Goal: Task Accomplishment & Management: Manage account settings

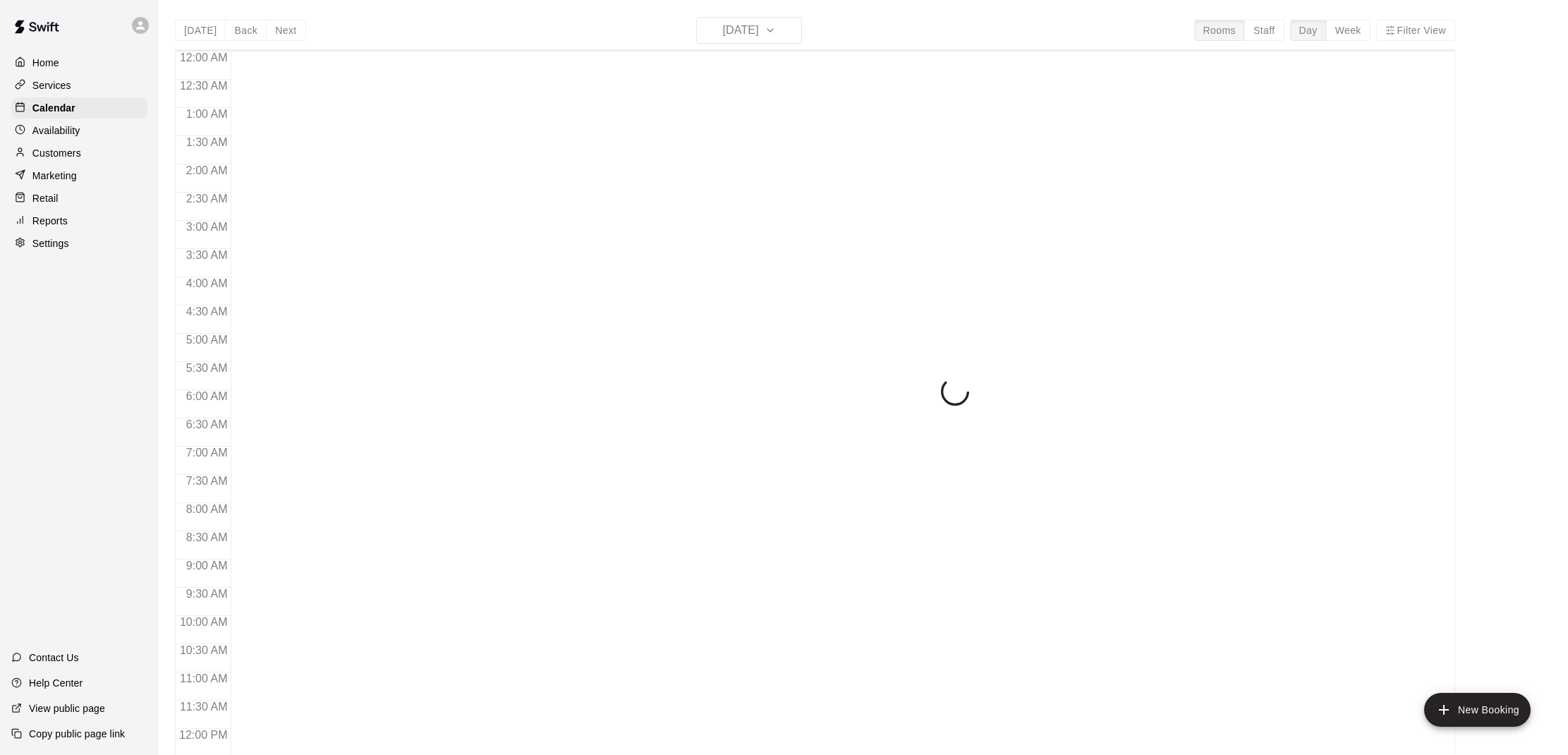
scroll to position [635, 0]
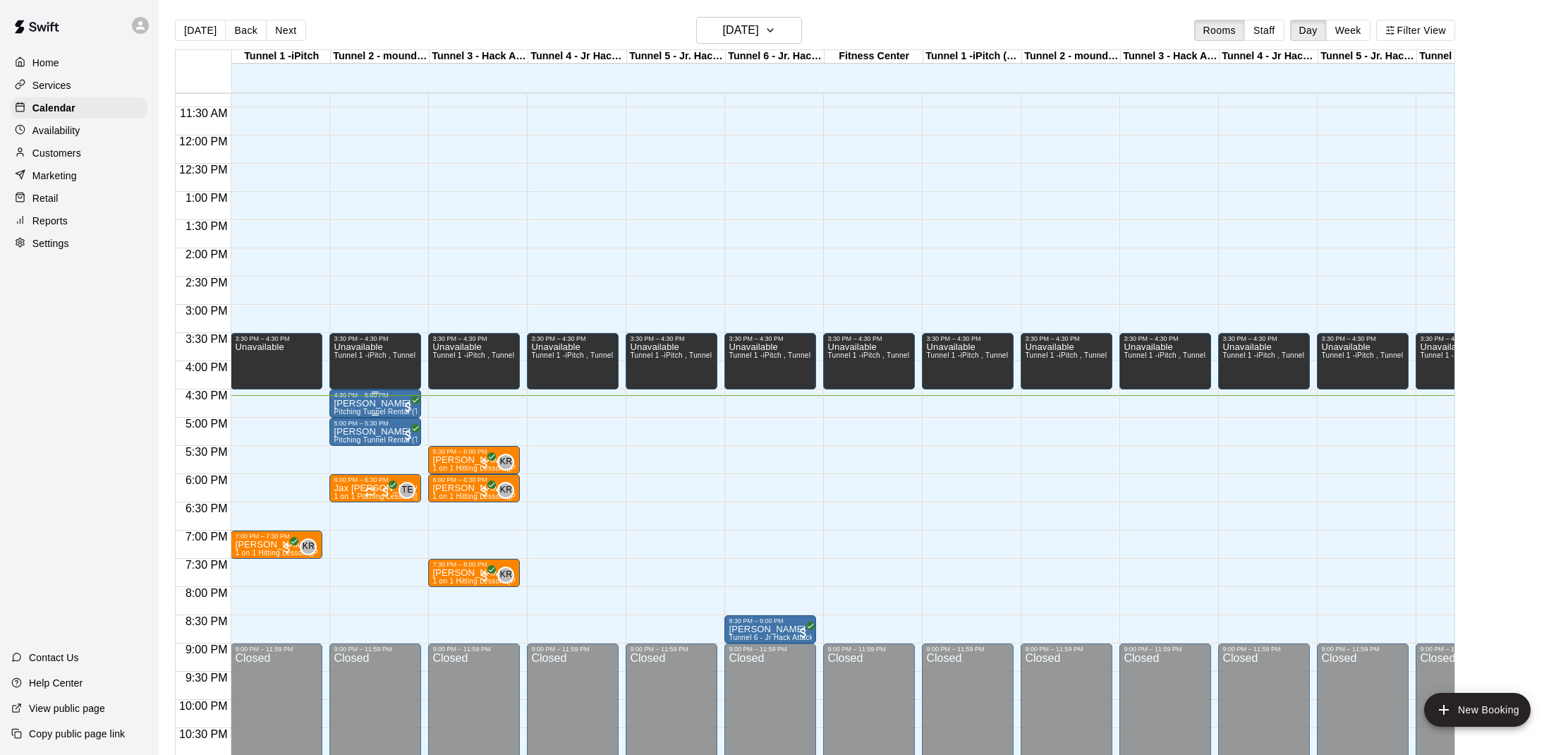
click at [352, 449] on img "edit" at bounding box center [348, 447] width 17 height 17
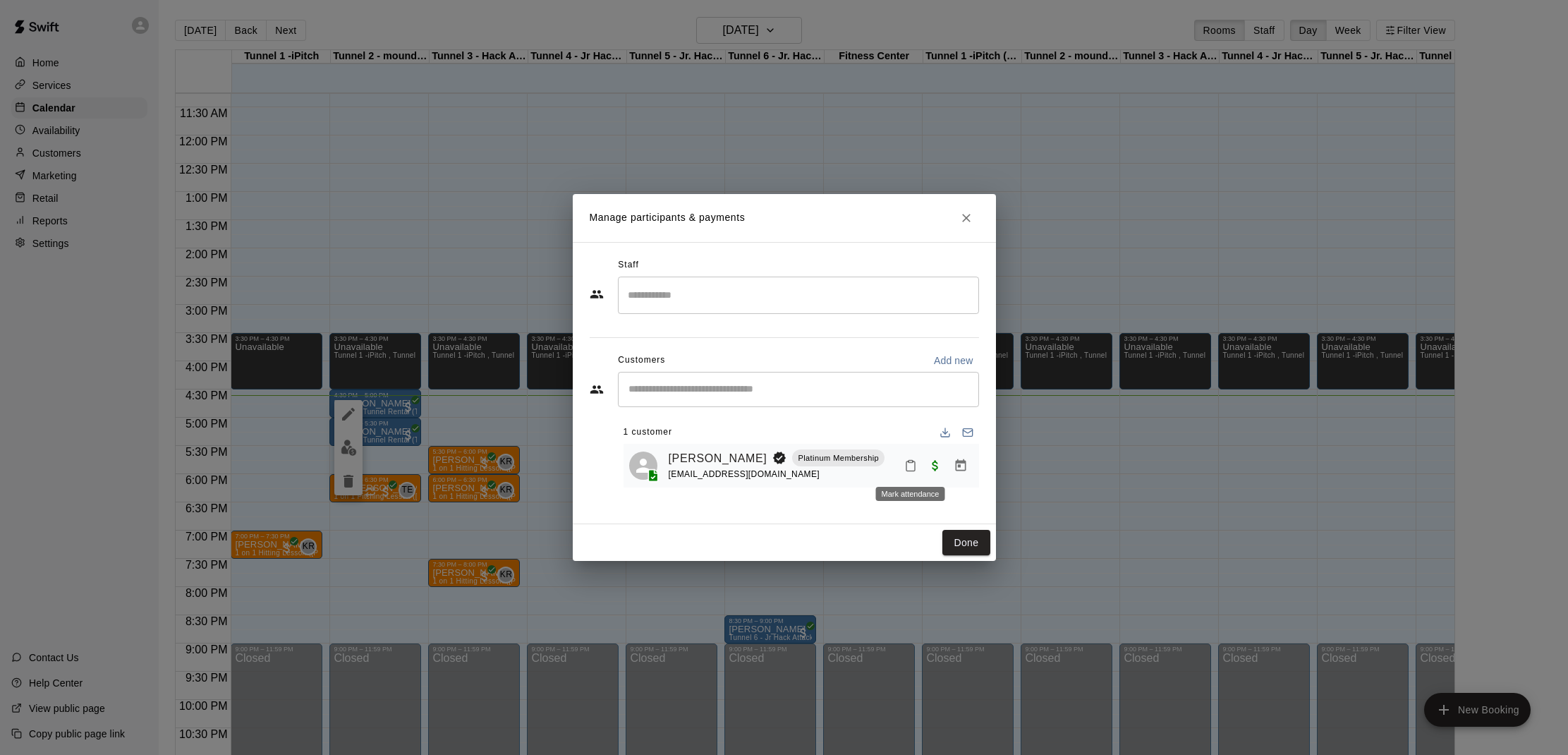
click at [914, 474] on button "Mark attendance" at bounding box center [911, 466] width 24 height 24
click at [924, 470] on li "[PERSON_NAME] attended" at bounding box center [992, 464] width 165 height 23
drag, startPoint x: 962, startPoint y: 536, endPoint x: 955, endPoint y: 533, distance: 7.6
click at [961, 536] on button "Done" at bounding box center [966, 543] width 47 height 26
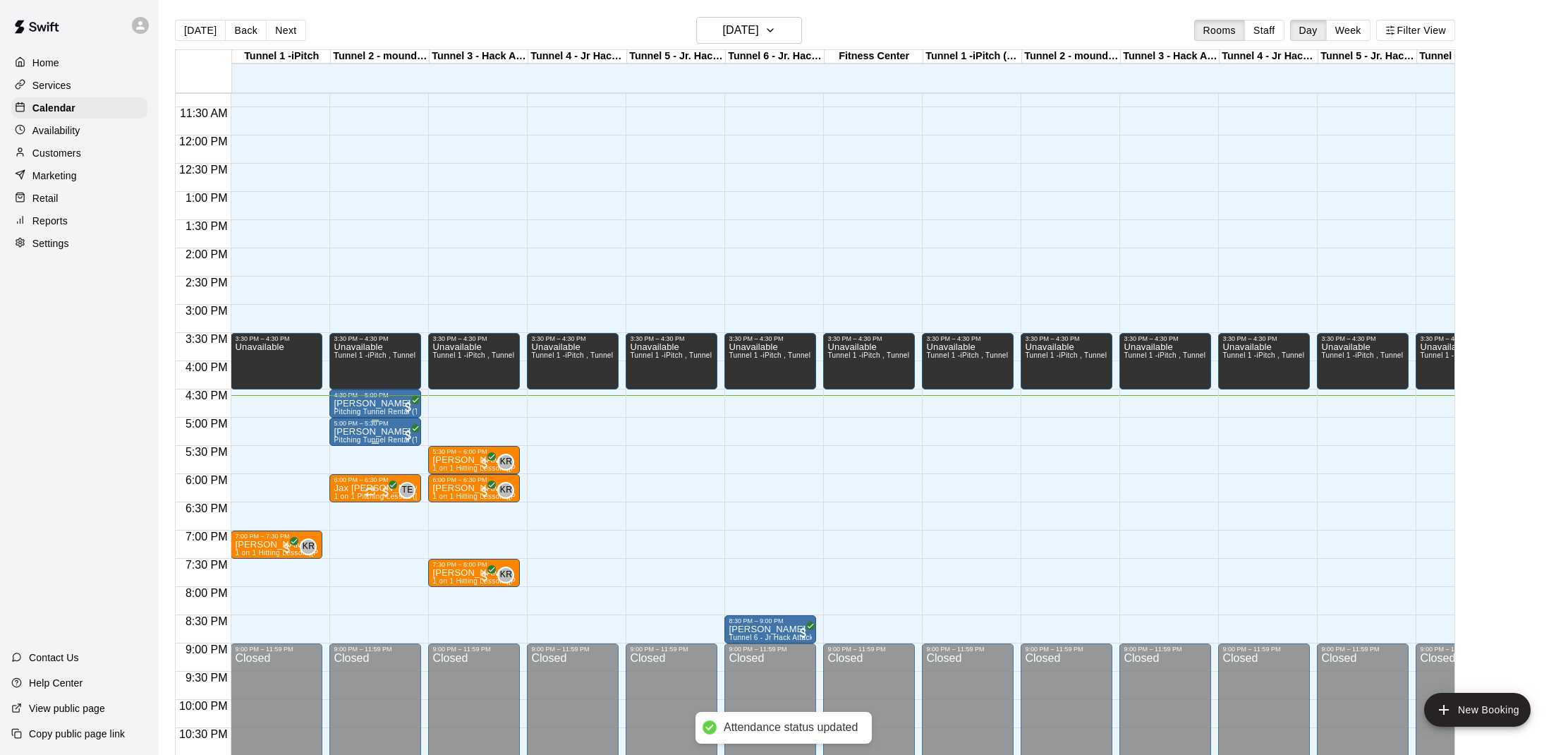
click at [386, 432] on p "[PERSON_NAME]" at bounding box center [375, 432] width 83 height 0
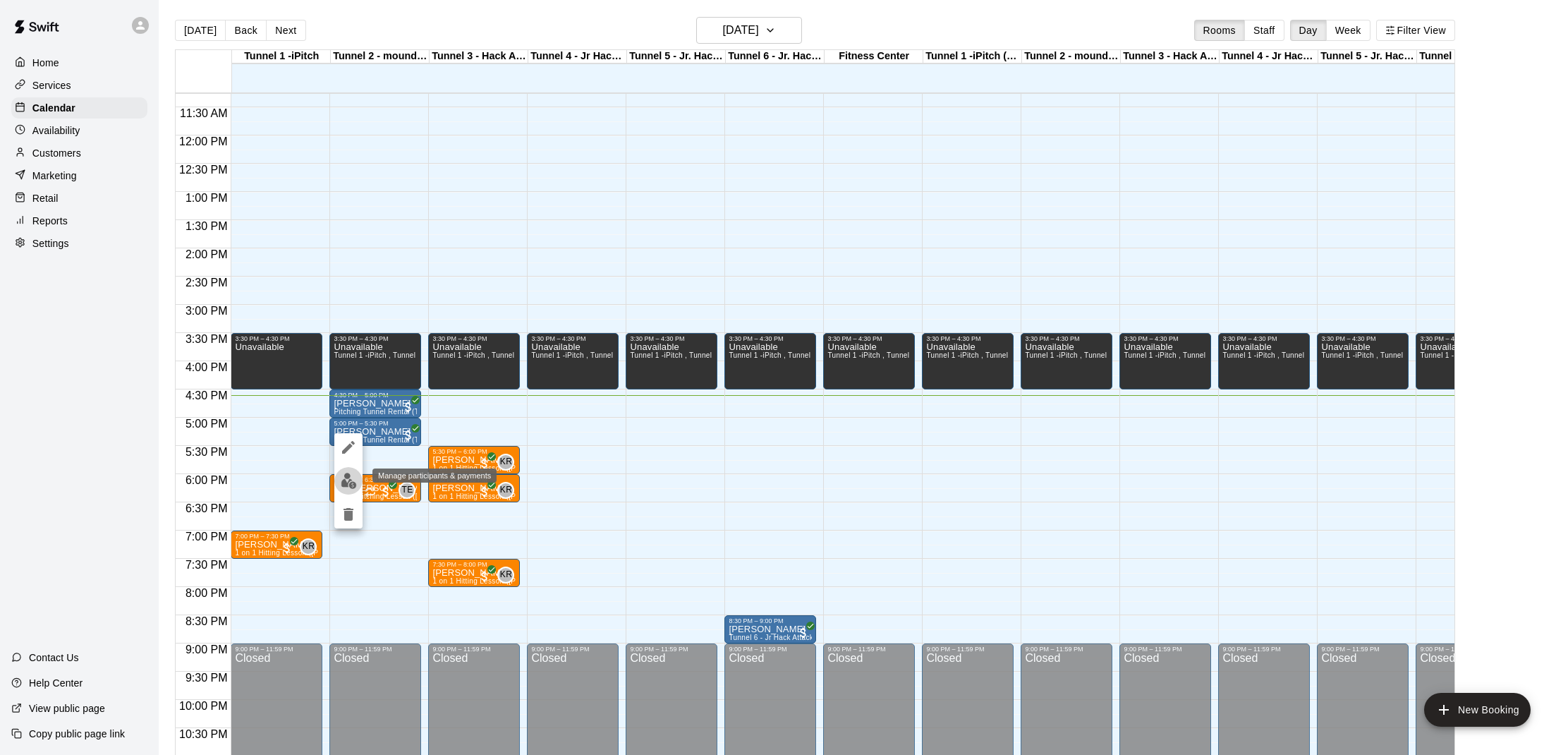
click at [352, 481] on img "edit" at bounding box center [348, 481] width 17 height 17
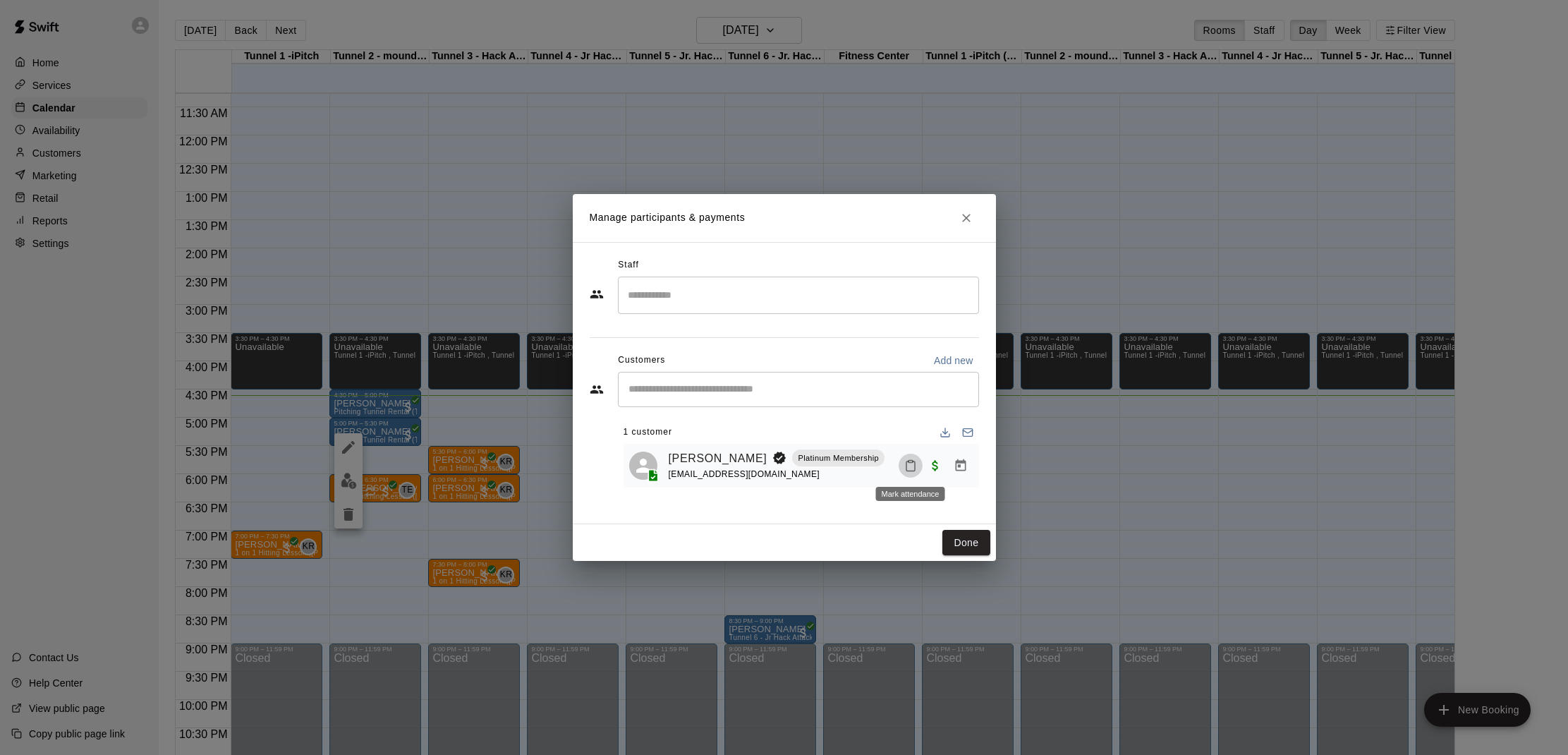
click at [914, 470] on icon "Mark attendance" at bounding box center [910, 466] width 9 height 10
click at [926, 471] on li "[PERSON_NAME] attended" at bounding box center [1000, 472] width 165 height 23
click at [960, 530] on button "Done" at bounding box center [966, 543] width 47 height 26
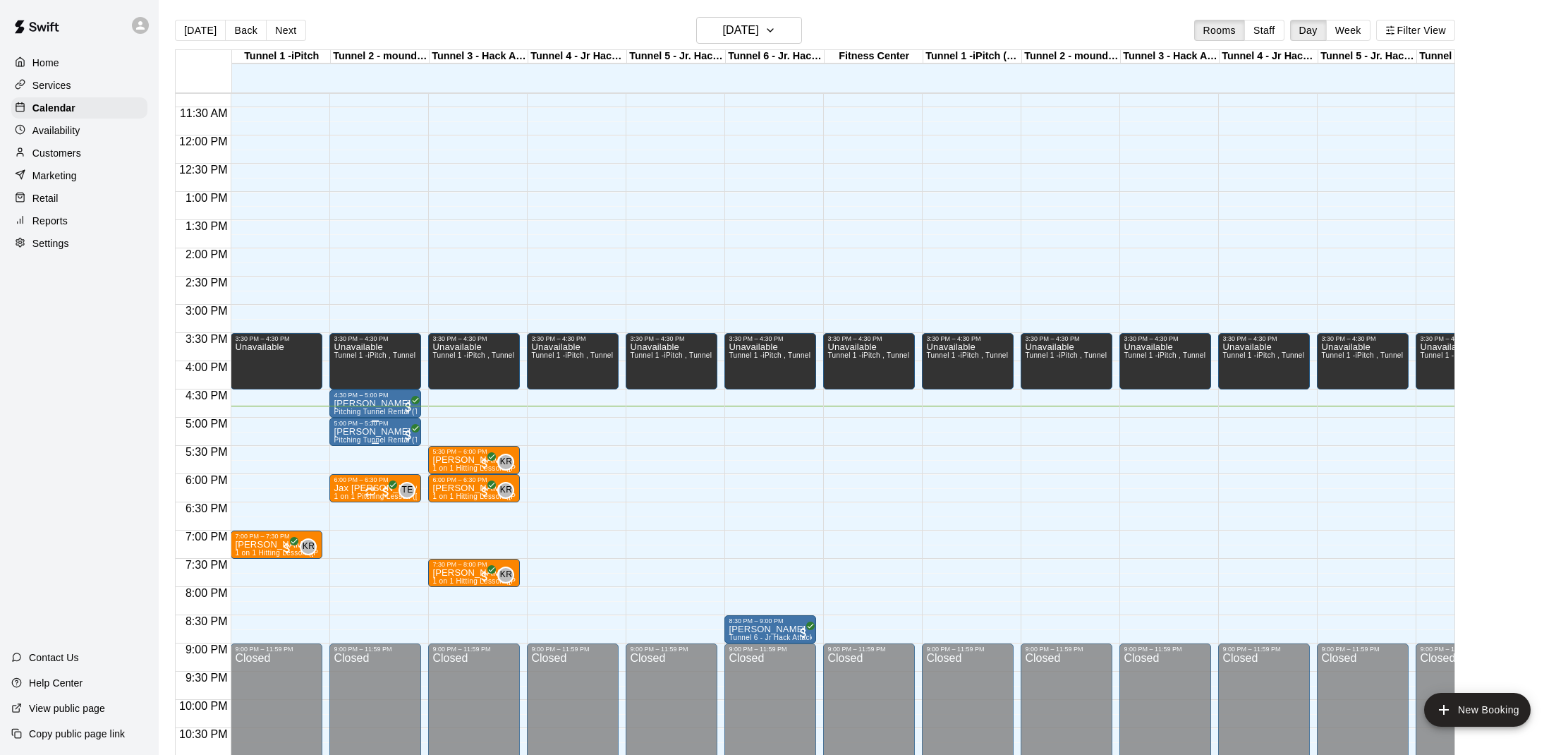
click at [355, 471] on img "edit" at bounding box center [348, 476] width 17 height 17
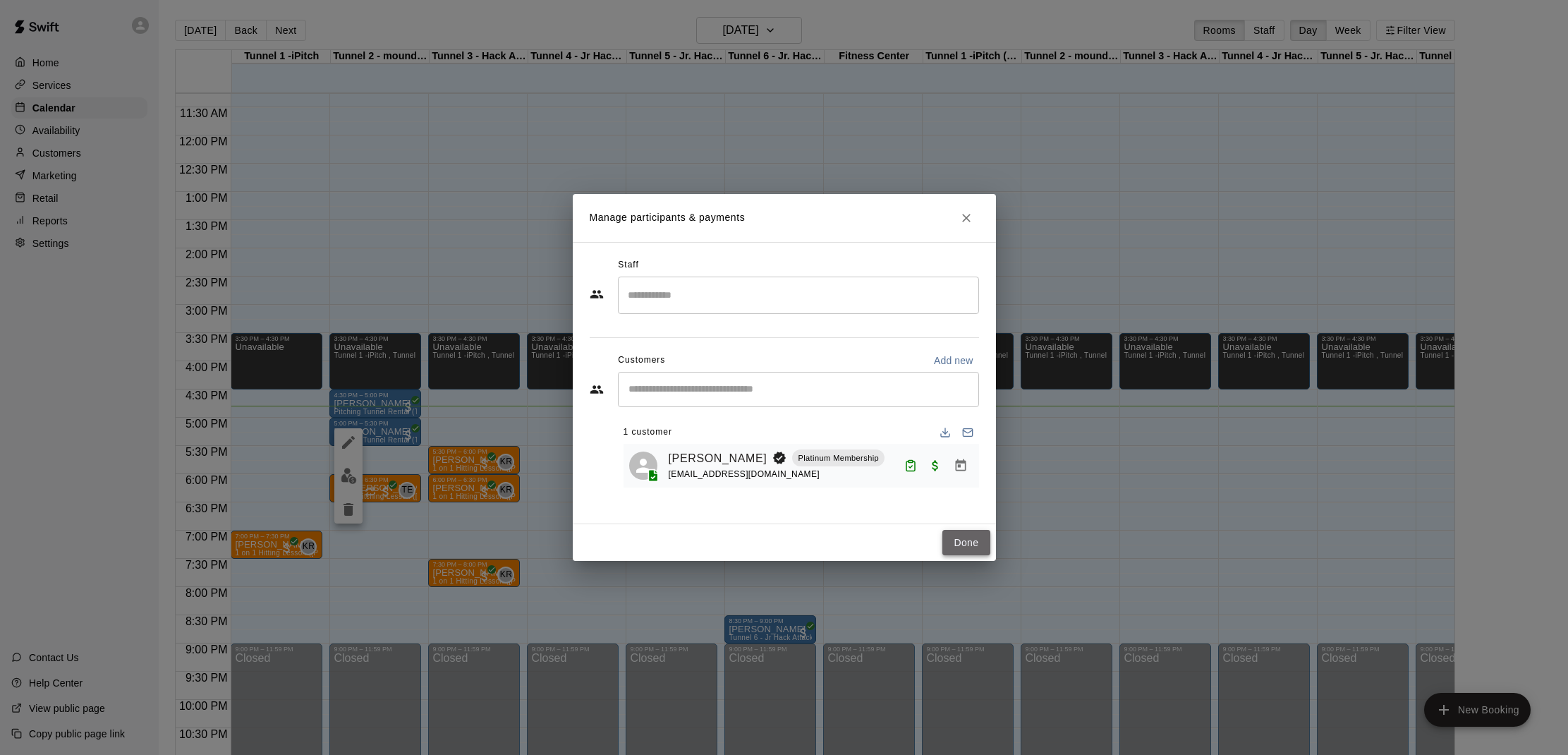
drag, startPoint x: 974, startPoint y: 543, endPoint x: 958, endPoint y: 538, distance: 16.8
click at [974, 543] on button "Done" at bounding box center [966, 543] width 47 height 26
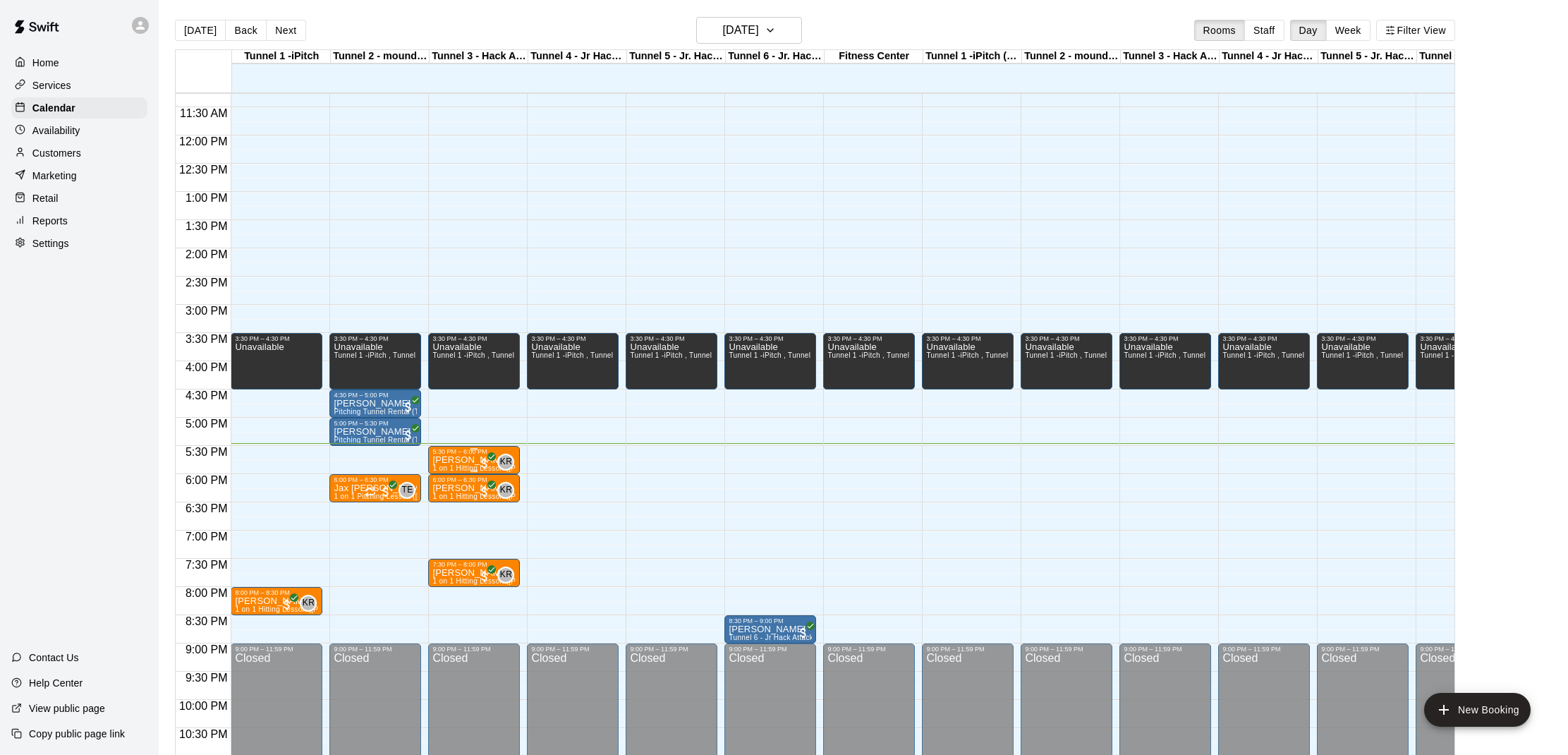
click at [460, 460] on p "[PERSON_NAME]" at bounding box center [474, 460] width 83 height 0
click at [448, 506] on img "edit" at bounding box center [447, 509] width 17 height 17
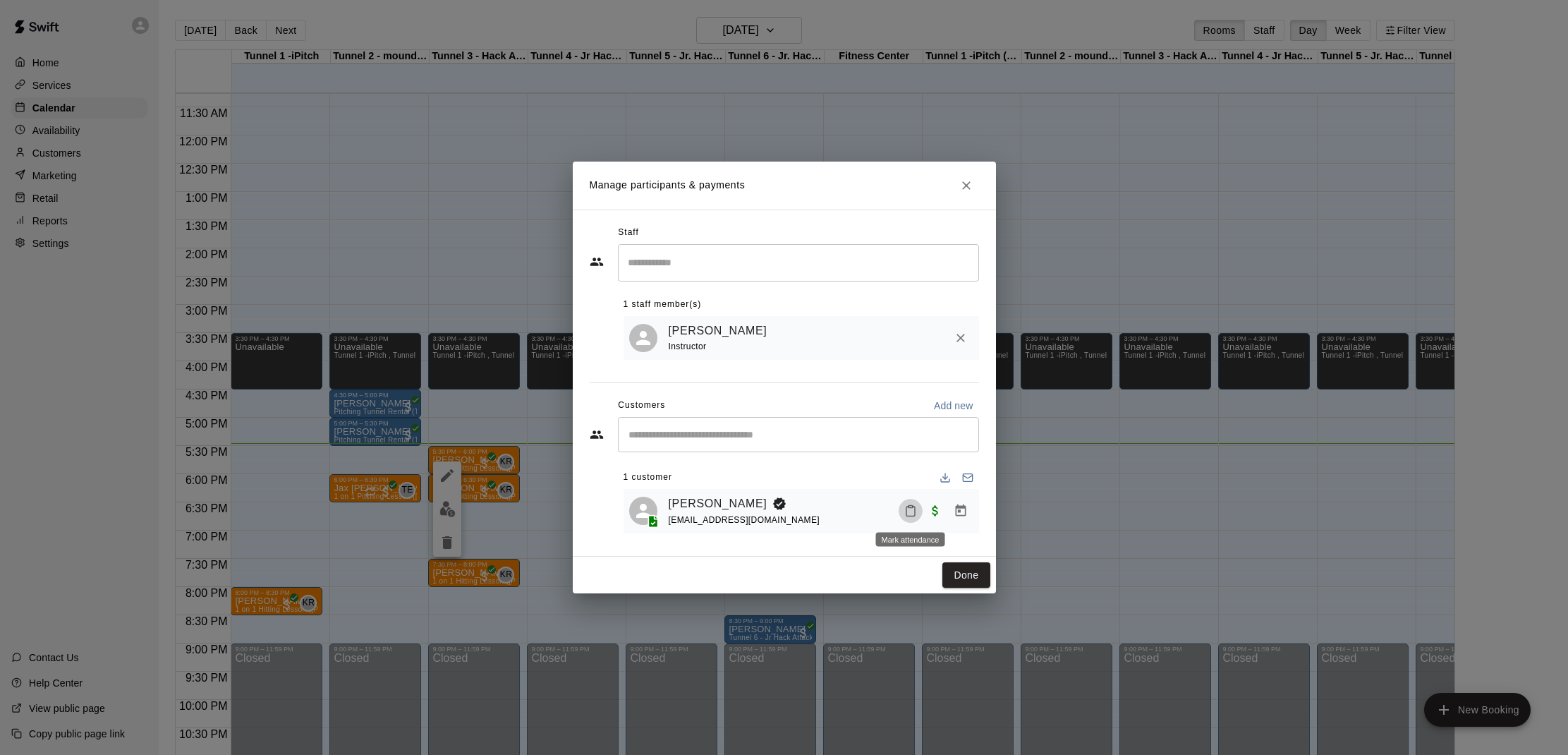
click at [915, 514] on icon "Mark attendance" at bounding box center [910, 511] width 9 height 10
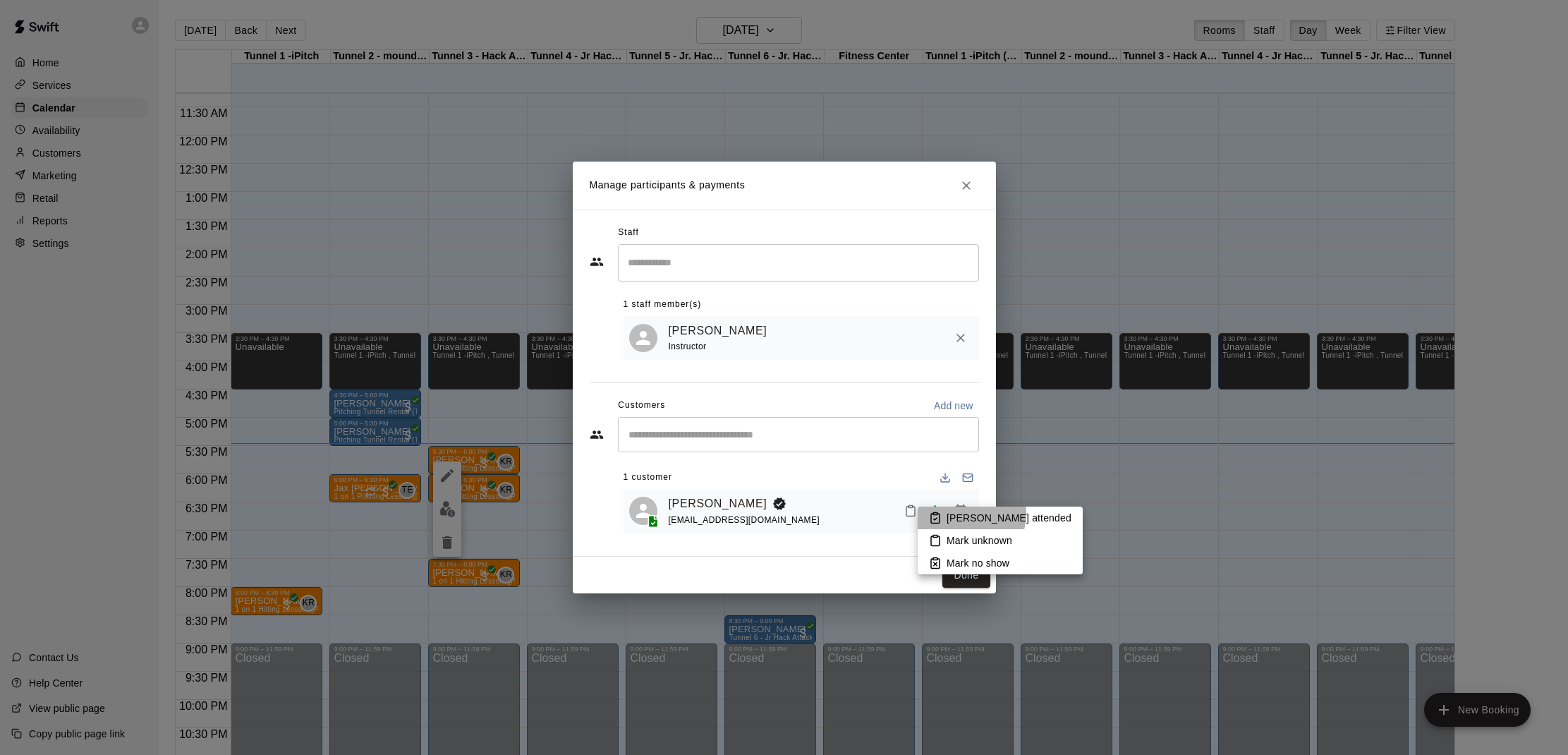
drag, startPoint x: 959, startPoint y: 513, endPoint x: 963, endPoint y: 540, distance: 27.3
click at [959, 514] on p "[PERSON_NAME] attended" at bounding box center [1009, 517] width 125 height 14
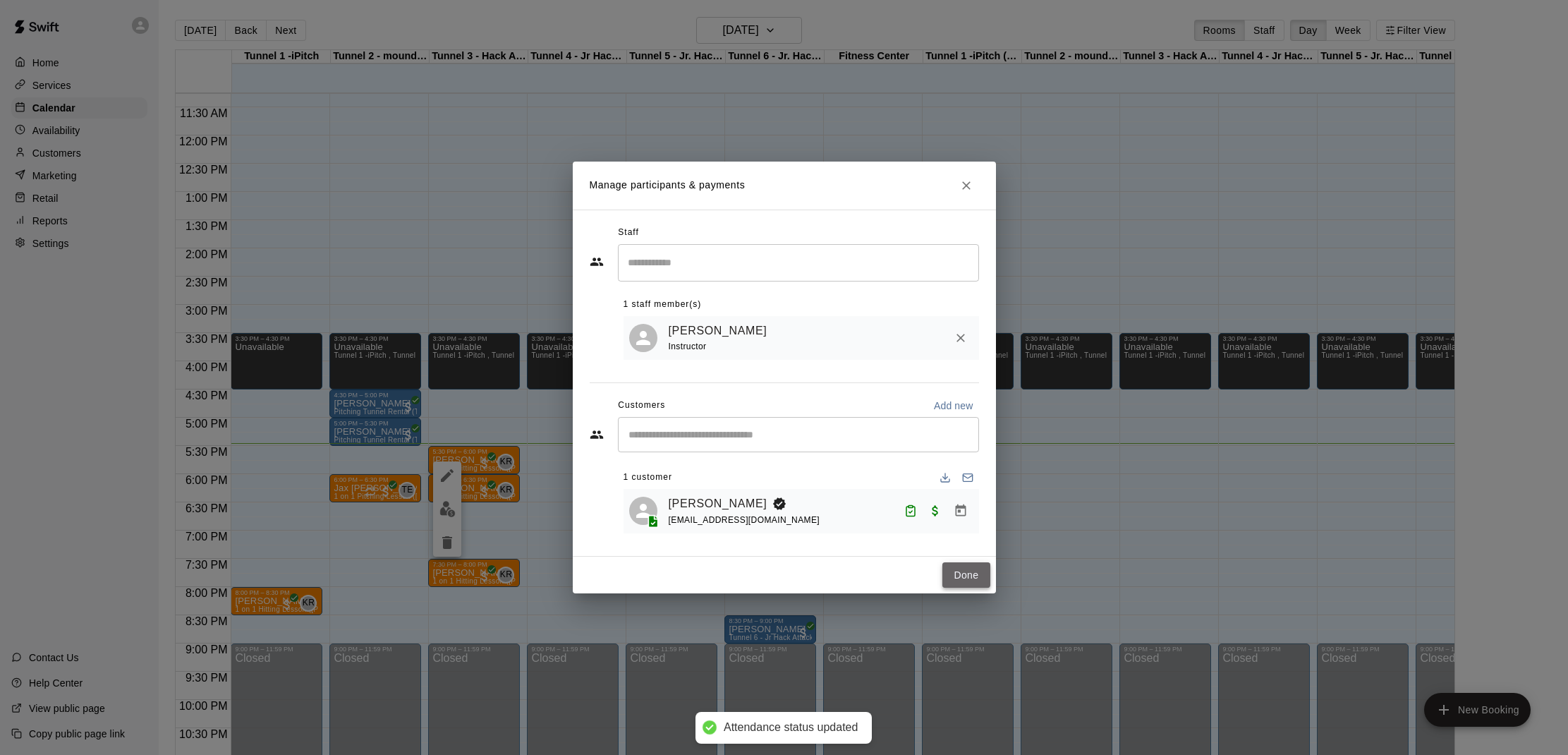
click at [965, 562] on button "Done" at bounding box center [966, 575] width 47 height 26
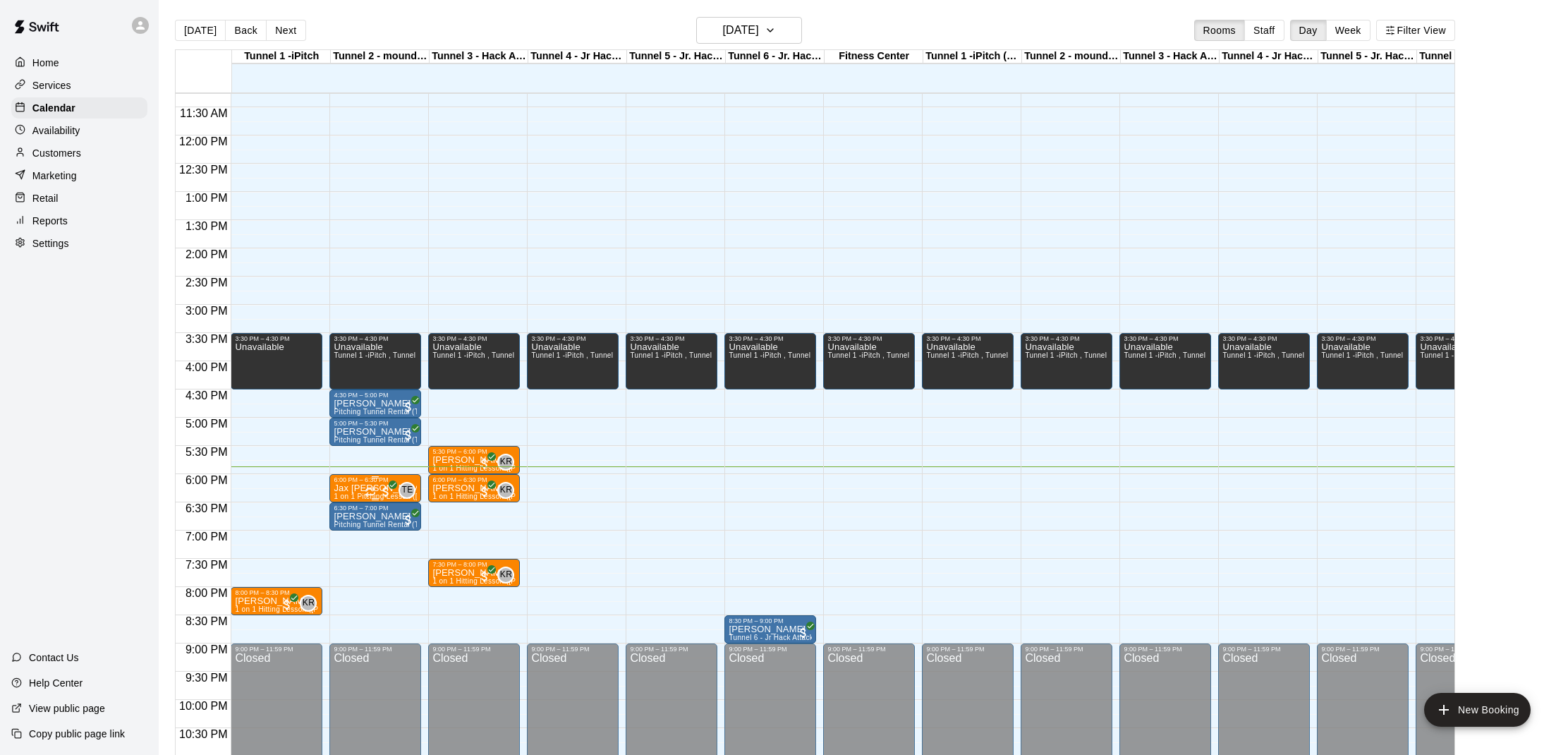
click at [370, 490] on icon "Recurring event" at bounding box center [370, 492] width 11 height 11
click at [377, 528] on img "edit" at bounding box center [380, 534] width 17 height 17
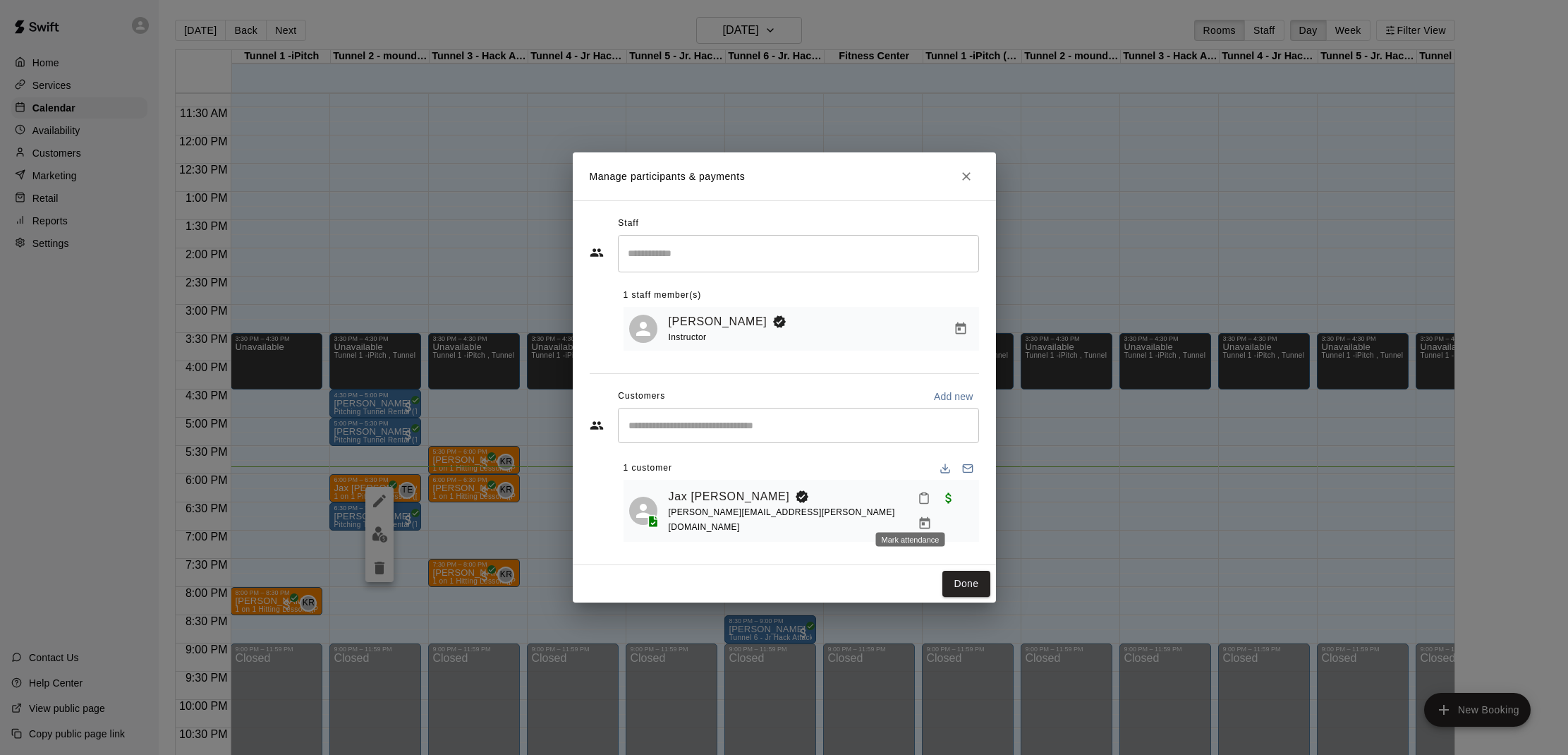
click at [918, 504] on icon "Mark attendance" at bounding box center [924, 498] width 13 height 13
click at [952, 511] on p "[PERSON_NAME] attended" at bounding box center [1007, 516] width 125 height 14
click at [966, 571] on button "Done" at bounding box center [966, 584] width 47 height 26
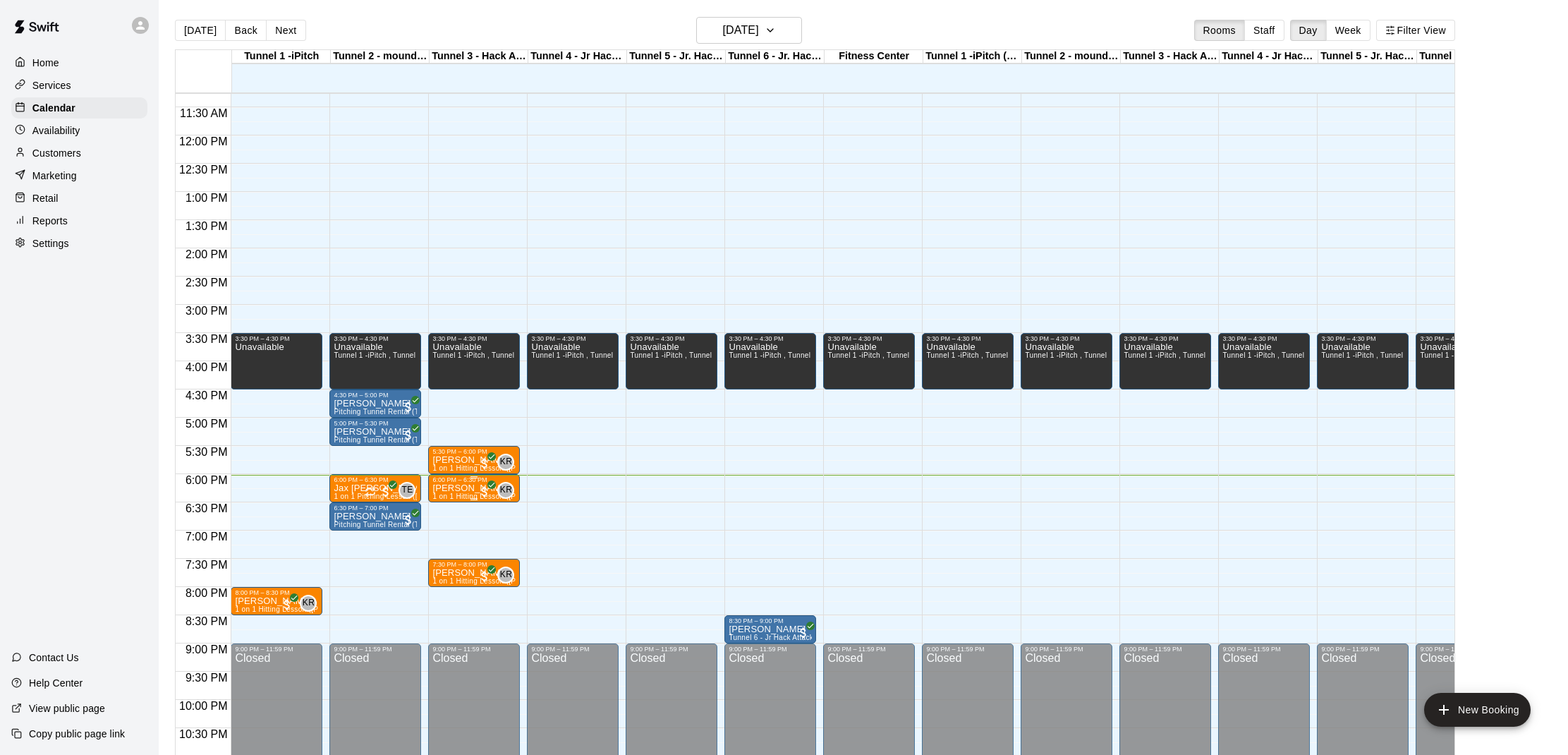
click at [451, 488] on p "[PERSON_NAME]" at bounding box center [474, 488] width 83 height 0
click at [444, 532] on img "edit" at bounding box center [447, 537] width 17 height 17
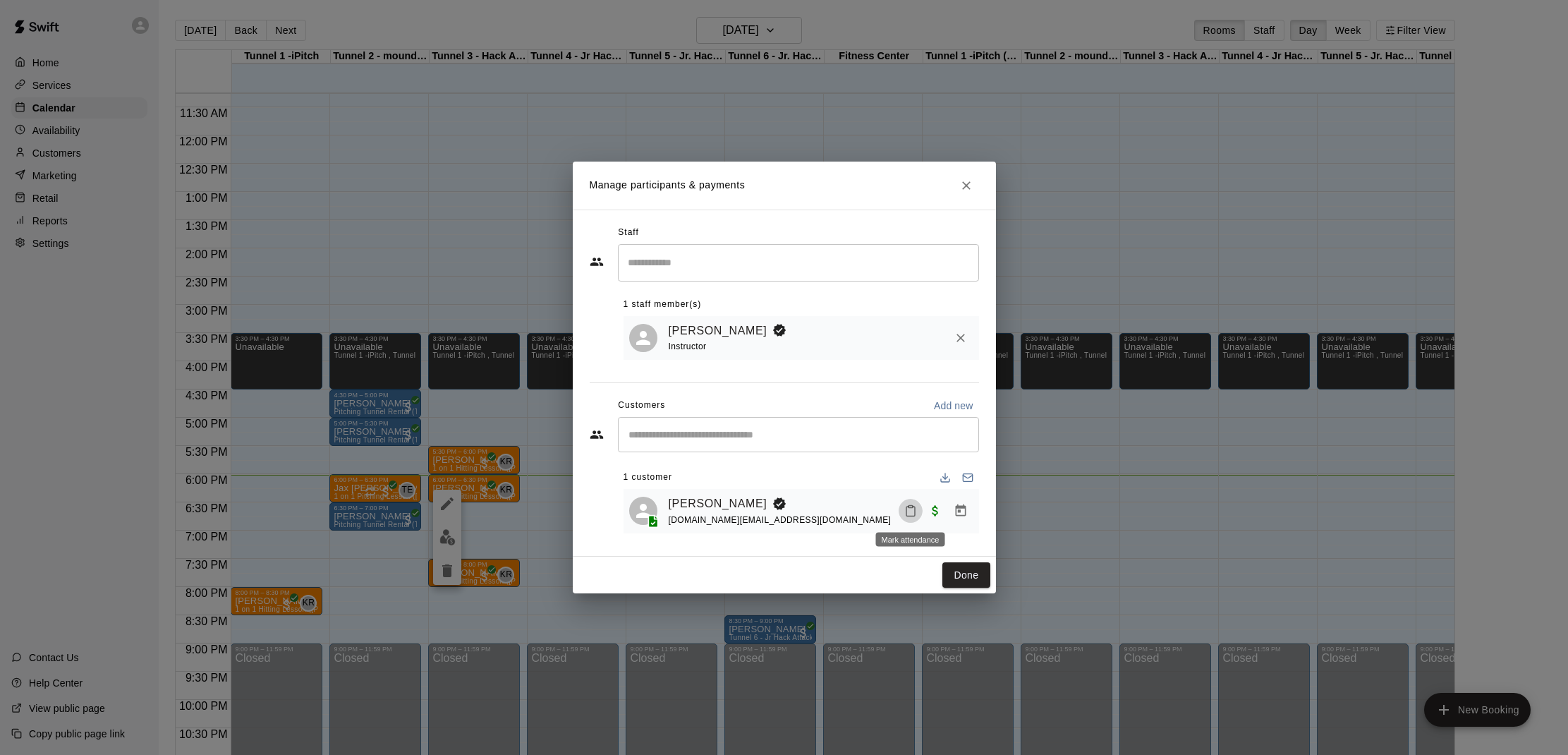
click at [902, 508] on button "Mark attendance" at bounding box center [911, 510] width 24 height 24
click at [943, 511] on p "[PERSON_NAME] attended" at bounding box center [1001, 510] width 125 height 14
click at [963, 562] on button "Done" at bounding box center [966, 575] width 47 height 26
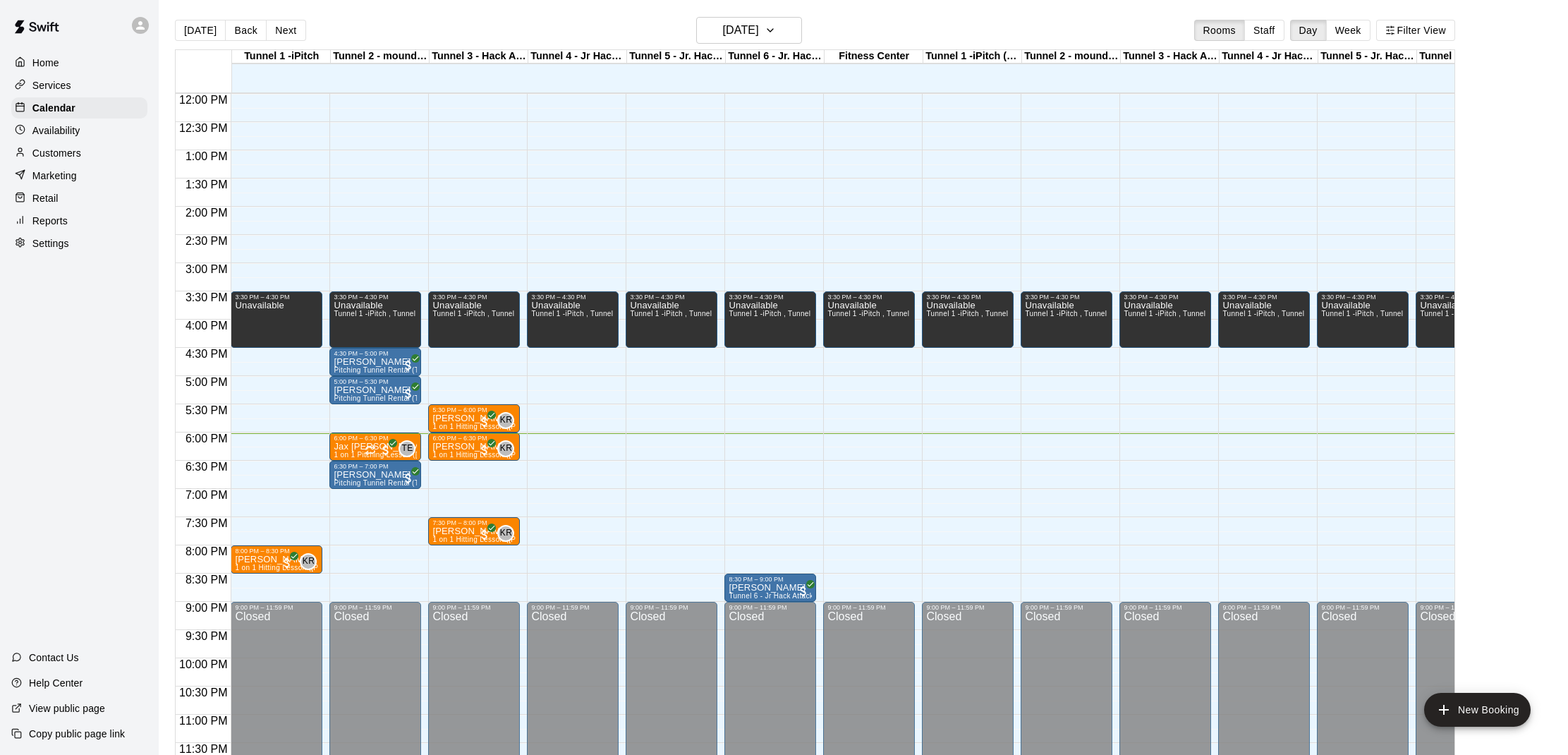
scroll to position [678, 0]
click at [740, 29] on h6 "[DATE]" at bounding box center [740, 30] width 36 height 20
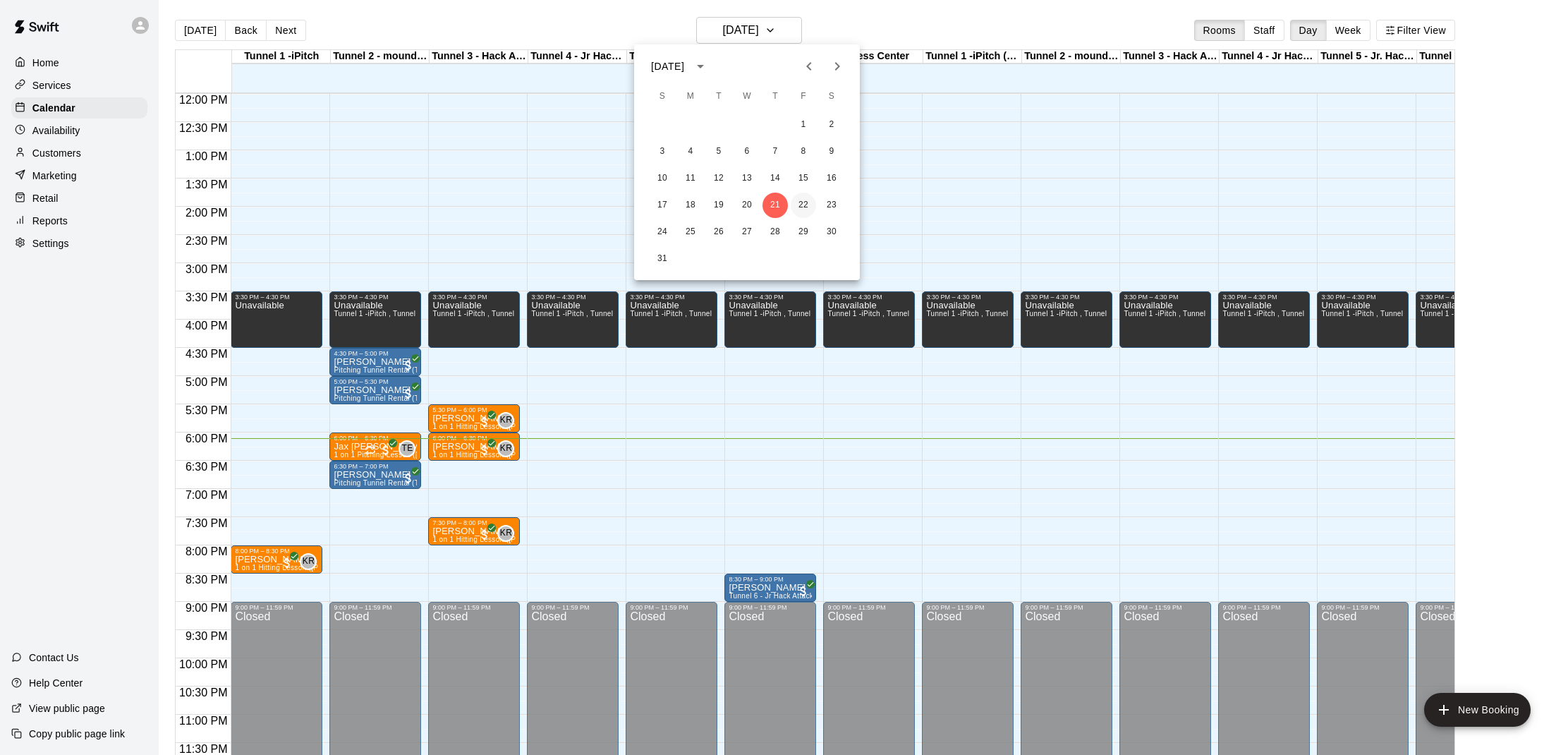
click at [800, 201] on button "22" at bounding box center [803, 205] width 25 height 25
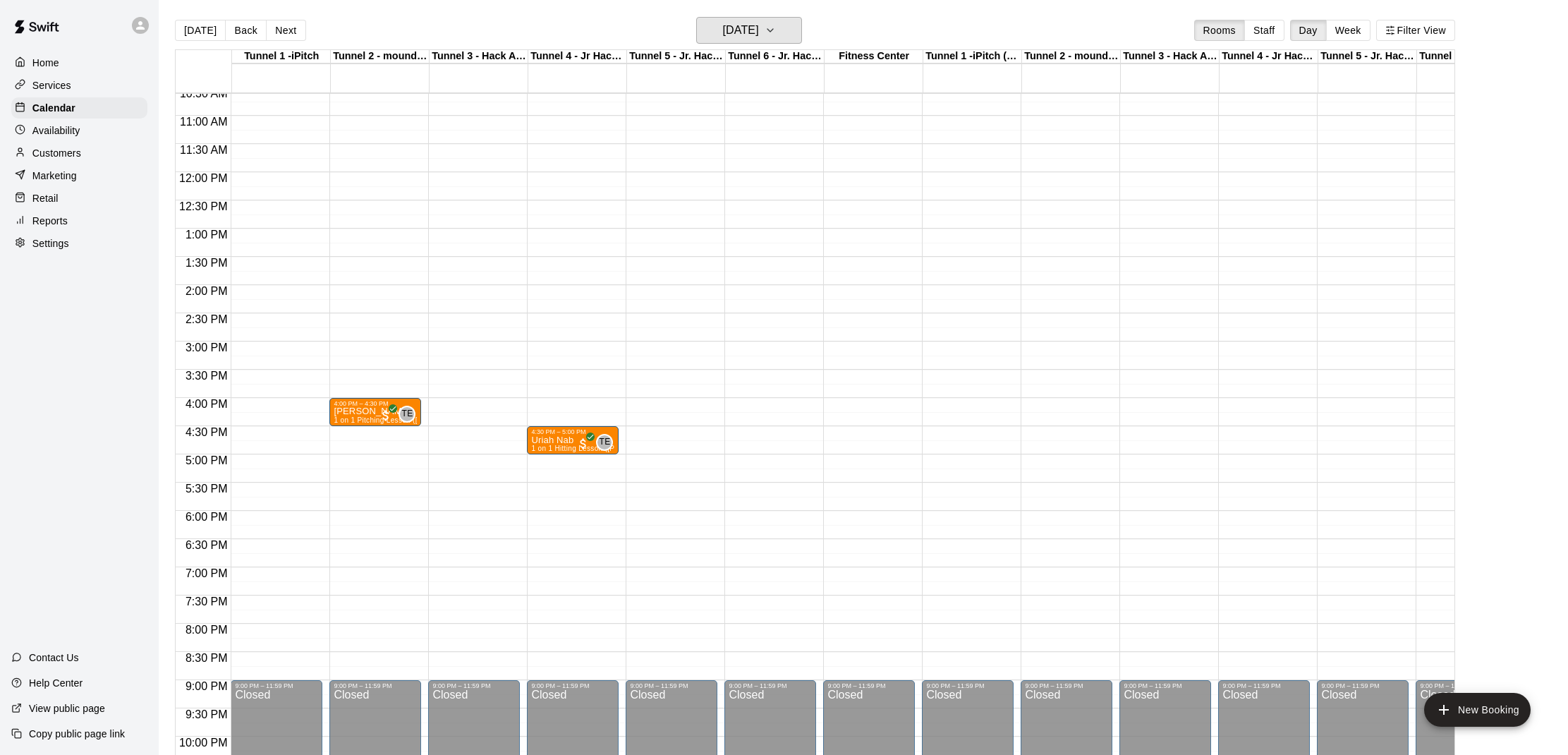
scroll to position [613, 0]
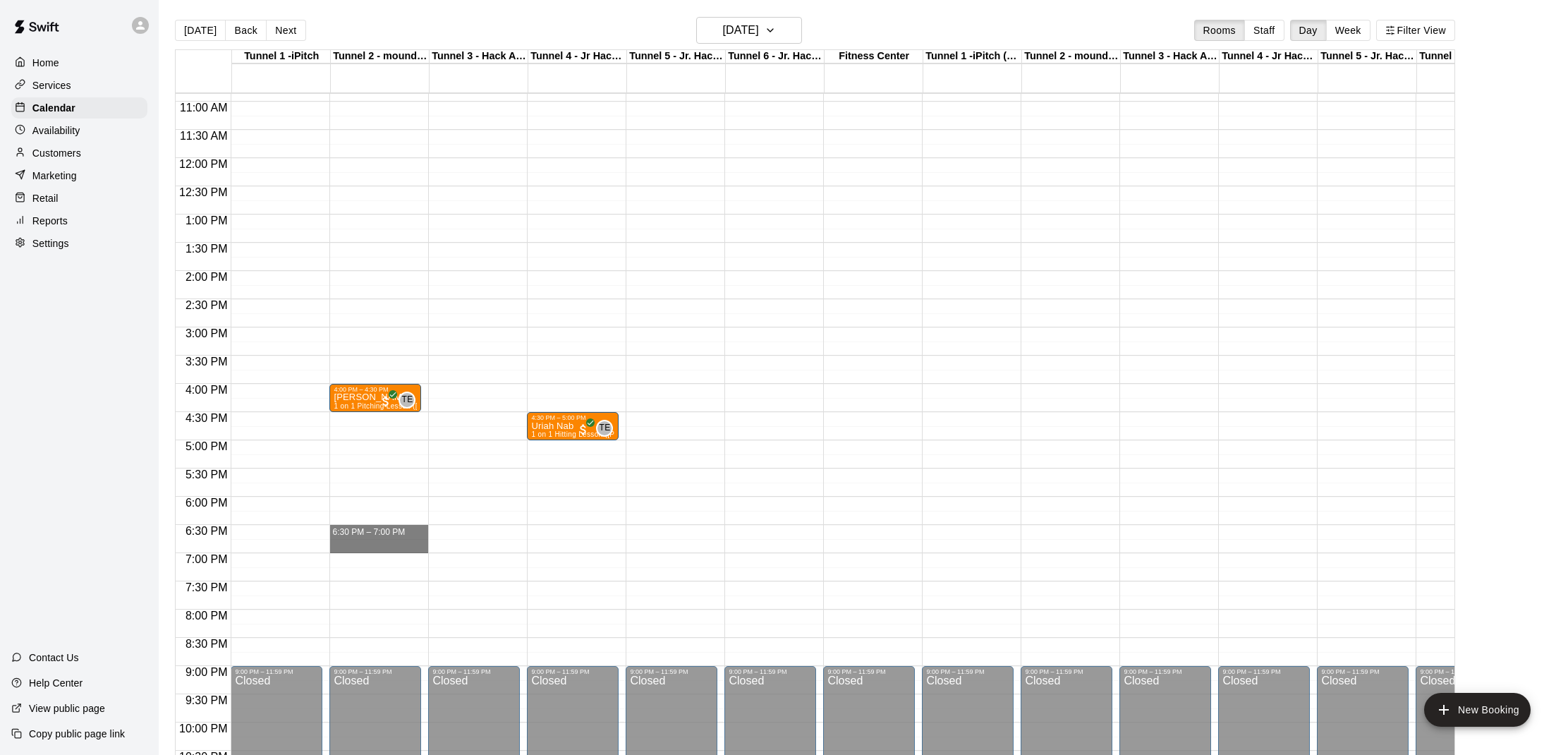
drag, startPoint x: 369, startPoint y: 530, endPoint x: 370, endPoint y: 543, distance: 13.0
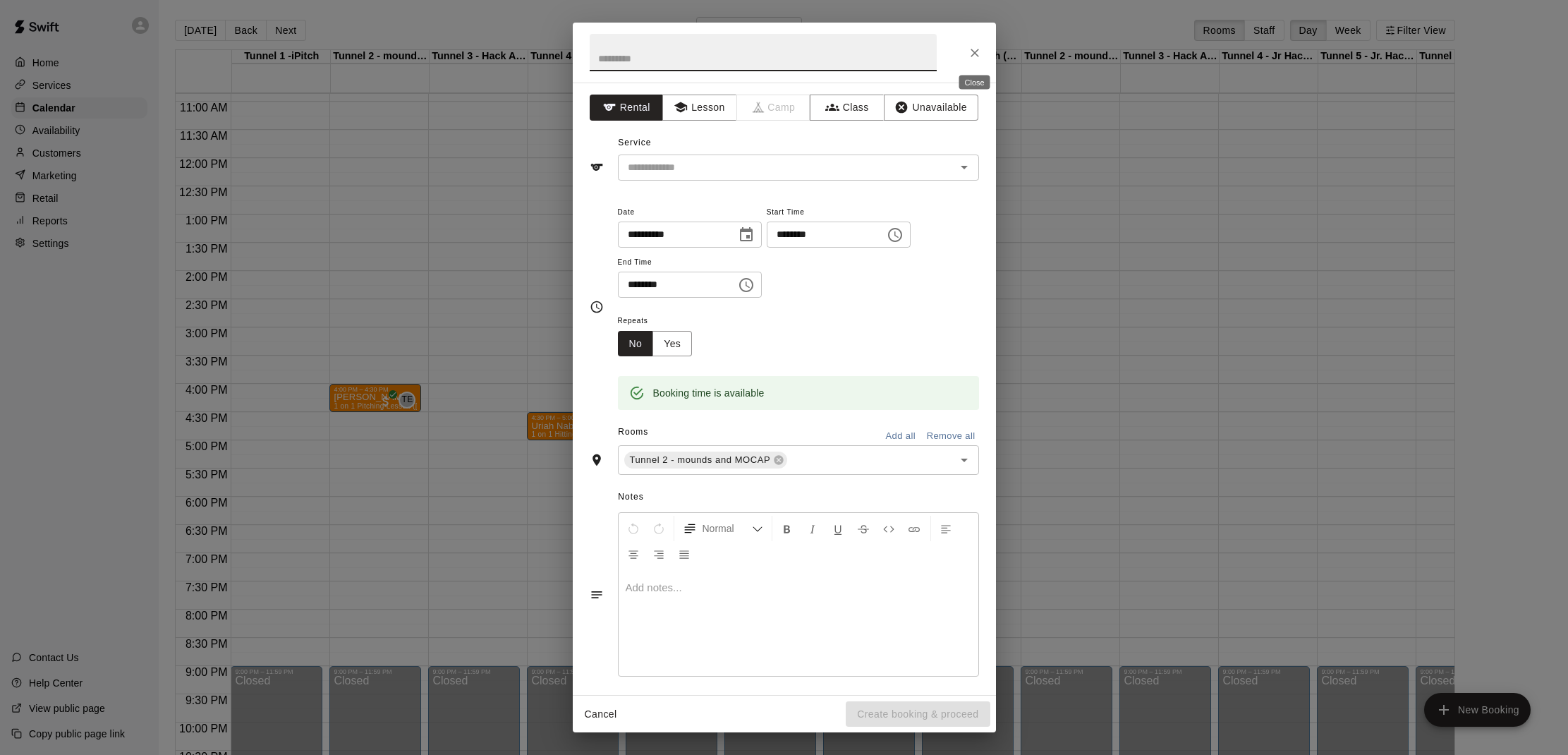
click at [968, 49] on icon "Close" at bounding box center [974, 53] width 14 height 14
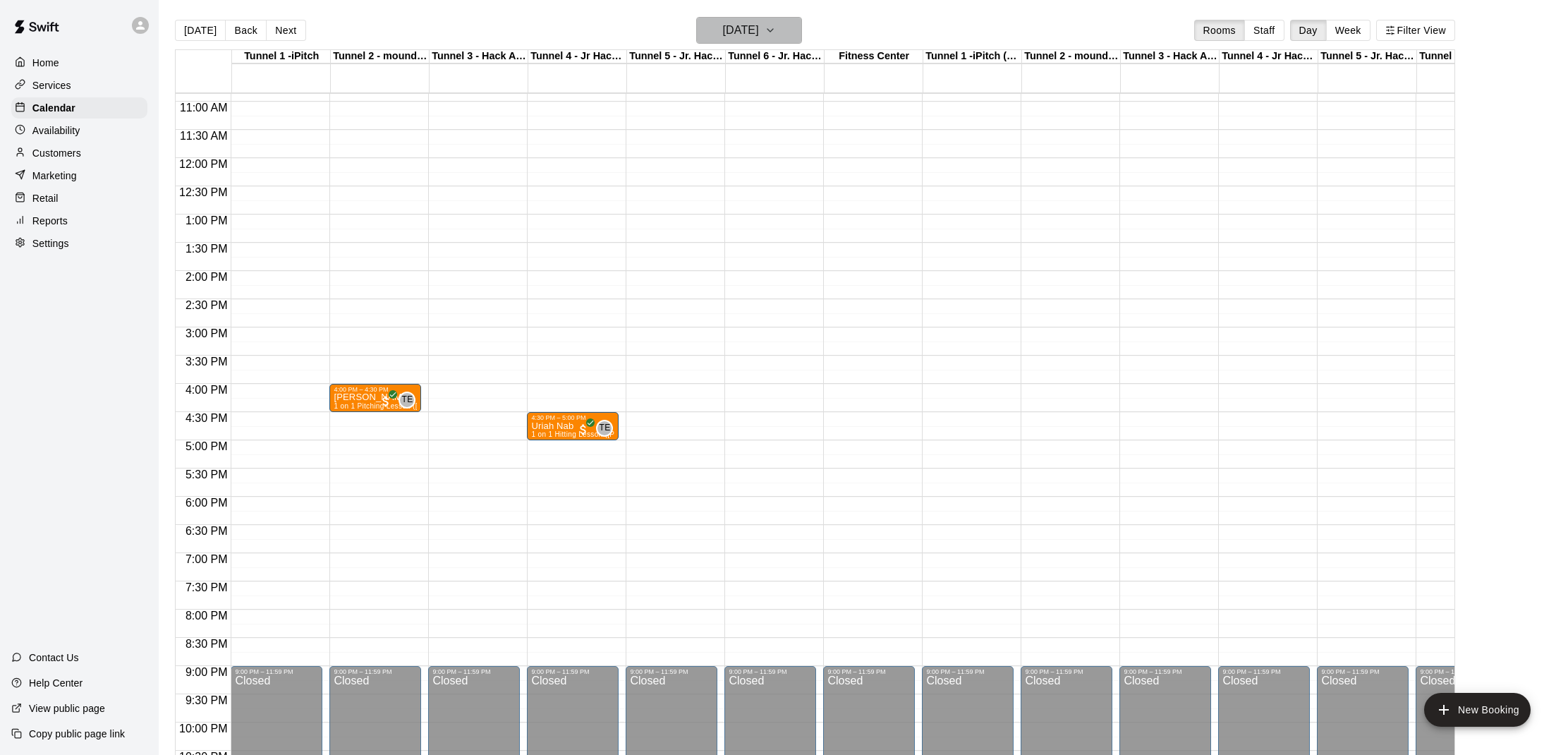
click at [742, 35] on h6 "[DATE]" at bounding box center [740, 30] width 36 height 20
click at [772, 205] on button "21" at bounding box center [775, 205] width 25 height 25
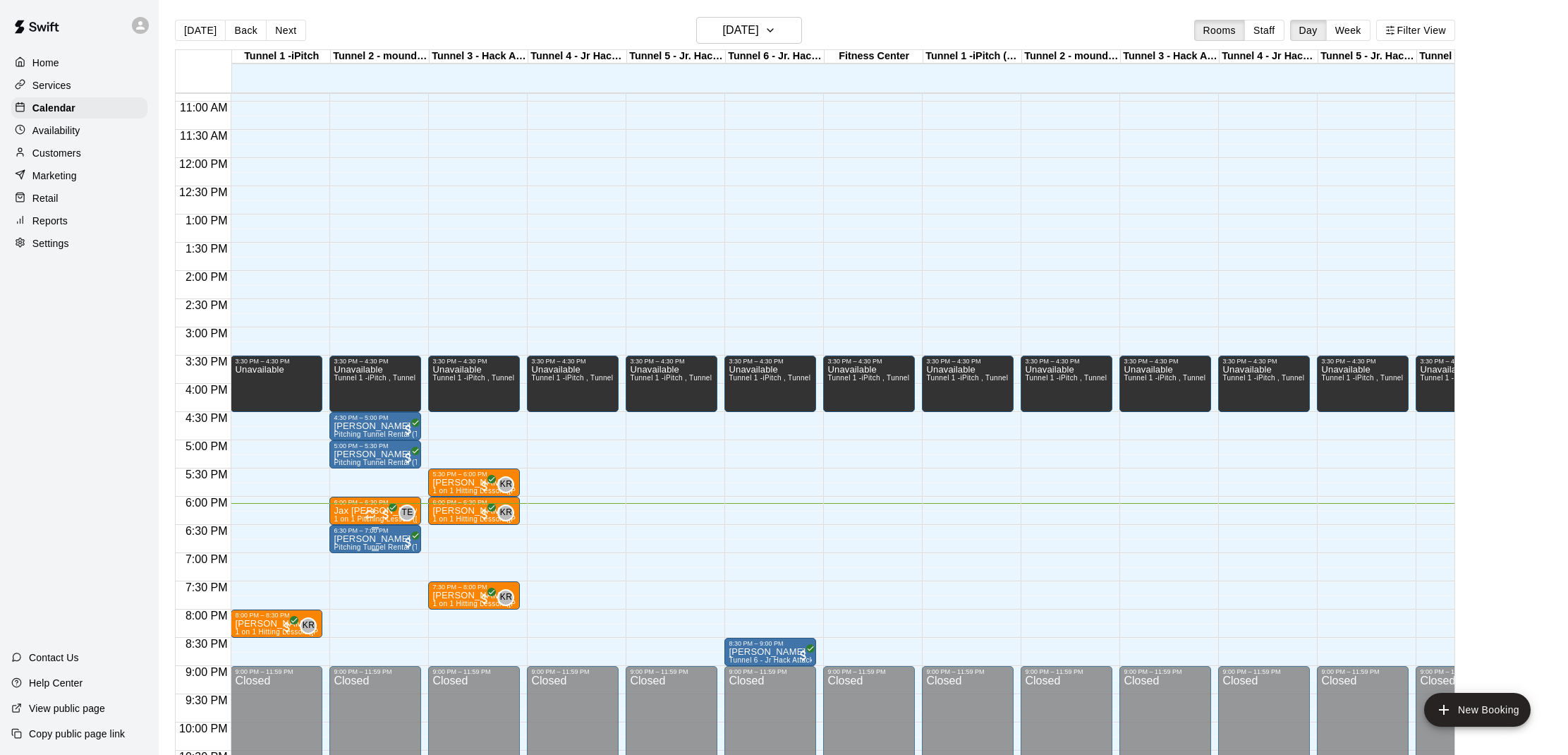
click at [376, 534] on div "6:30 PM – 7:00 PM" at bounding box center [375, 530] width 83 height 7
click at [345, 579] on img "edit" at bounding box center [348, 575] width 17 height 17
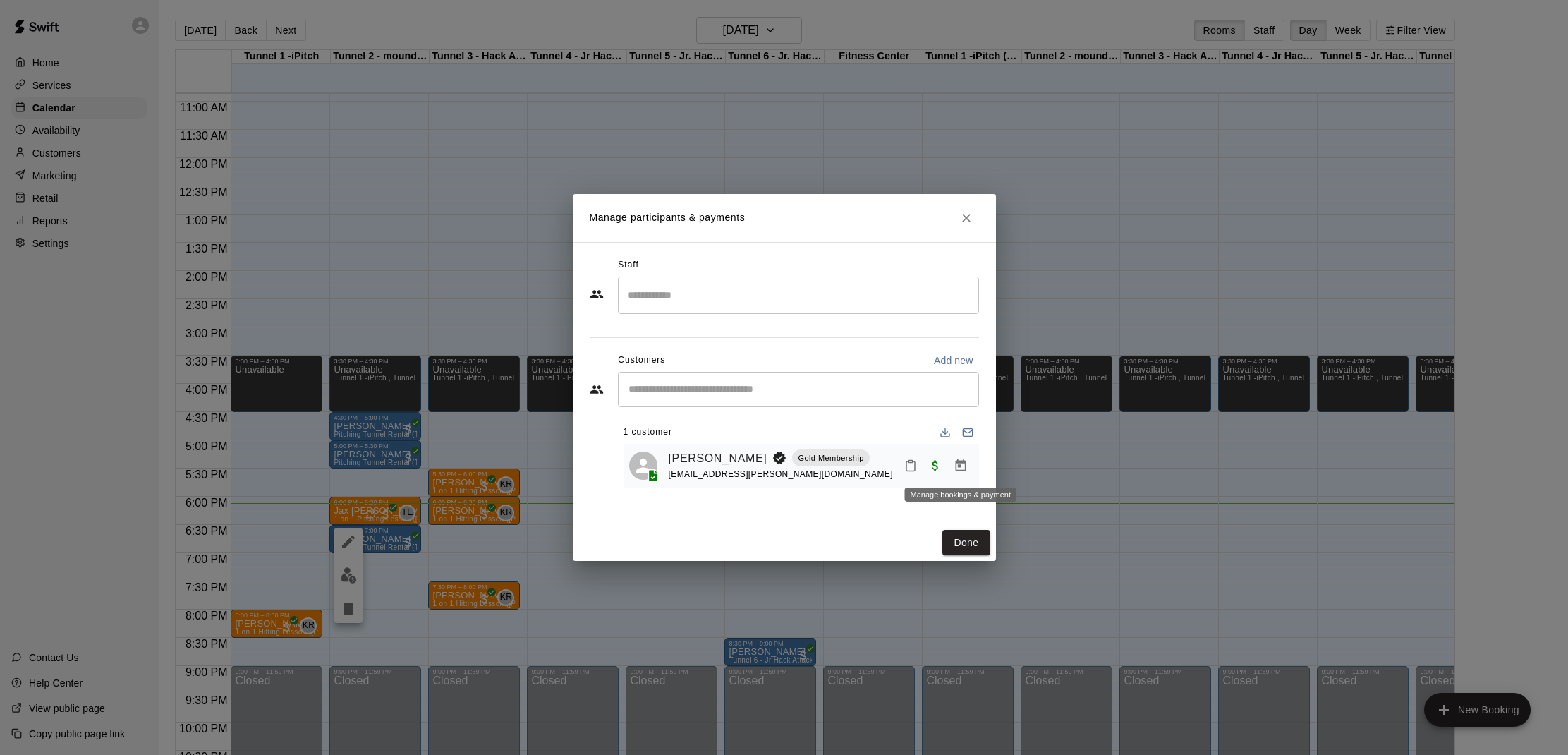
click at [956, 462] on icon "Manage bookings & payment" at bounding box center [959, 465] width 10 height 12
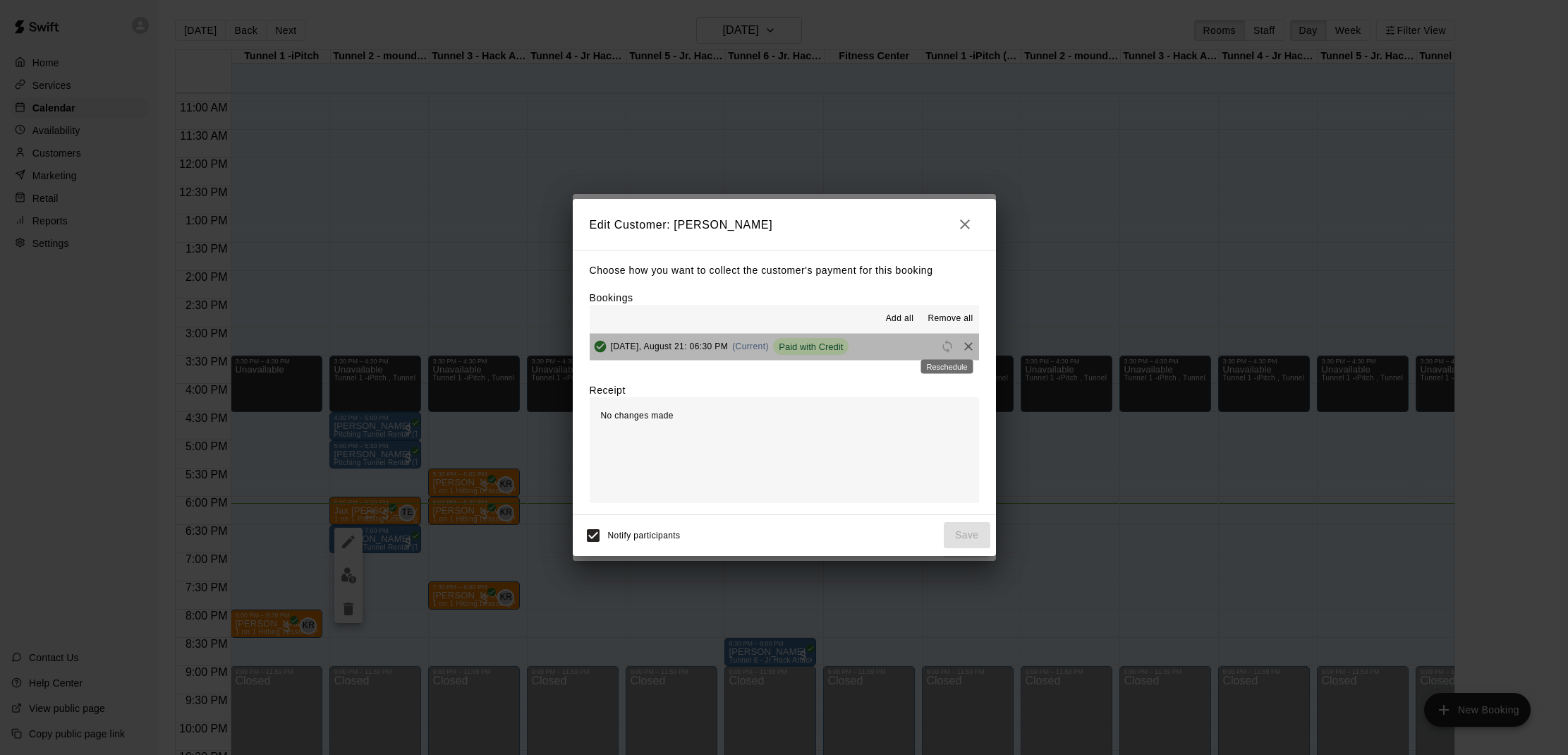
click at [948, 346] on span "Reschedule" at bounding box center [947, 345] width 21 height 10
click at [947, 346] on span "Reschedule" at bounding box center [947, 345] width 21 height 10
click at [942, 346] on span "Reschedule" at bounding box center [947, 345] width 21 height 10
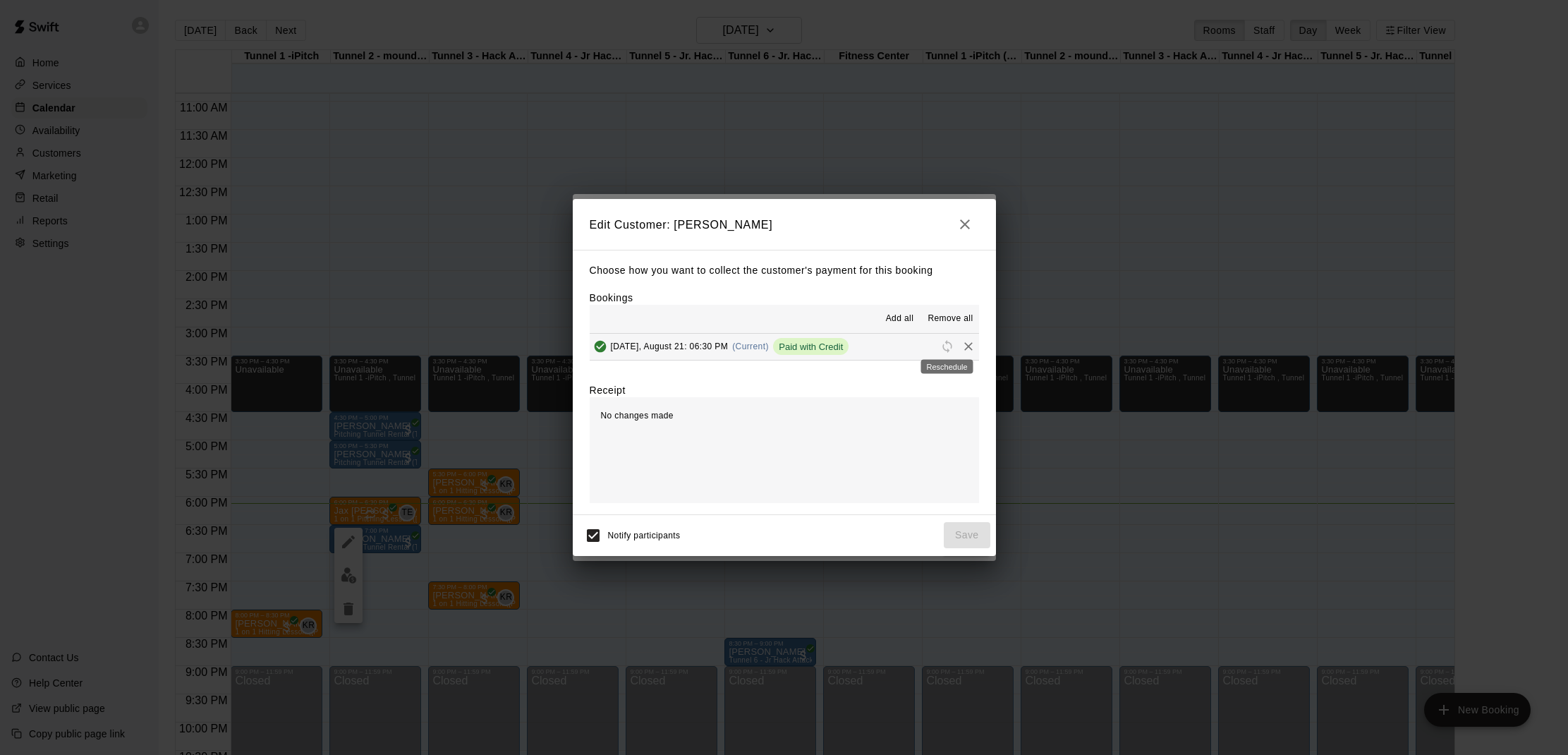
click at [942, 346] on span "Reschedule" at bounding box center [947, 345] width 21 height 10
click at [944, 342] on span "Reschedule" at bounding box center [947, 345] width 21 height 10
click at [966, 219] on icon "button" at bounding box center [965, 224] width 17 height 17
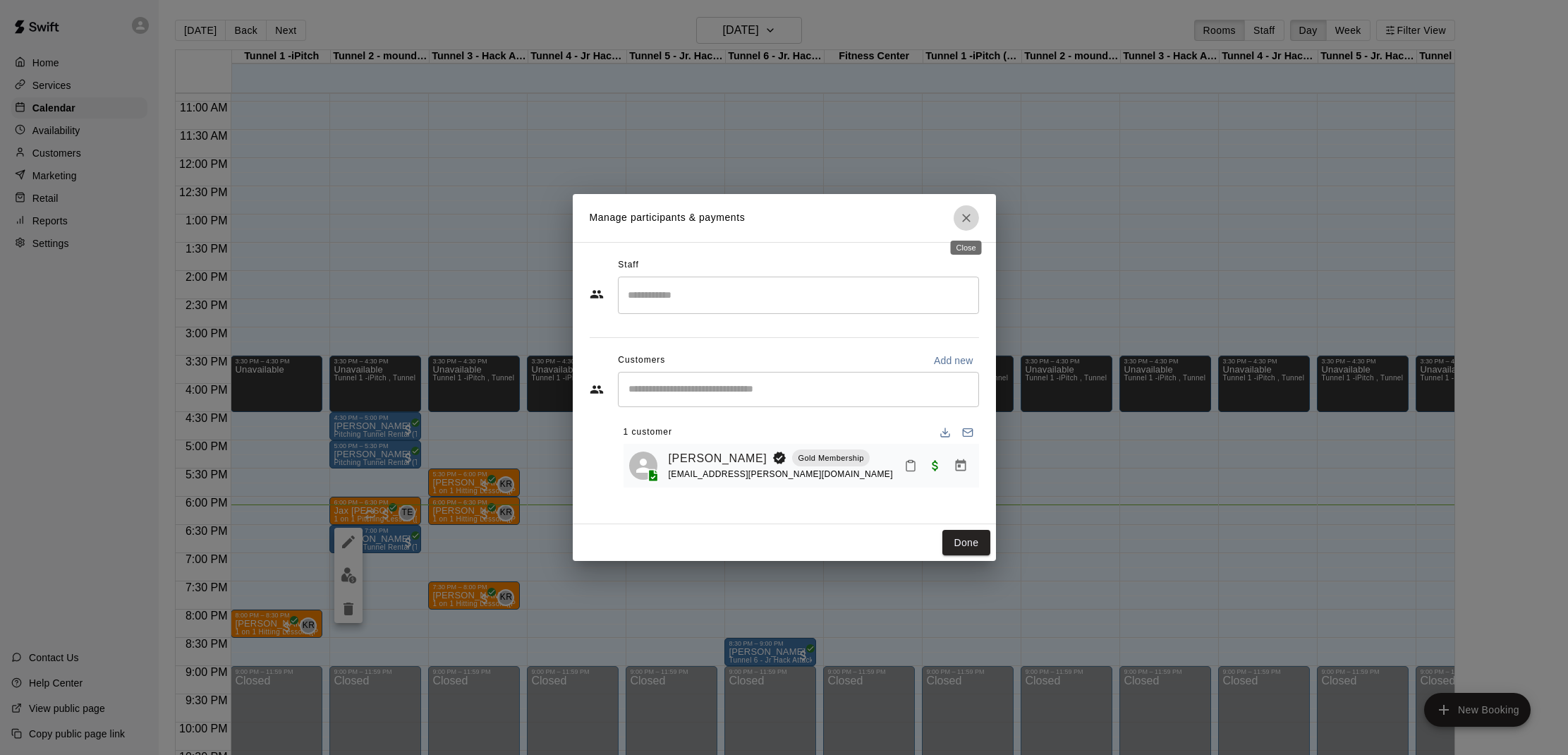
click at [965, 217] on icon "Close" at bounding box center [966, 218] width 9 height 9
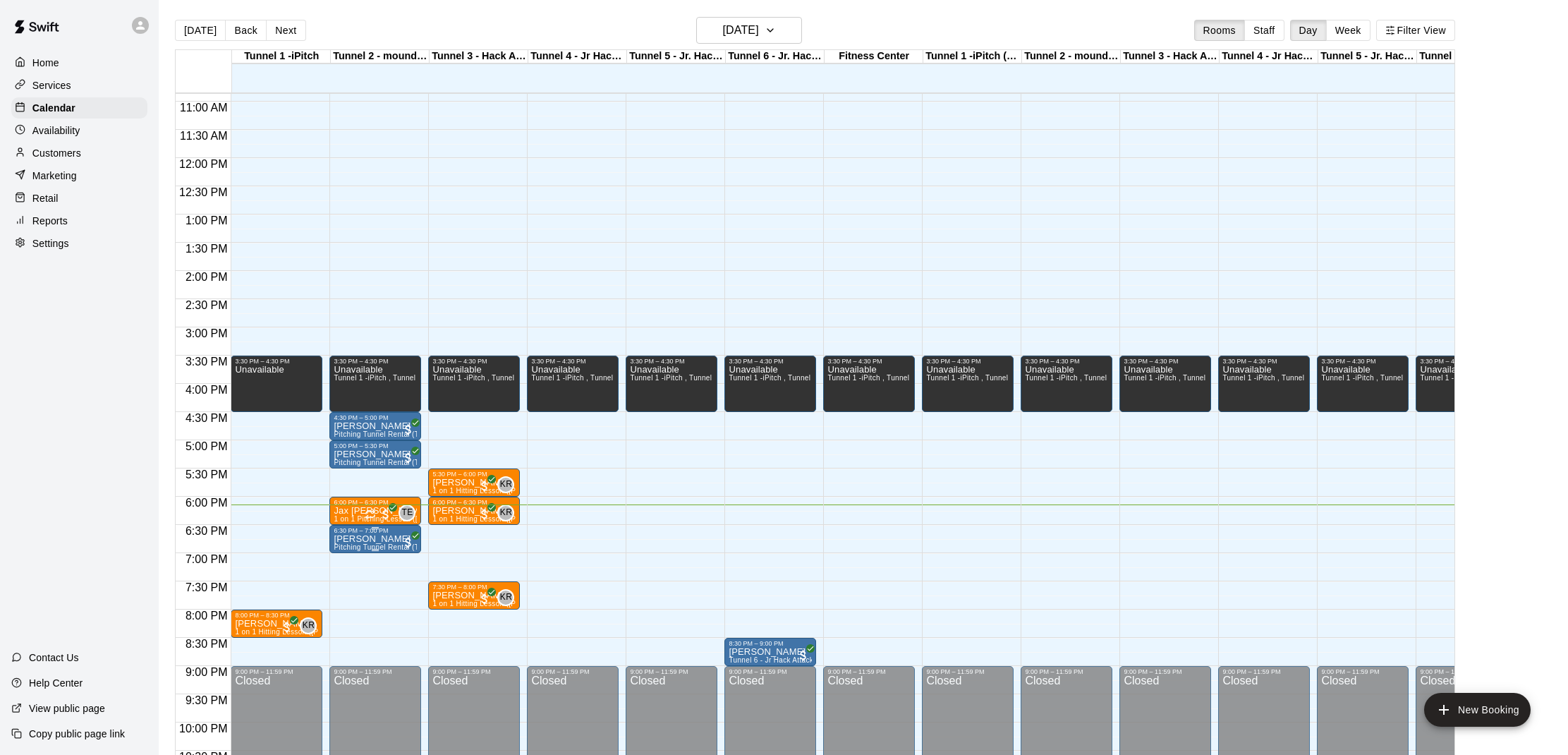
click at [361, 539] on p "[PERSON_NAME]" at bounding box center [375, 539] width 83 height 0
click at [348, 560] on icon "edit" at bounding box center [348, 554] width 17 height 17
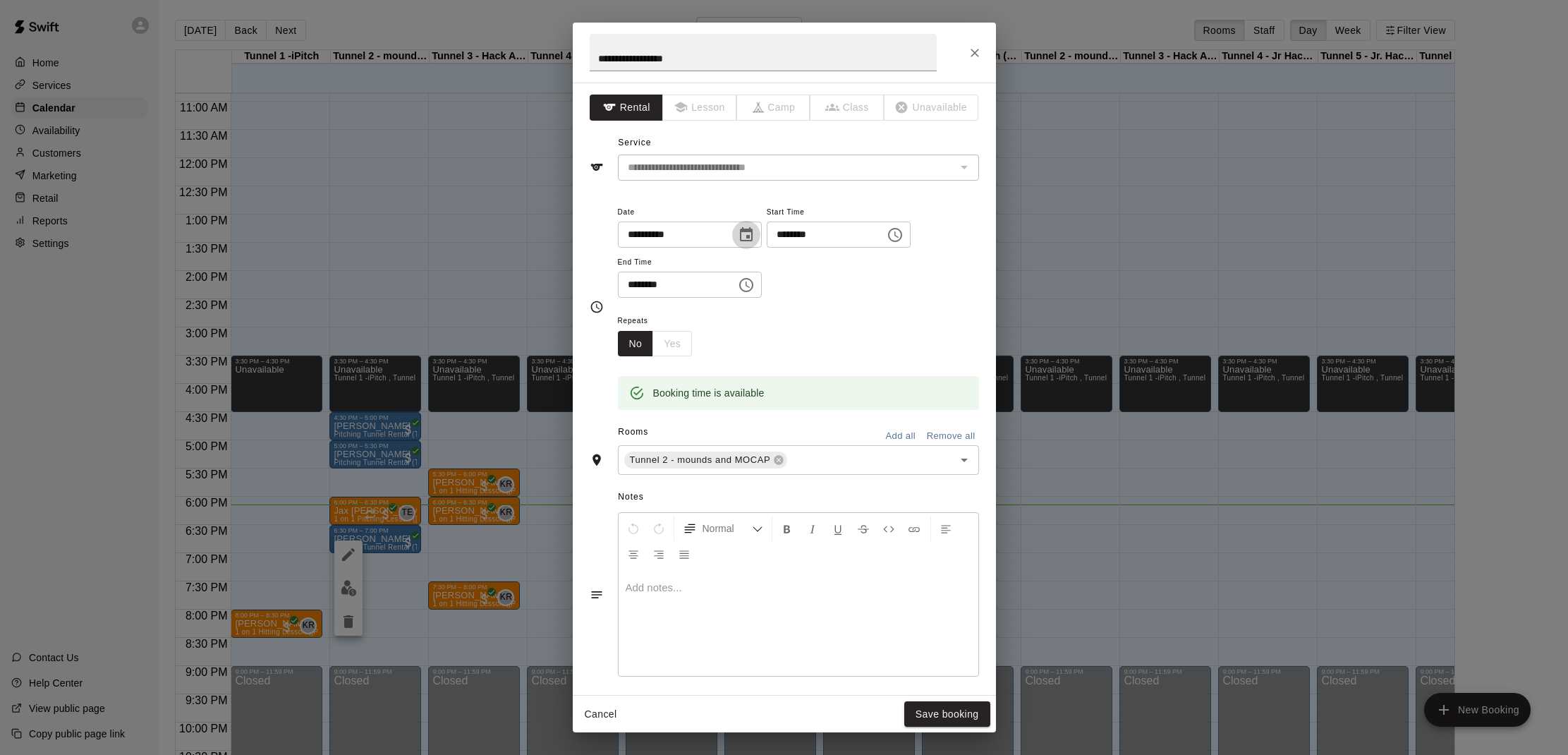
click at [753, 239] on icon "Choose date, selected date is Aug 21, 2025" at bounding box center [746, 234] width 13 height 14
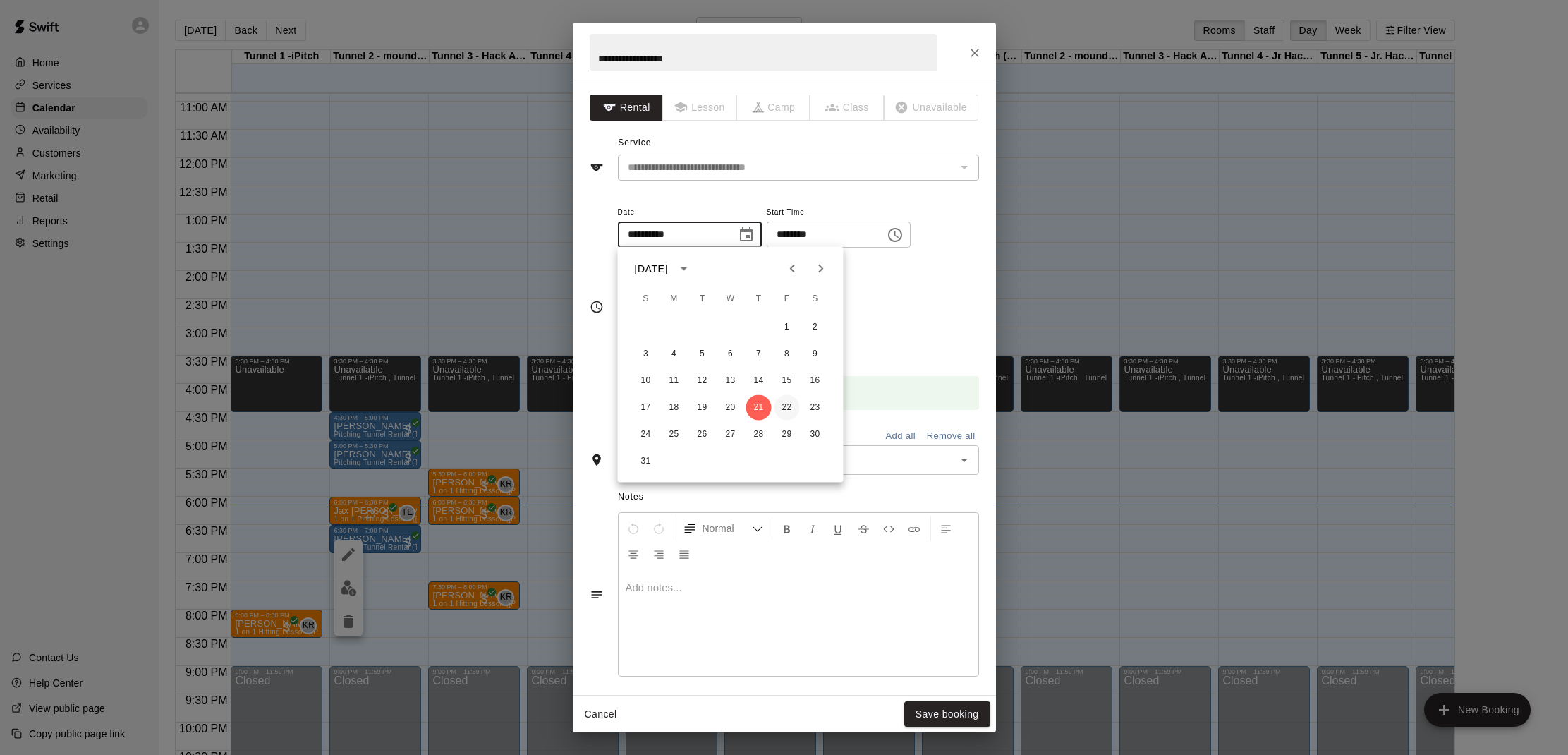
click at [783, 409] on button "22" at bounding box center [787, 407] width 25 height 25
type input "**********"
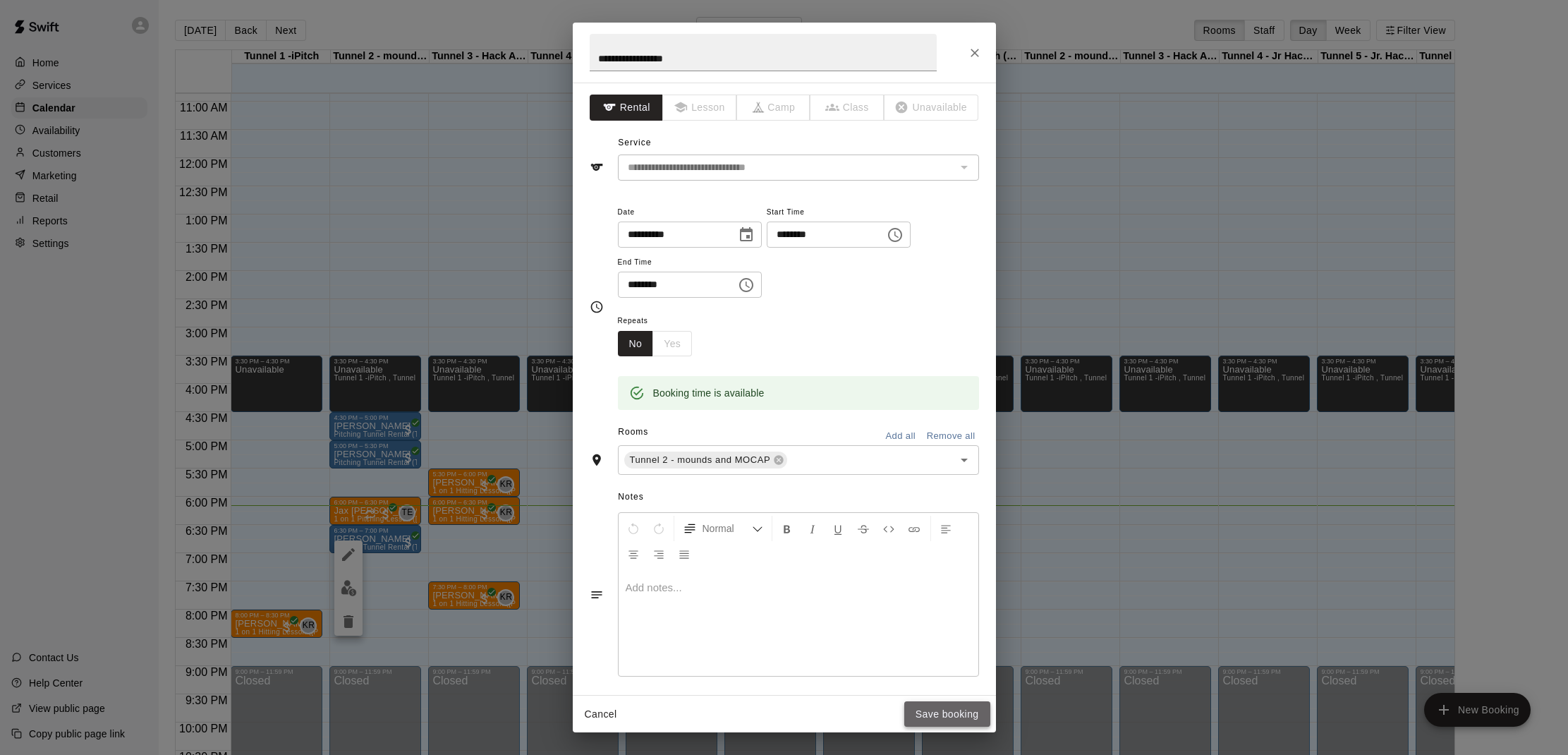
click at [936, 714] on button "Save booking" at bounding box center [947, 713] width 86 height 26
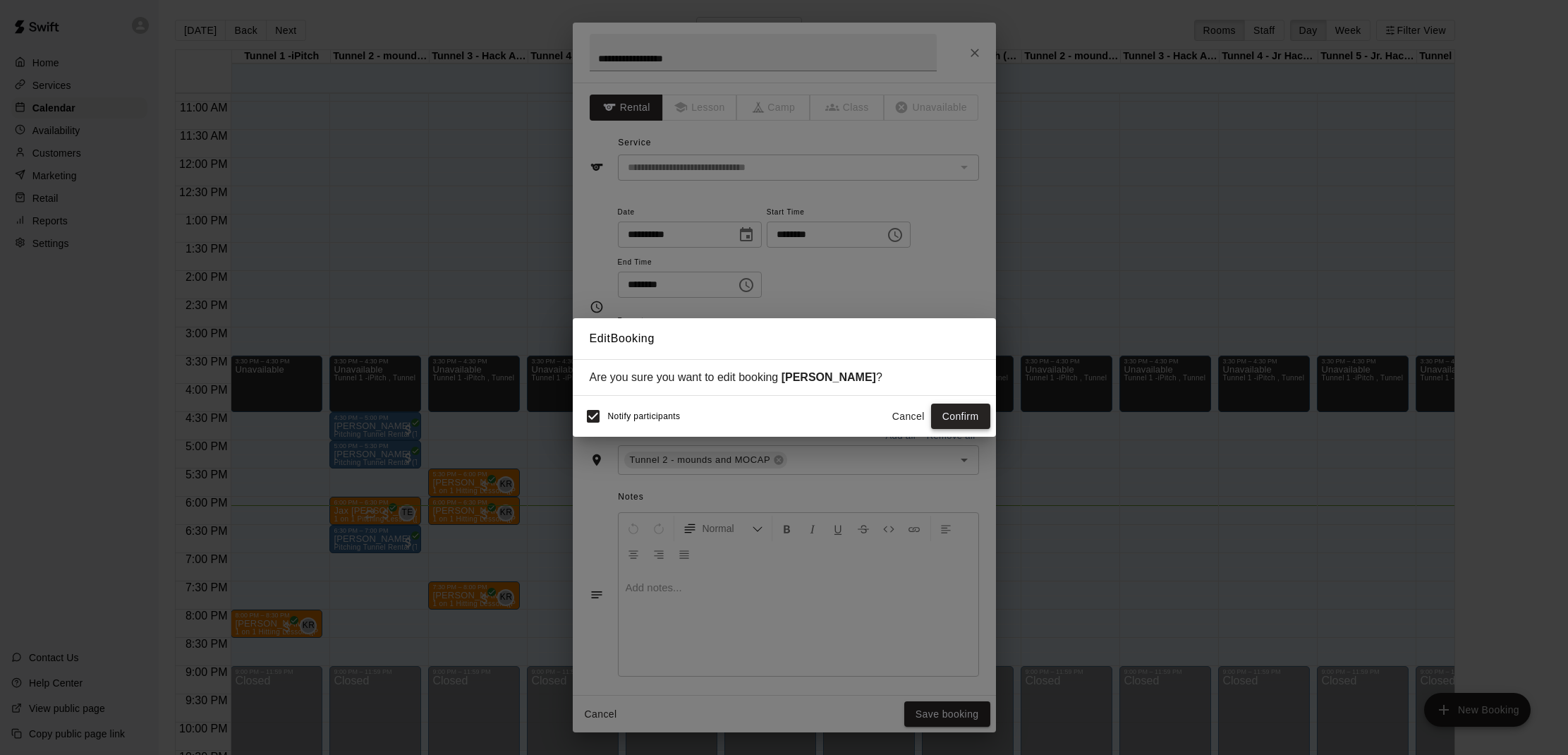
click at [947, 408] on button "Confirm" at bounding box center [960, 416] width 59 height 26
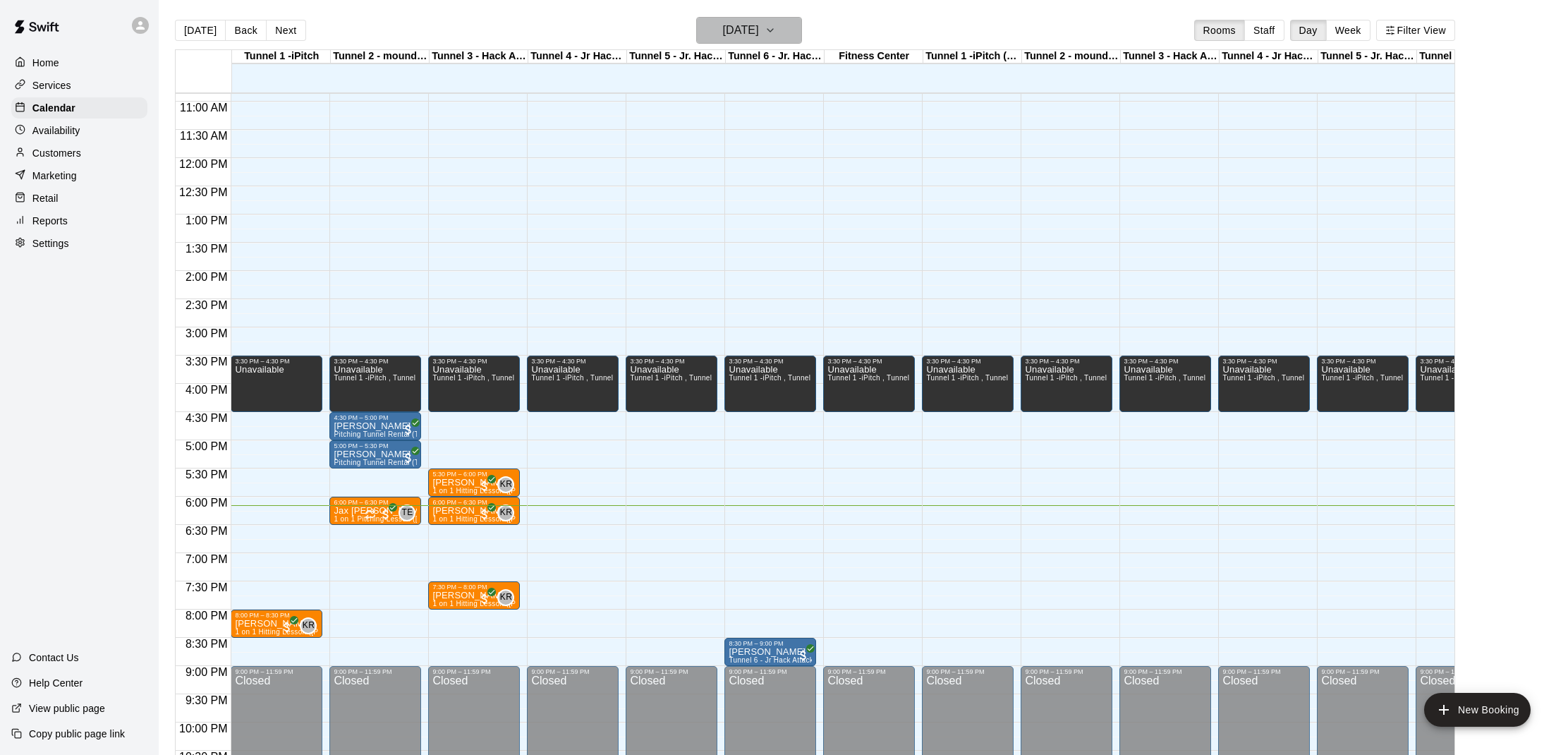
click at [727, 35] on h6 "[DATE]" at bounding box center [740, 30] width 36 height 20
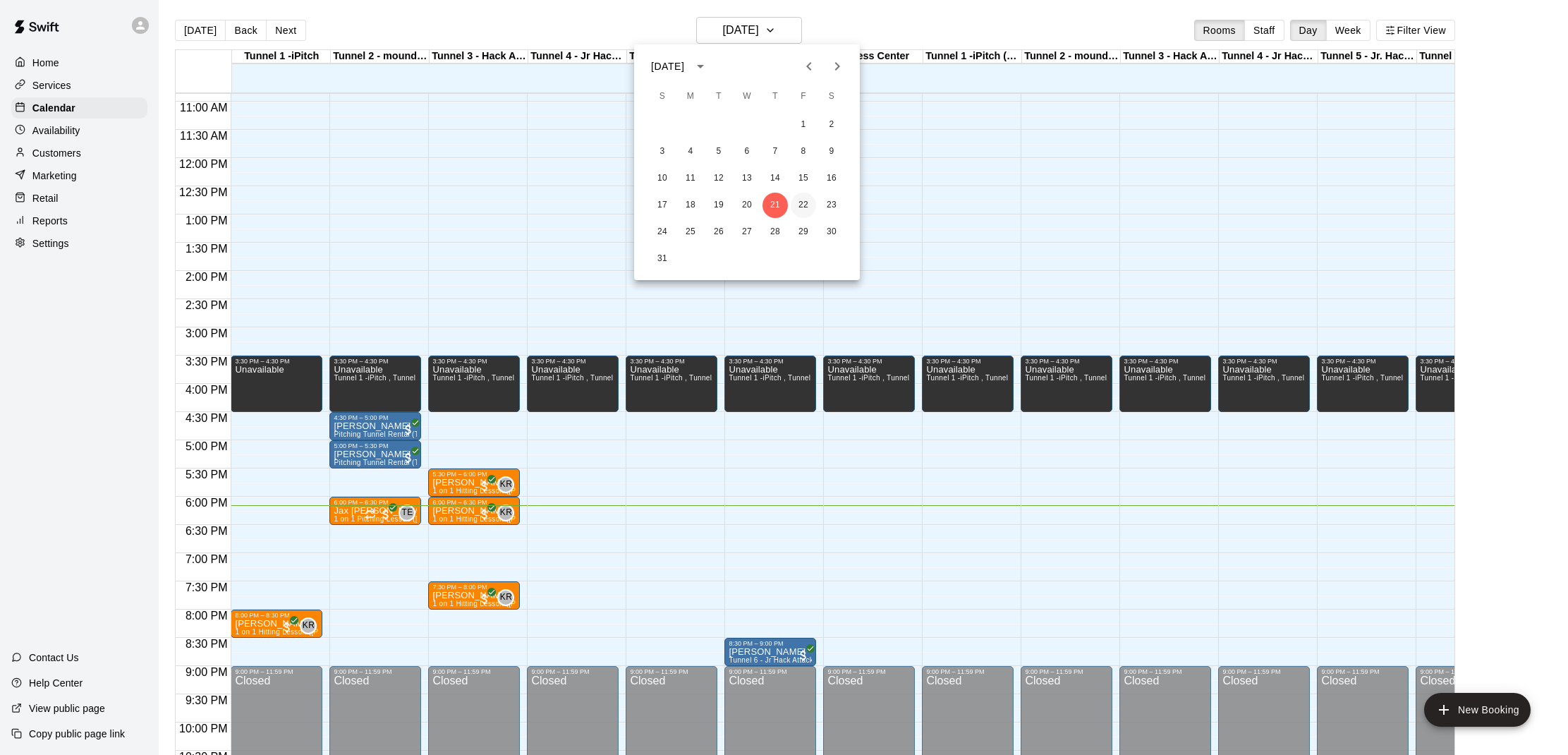
click at [808, 203] on button "22" at bounding box center [803, 205] width 25 height 25
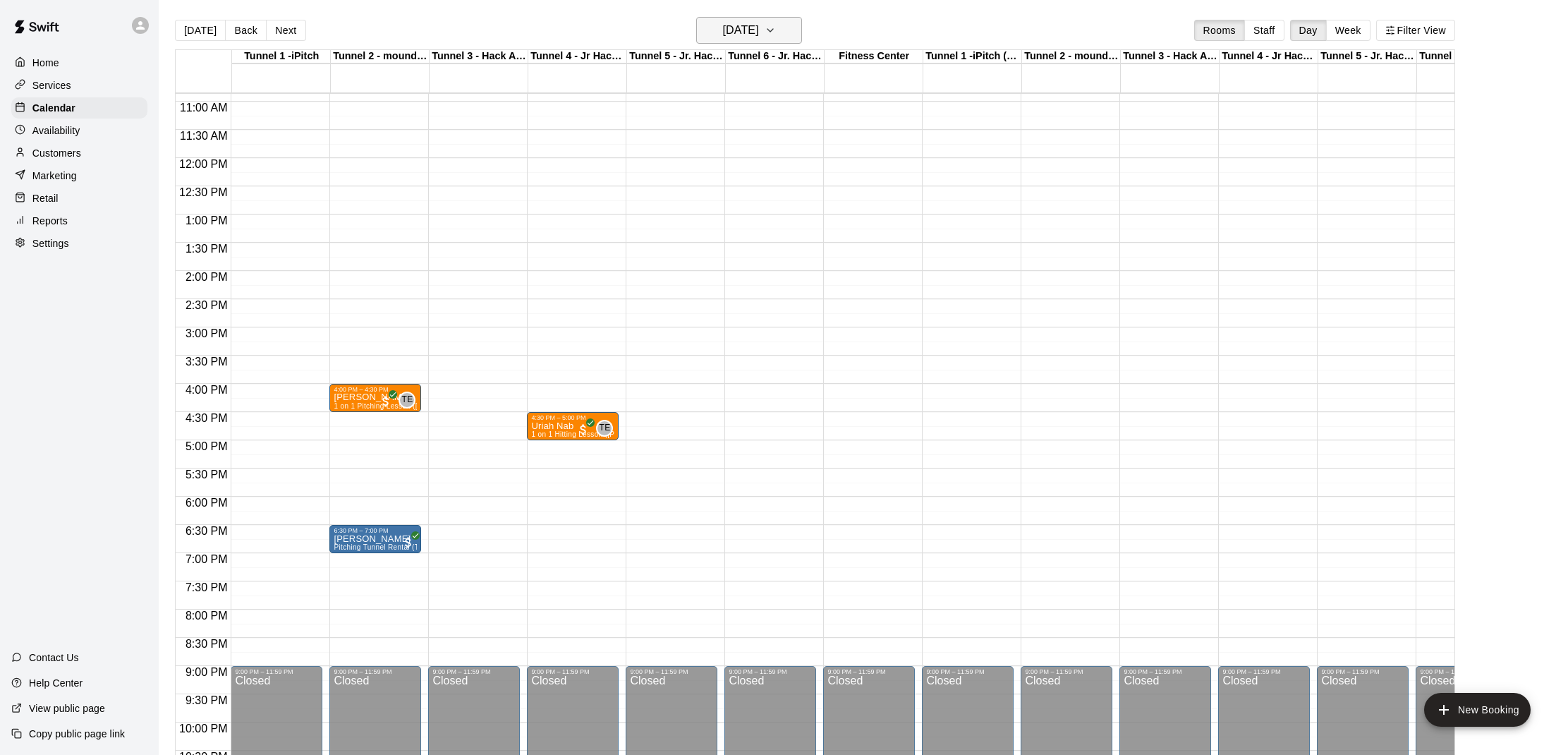
click at [757, 42] on button "[DATE]" at bounding box center [749, 31] width 106 height 27
click at [776, 198] on button "21" at bounding box center [775, 205] width 25 height 25
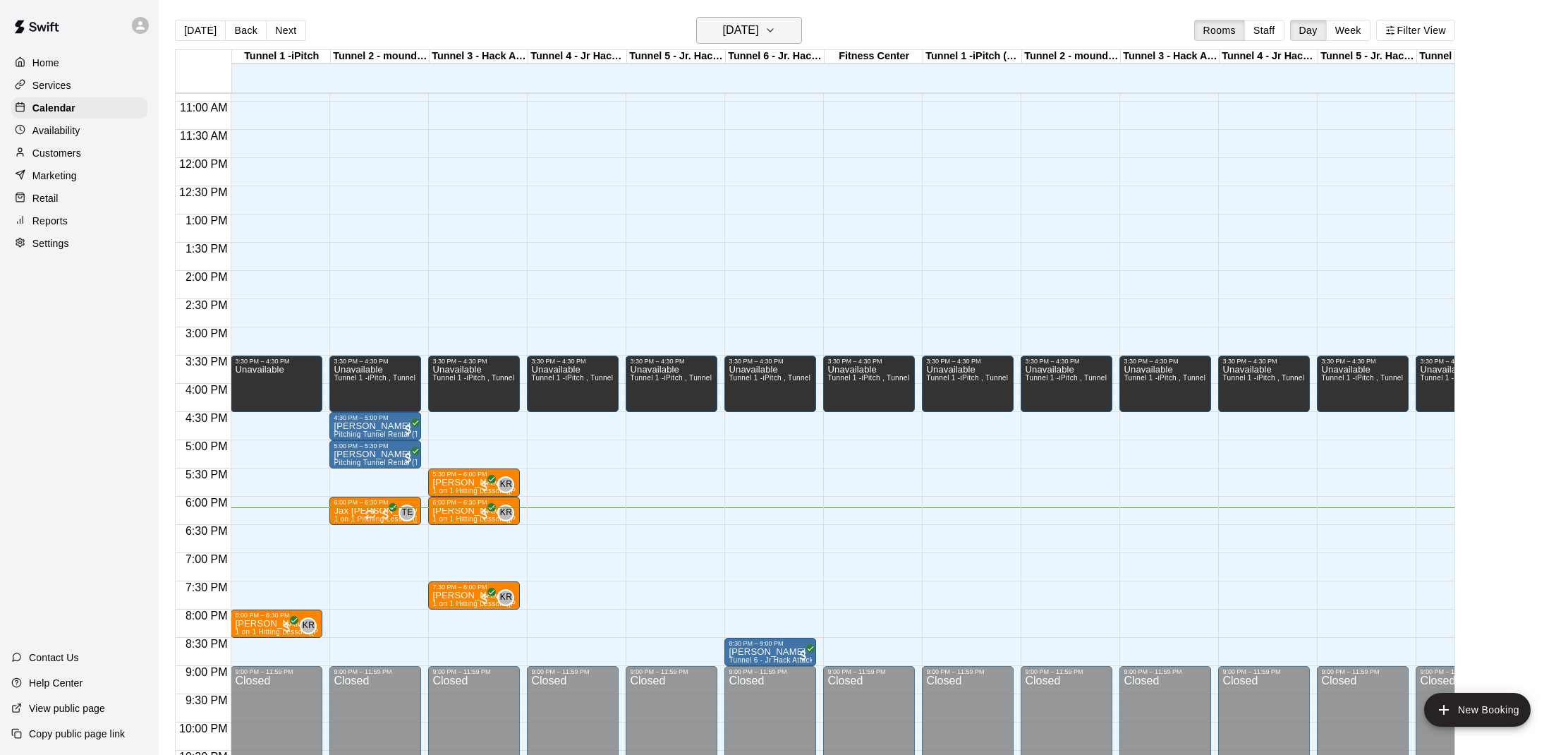
click at [726, 41] on button "[DATE]" at bounding box center [749, 31] width 106 height 27
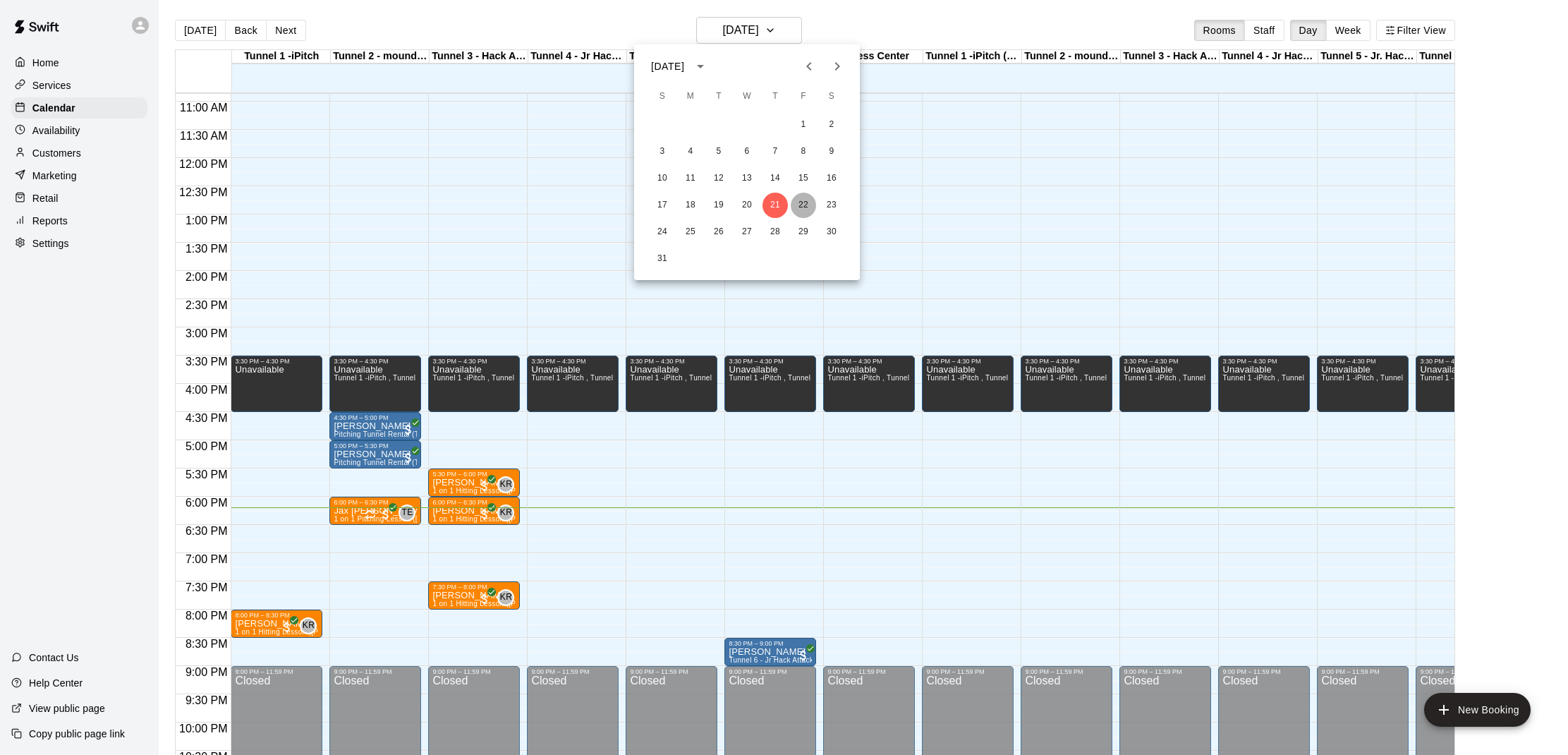
click at [803, 203] on button "22" at bounding box center [803, 205] width 25 height 25
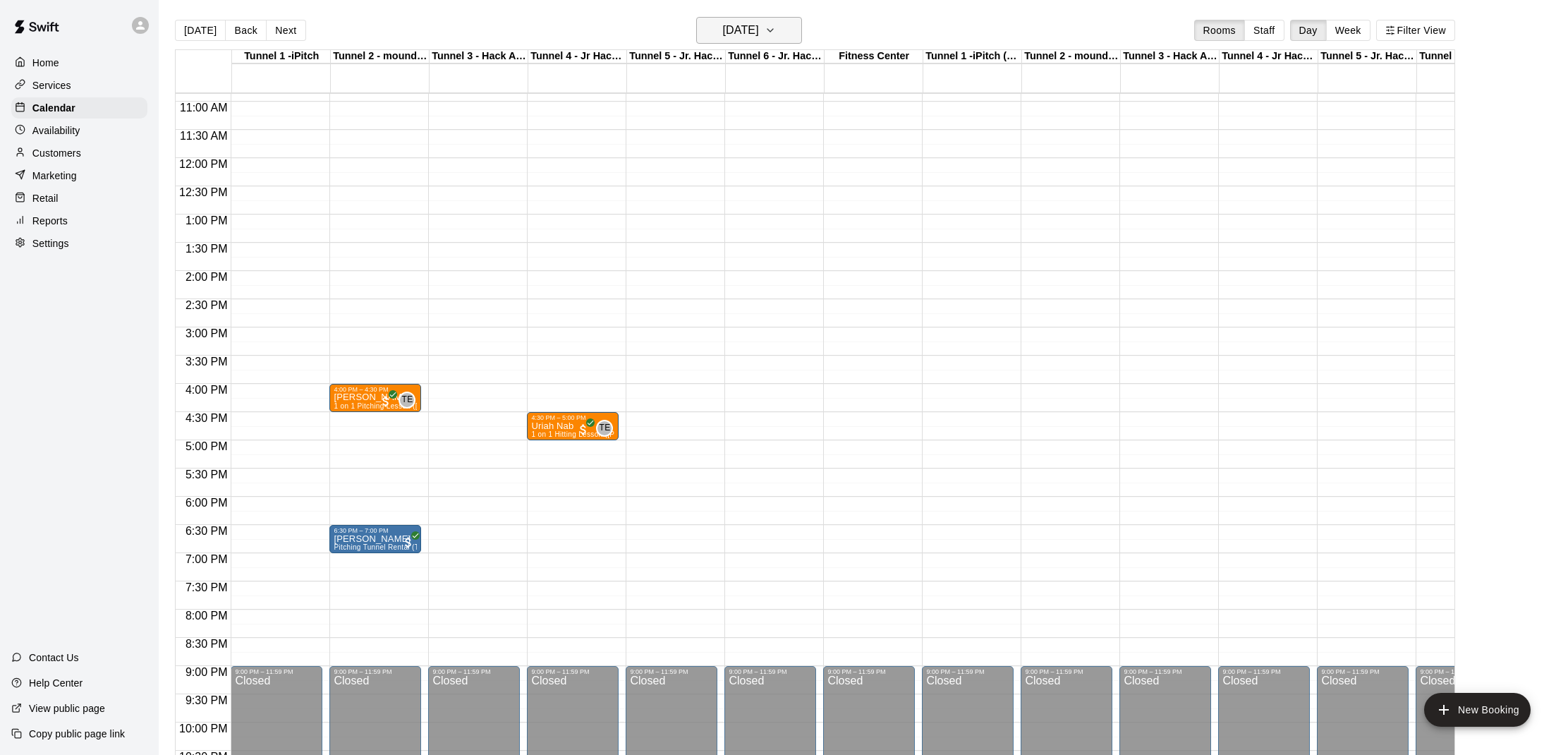
click at [722, 36] on h6 "[DATE]" at bounding box center [740, 30] width 36 height 20
click at [775, 195] on button "21" at bounding box center [775, 205] width 25 height 25
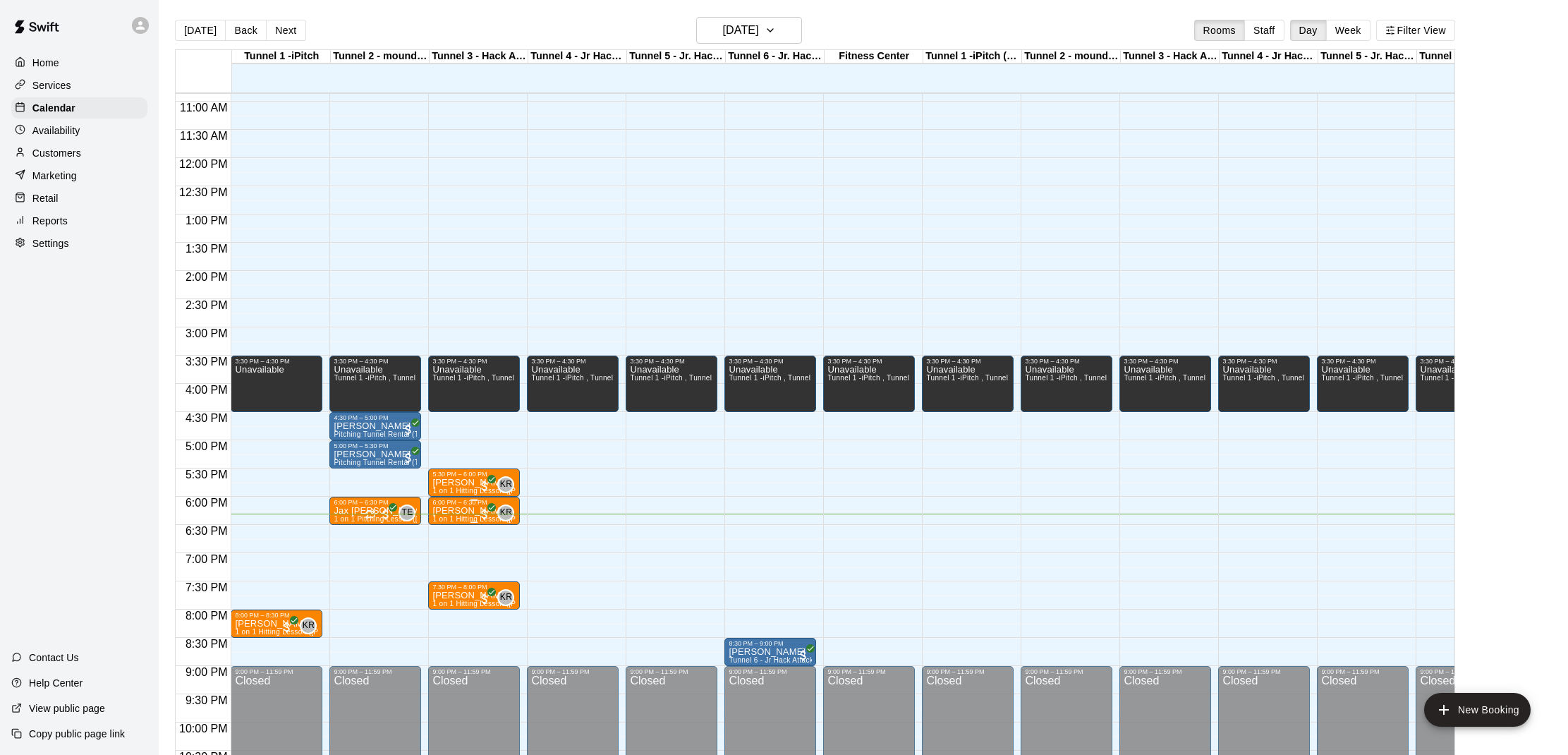
click at [482, 521] on div at bounding box center [474, 521] width 83 height 2
click at [455, 564] on button "edit" at bounding box center [447, 569] width 28 height 28
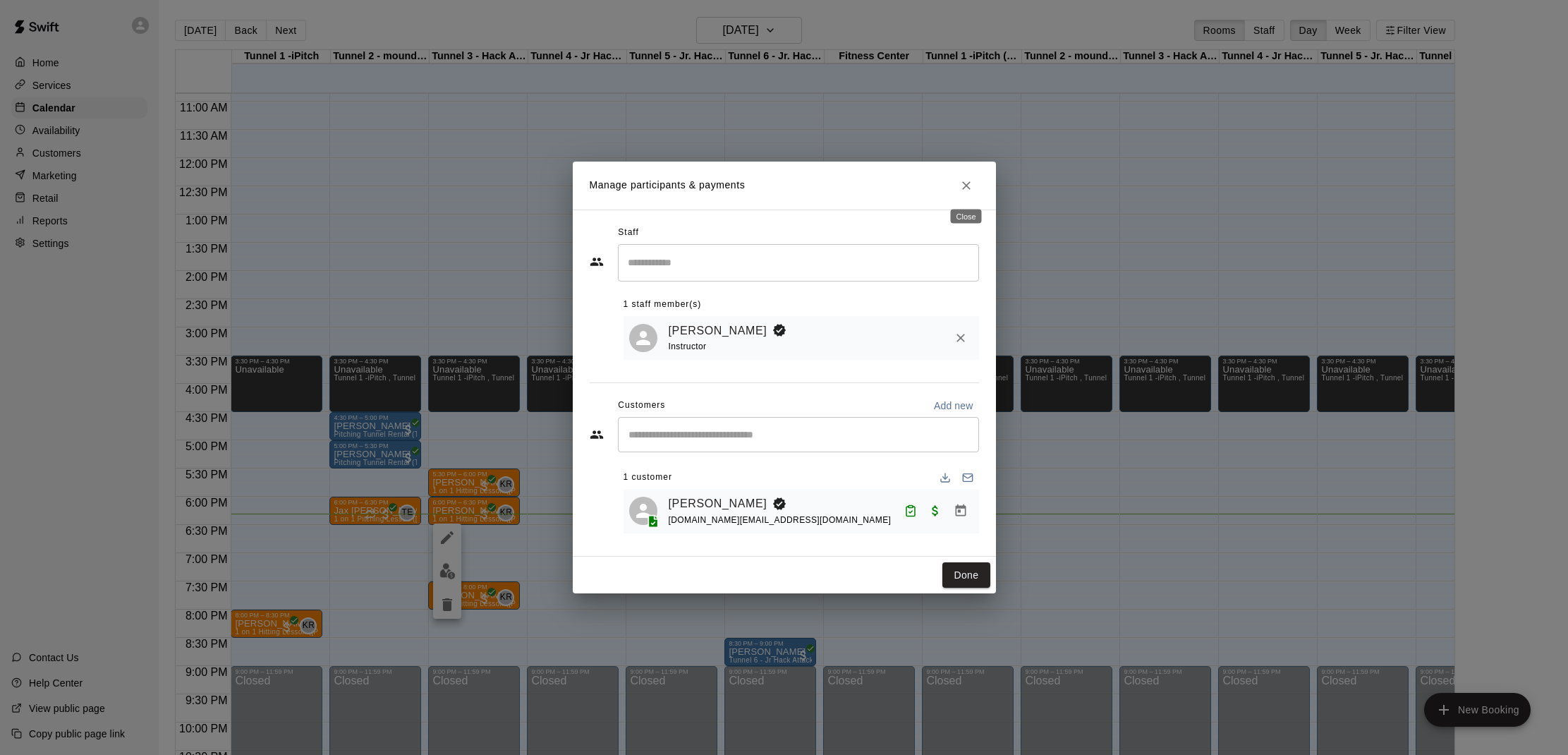
click at [967, 186] on icon "Close" at bounding box center [966, 185] width 9 height 9
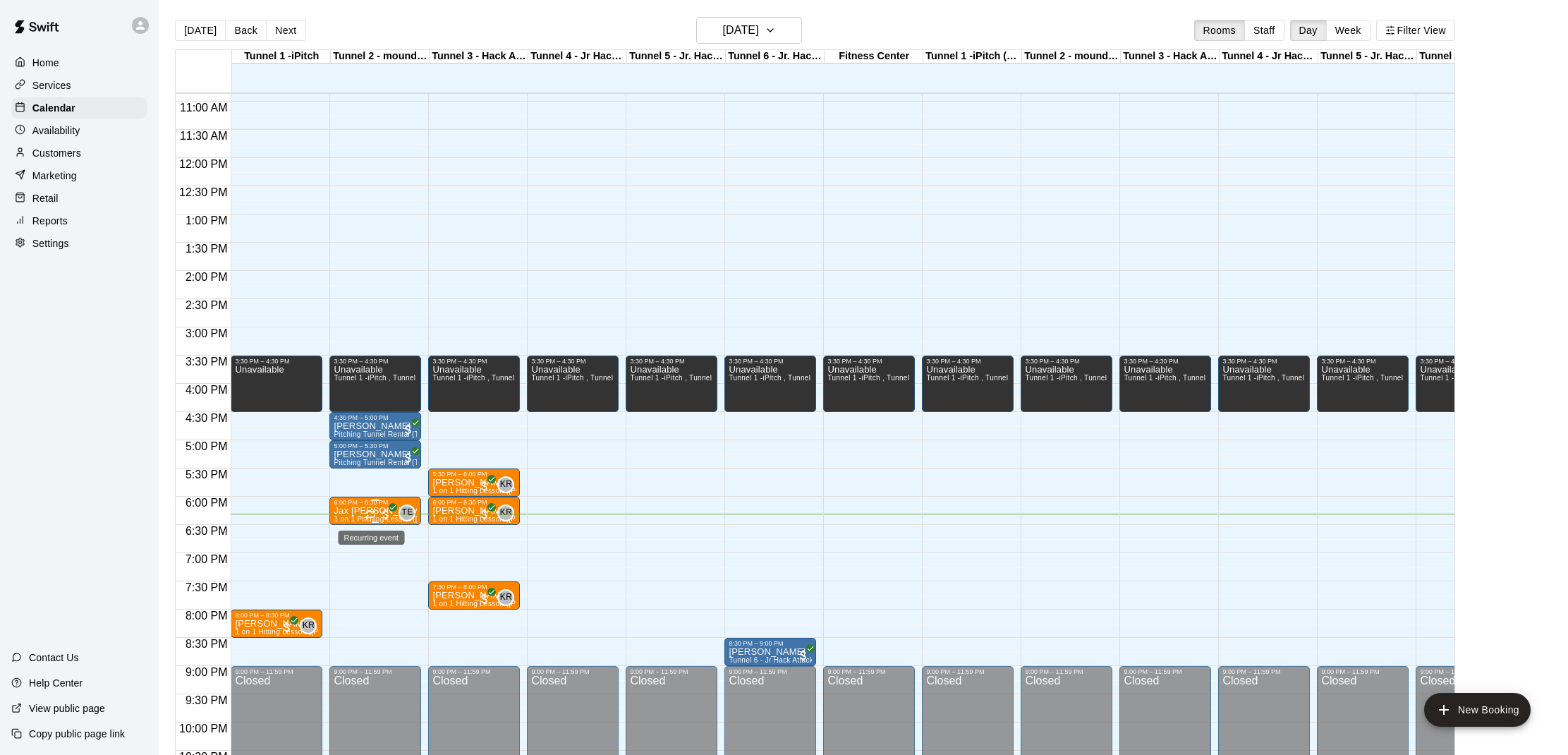
click at [366, 511] on icon "Recurring event" at bounding box center [370, 514] width 11 height 11
click at [373, 557] on img "edit" at bounding box center [380, 557] width 17 height 17
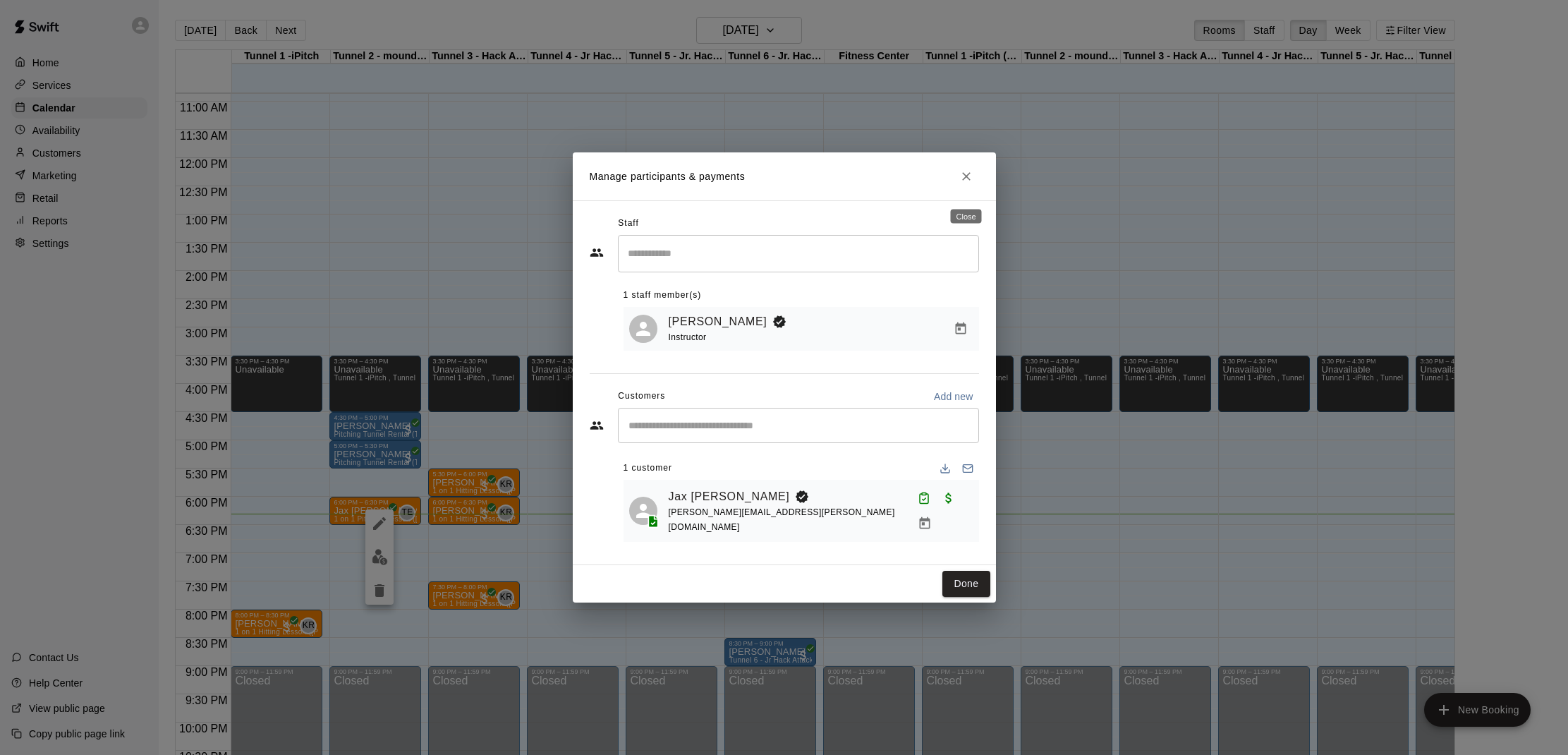
click at [958, 184] on button "Close" at bounding box center [966, 176] width 25 height 25
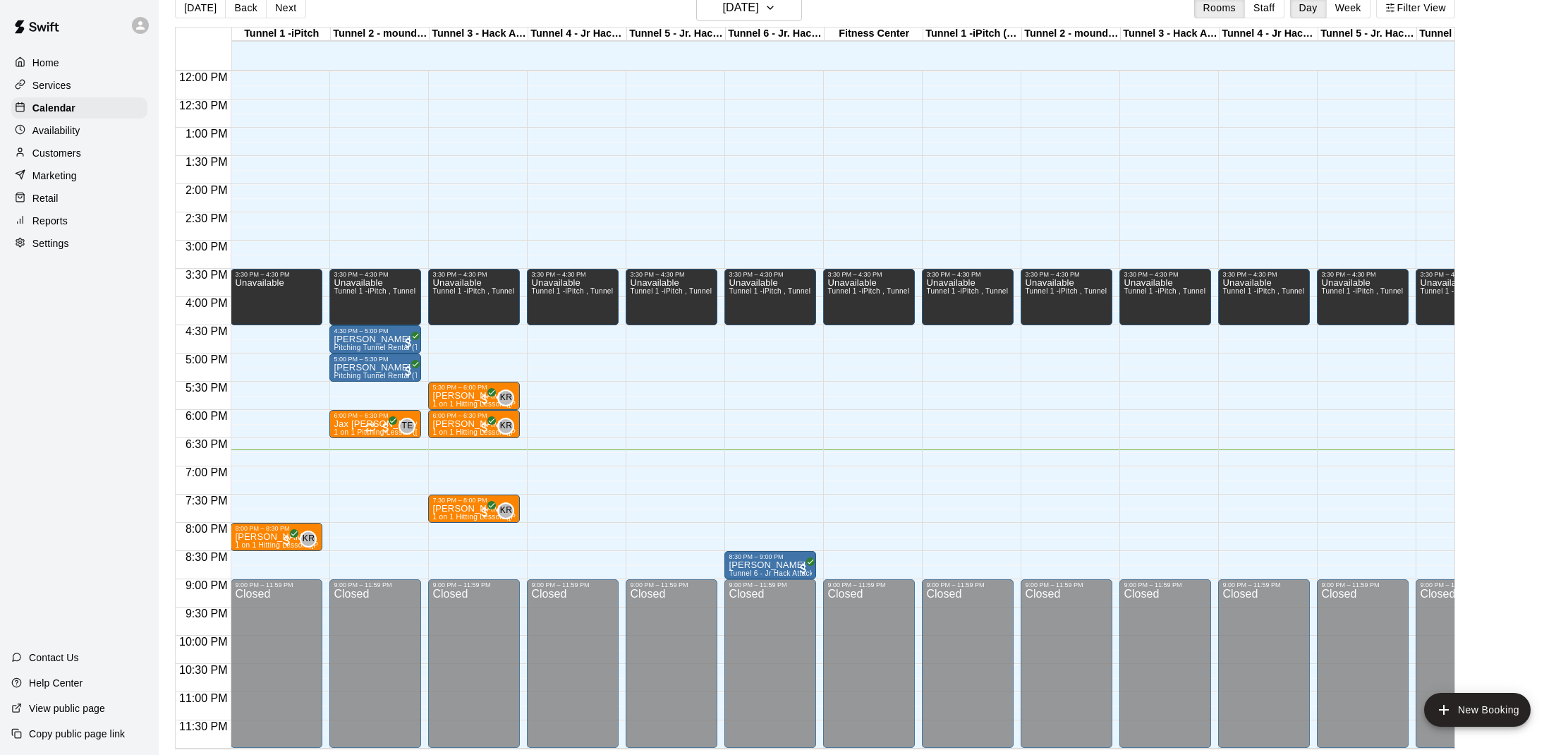
scroll to position [20, 0]
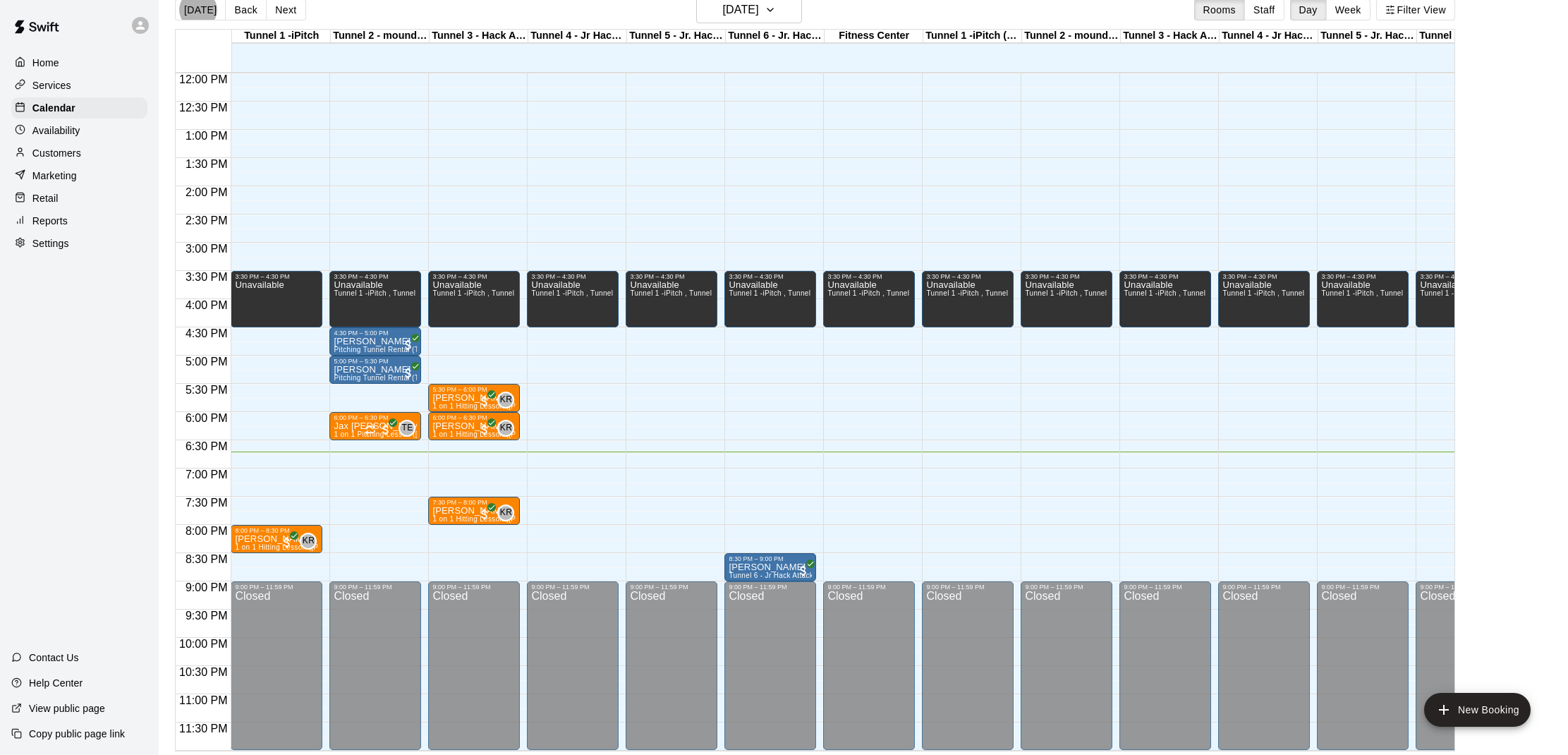
click at [550, 513] on div "12:00 AM – 10:00 AM Closed 3:30 PM – 4:30 PM Unavailable Tunnel 1 -iPitch , Tun…" at bounding box center [572, 73] width 92 height 1354
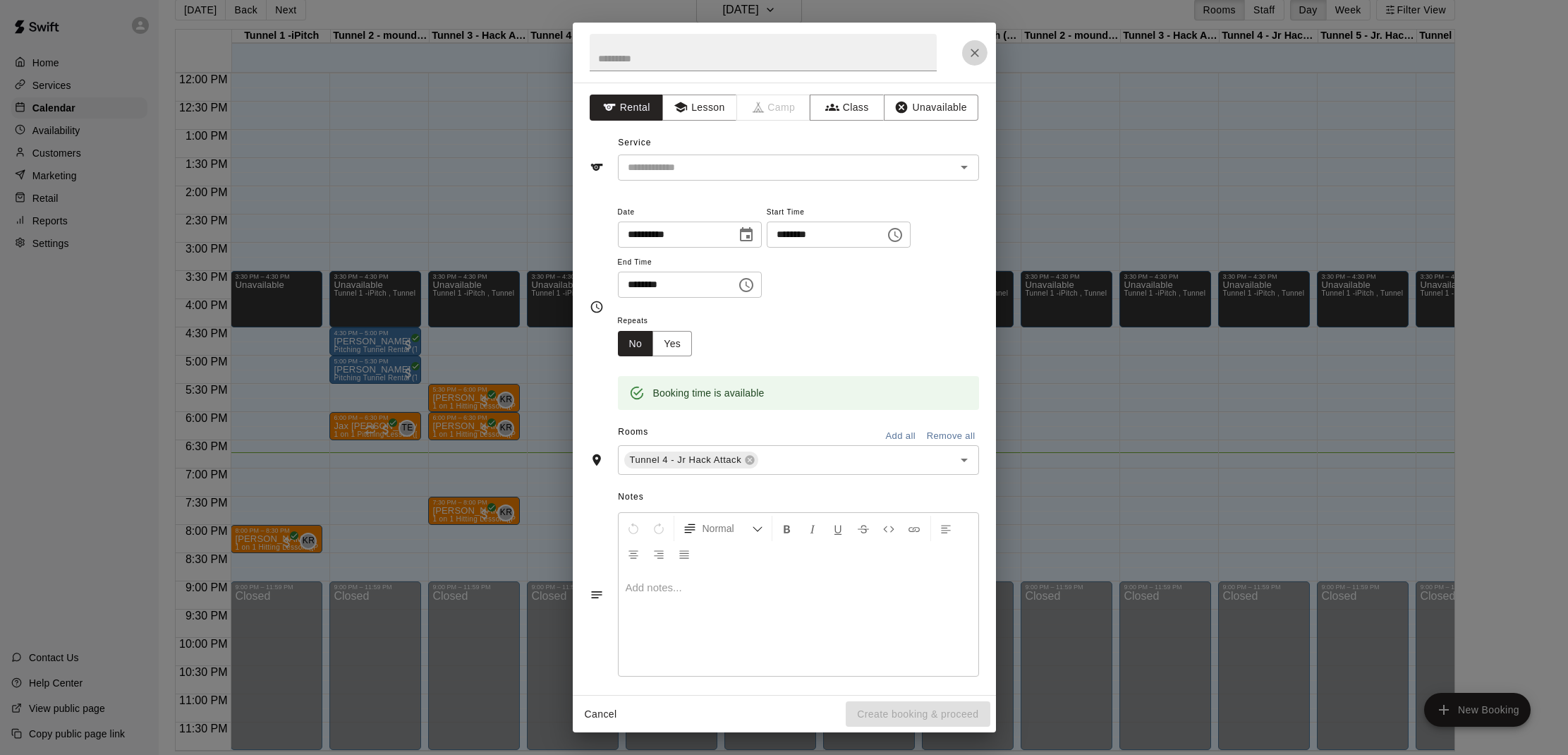
click at [971, 50] on icon "Close" at bounding box center [974, 53] width 9 height 9
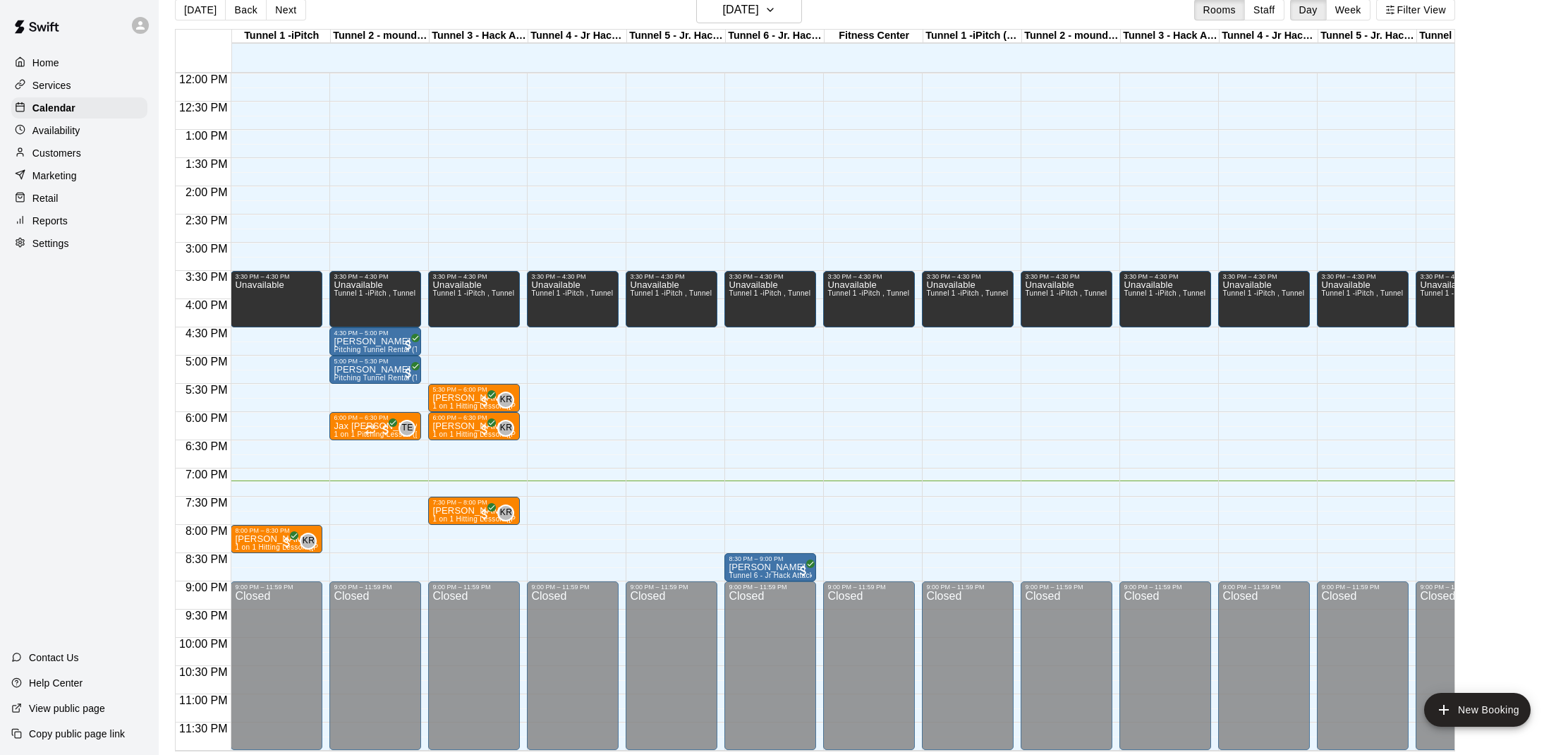
scroll to position [23, 0]
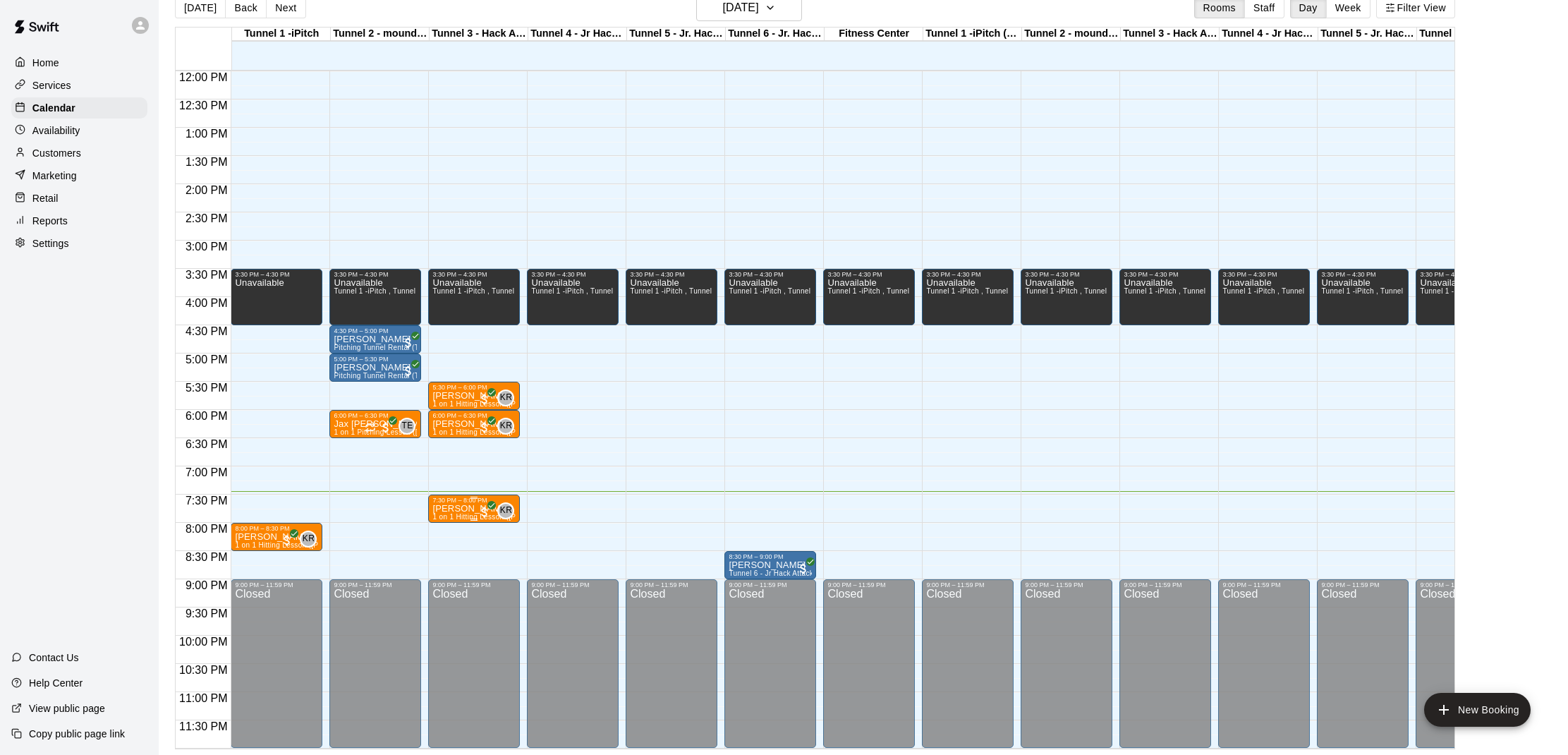
click at [469, 503] on div "7:30 PM – 8:00 PM" at bounding box center [474, 499] width 83 height 7
click at [449, 536] on img "edit" at bounding box center [447, 544] width 17 height 17
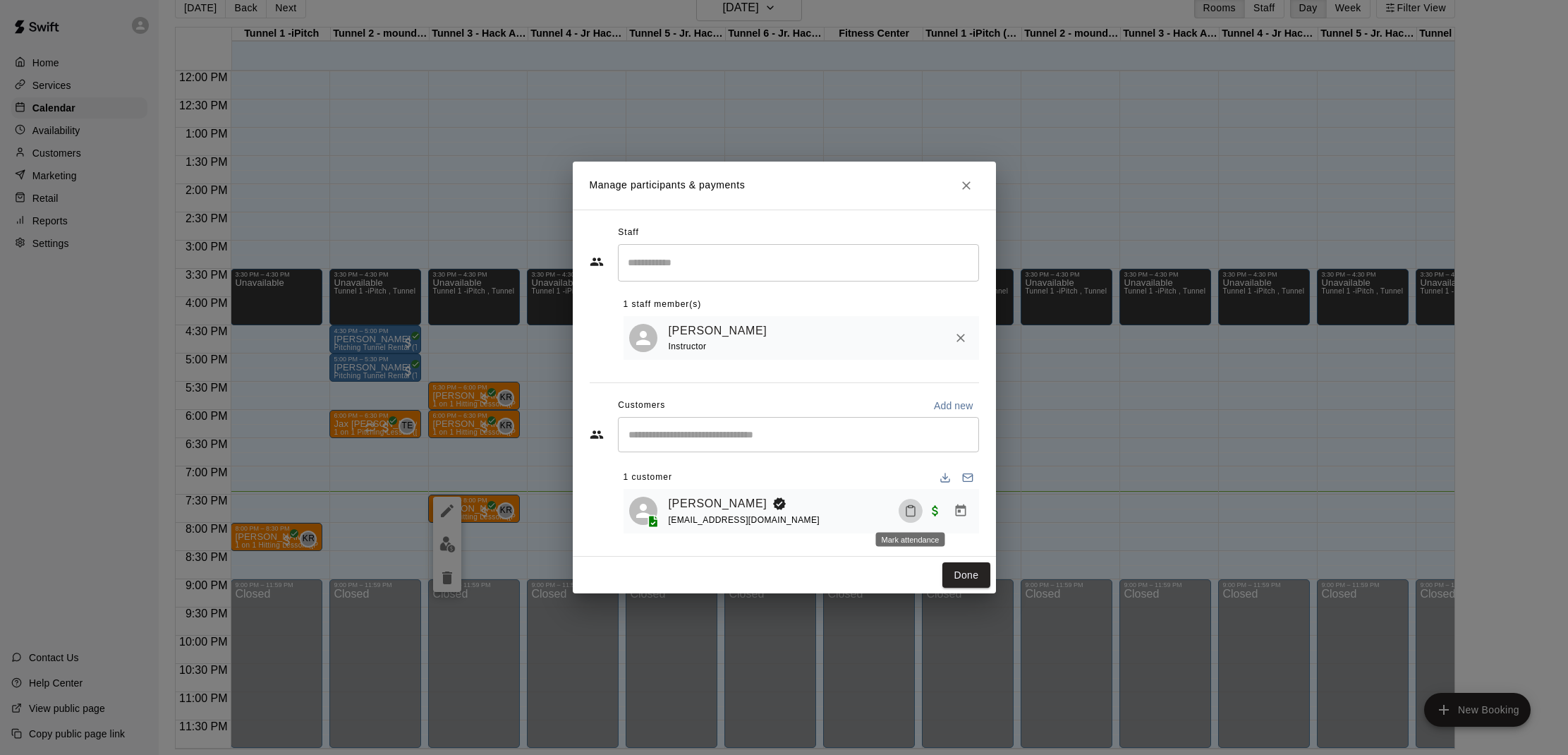
click at [902, 504] on button "Mark attendance" at bounding box center [911, 510] width 24 height 24
drag, startPoint x: 991, startPoint y: 503, endPoint x: 987, endPoint y: 522, distance: 19.4
click at [991, 503] on p "[PERSON_NAME] attended" at bounding box center [1001, 510] width 125 height 14
click at [974, 567] on button "Done" at bounding box center [966, 575] width 47 height 26
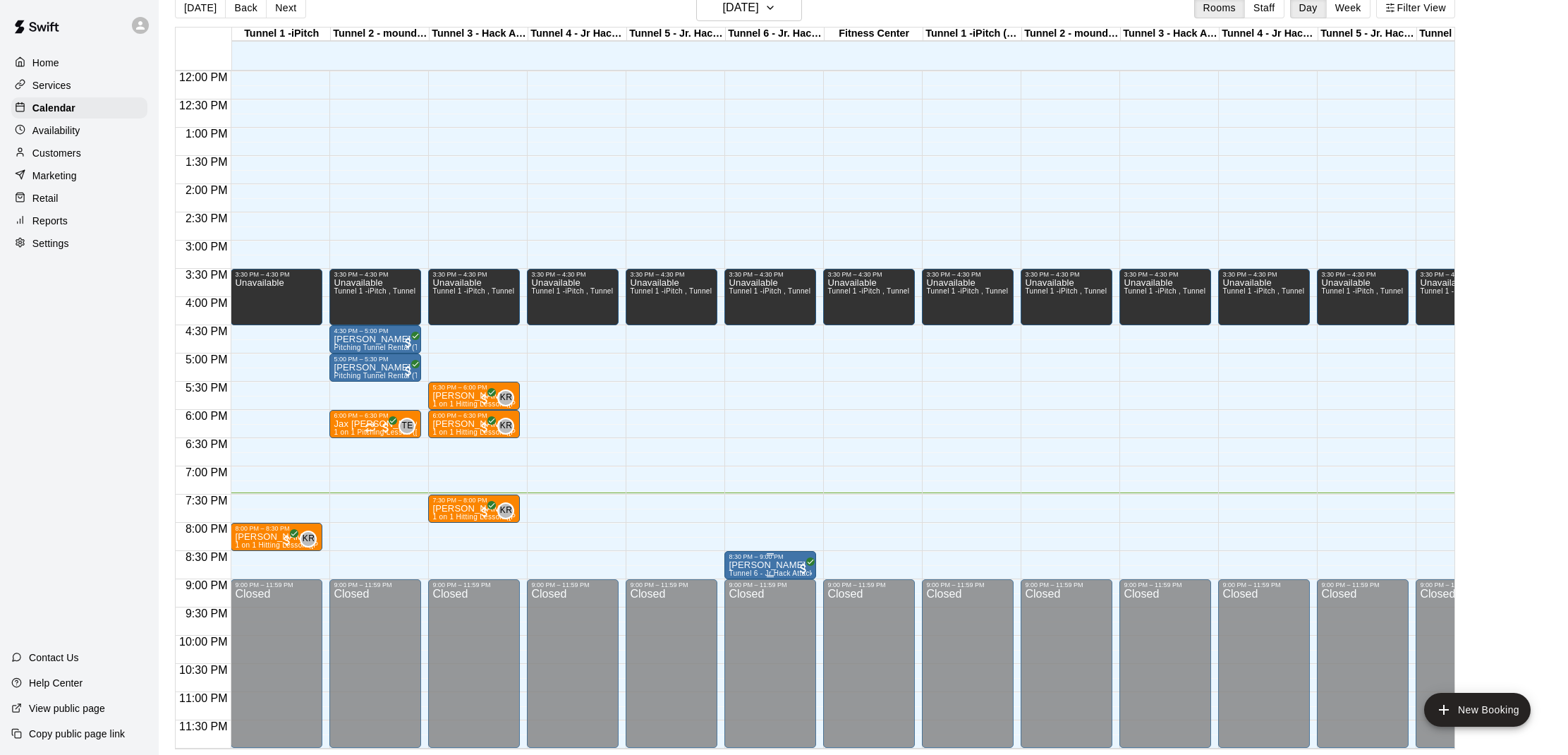
click at [757, 565] on p "[PERSON_NAME]" at bounding box center [770, 565] width 83 height 0
click at [745, 612] on img "edit" at bounding box center [743, 613] width 17 height 17
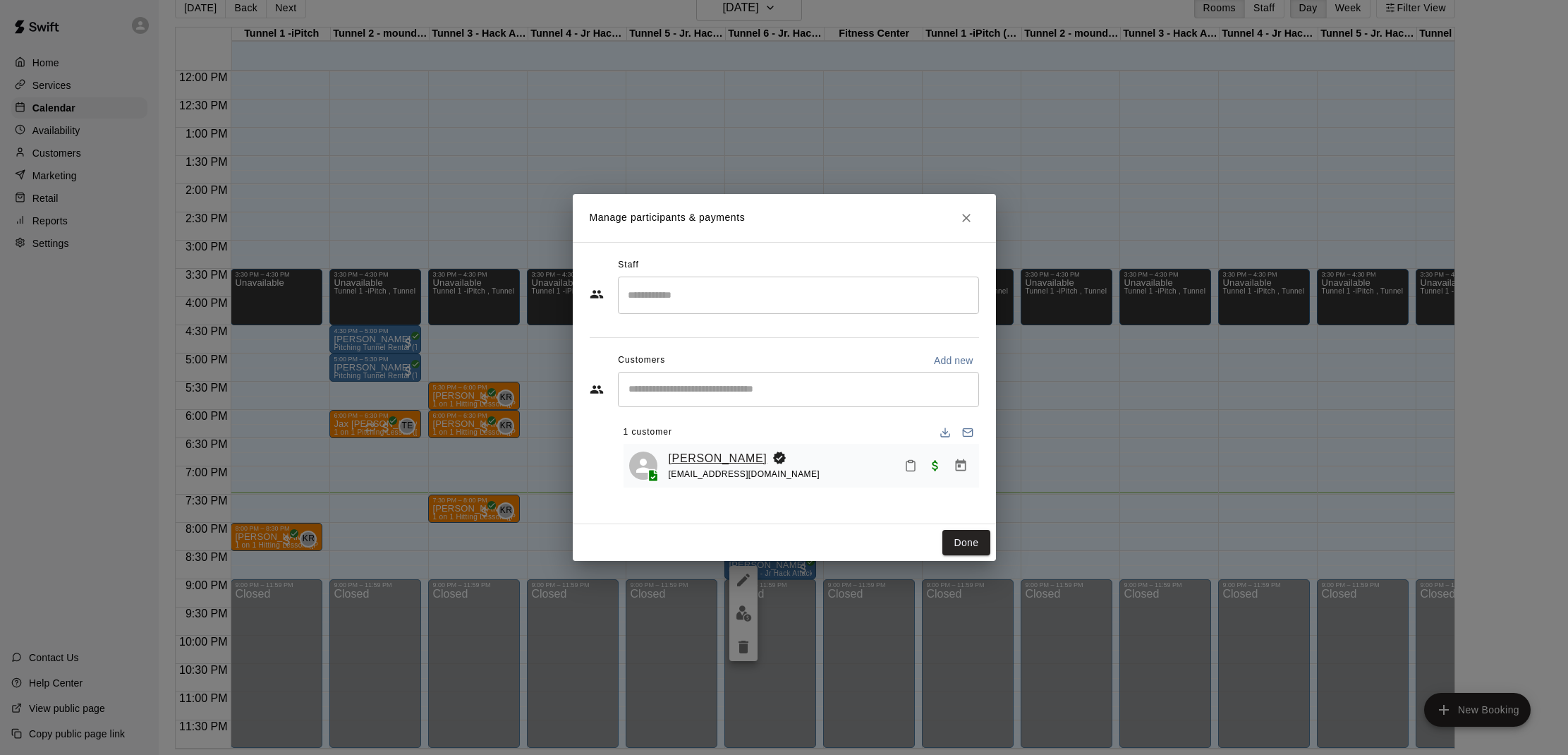
click at [716, 453] on link "[PERSON_NAME]" at bounding box center [718, 458] width 99 height 18
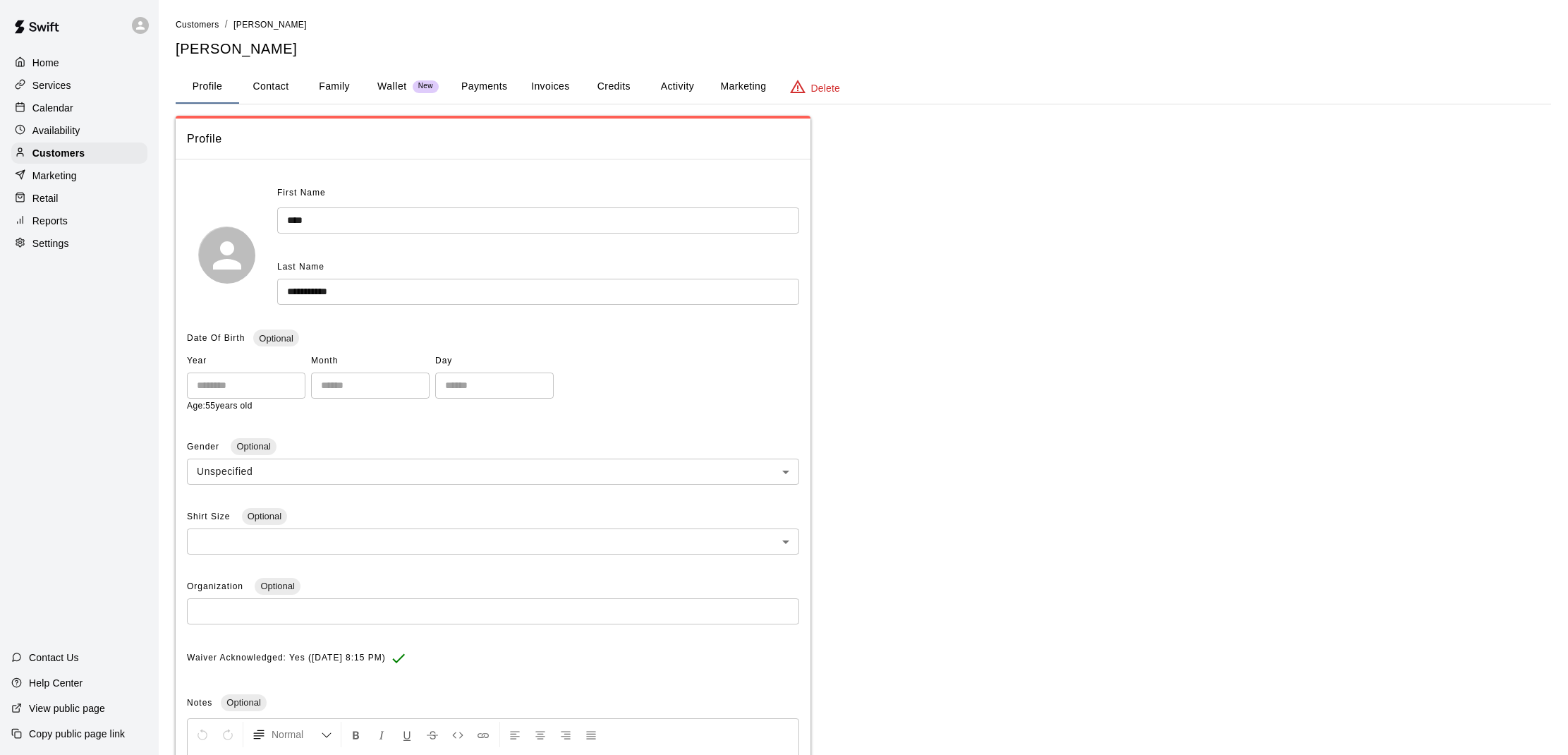
click at [686, 79] on button "Activity" at bounding box center [677, 87] width 64 height 34
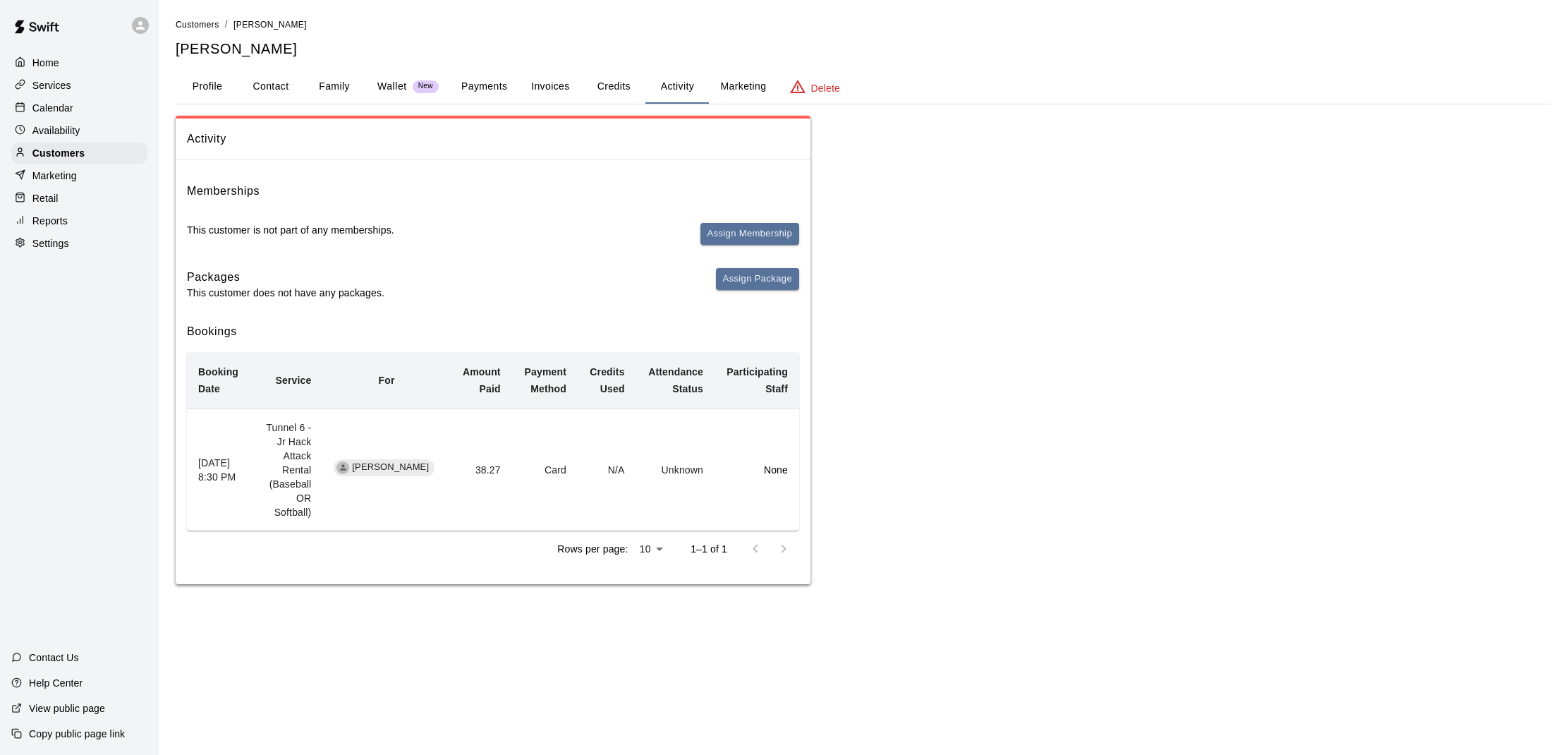
click at [73, 110] on div "Calendar" at bounding box center [79, 108] width 136 height 21
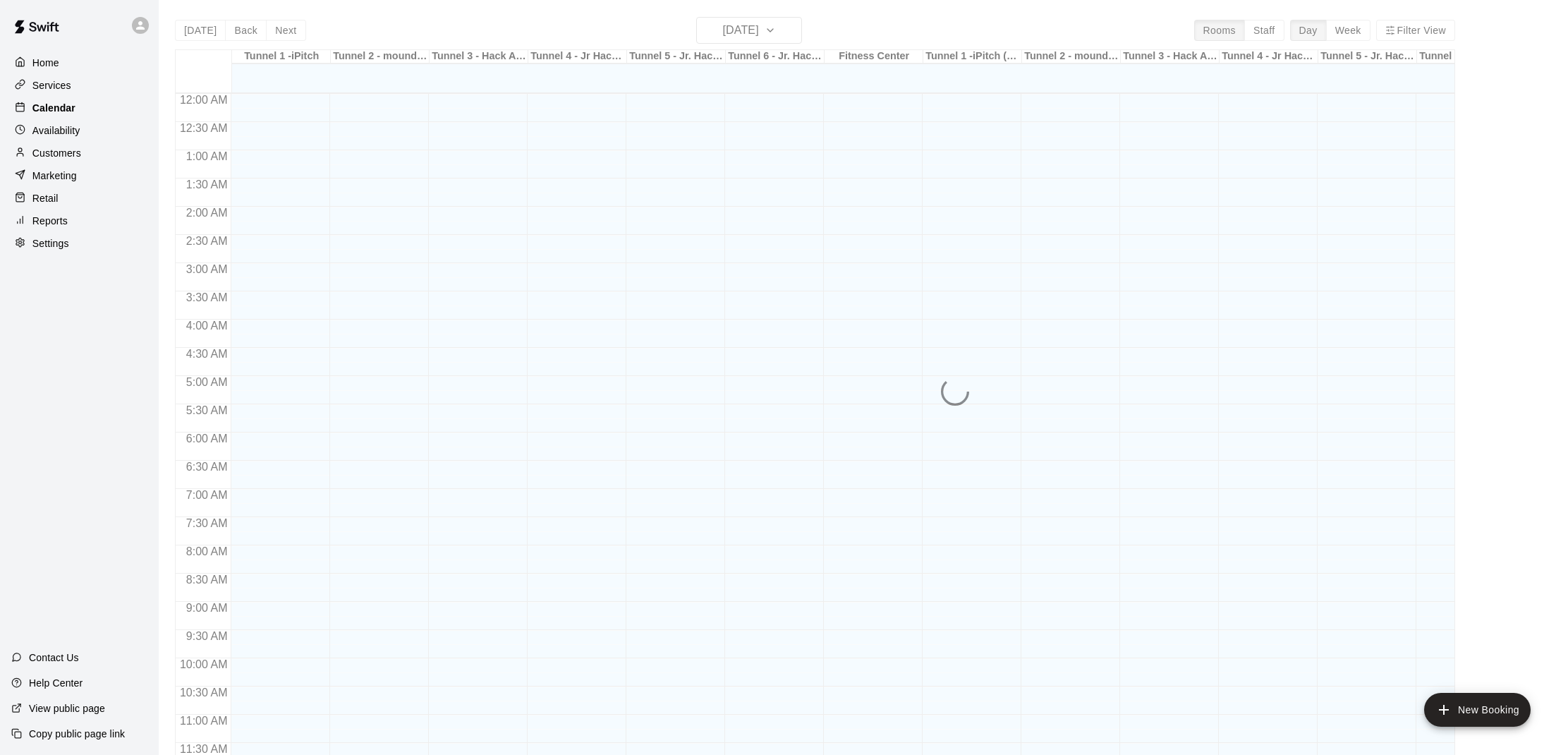
scroll to position [635, 0]
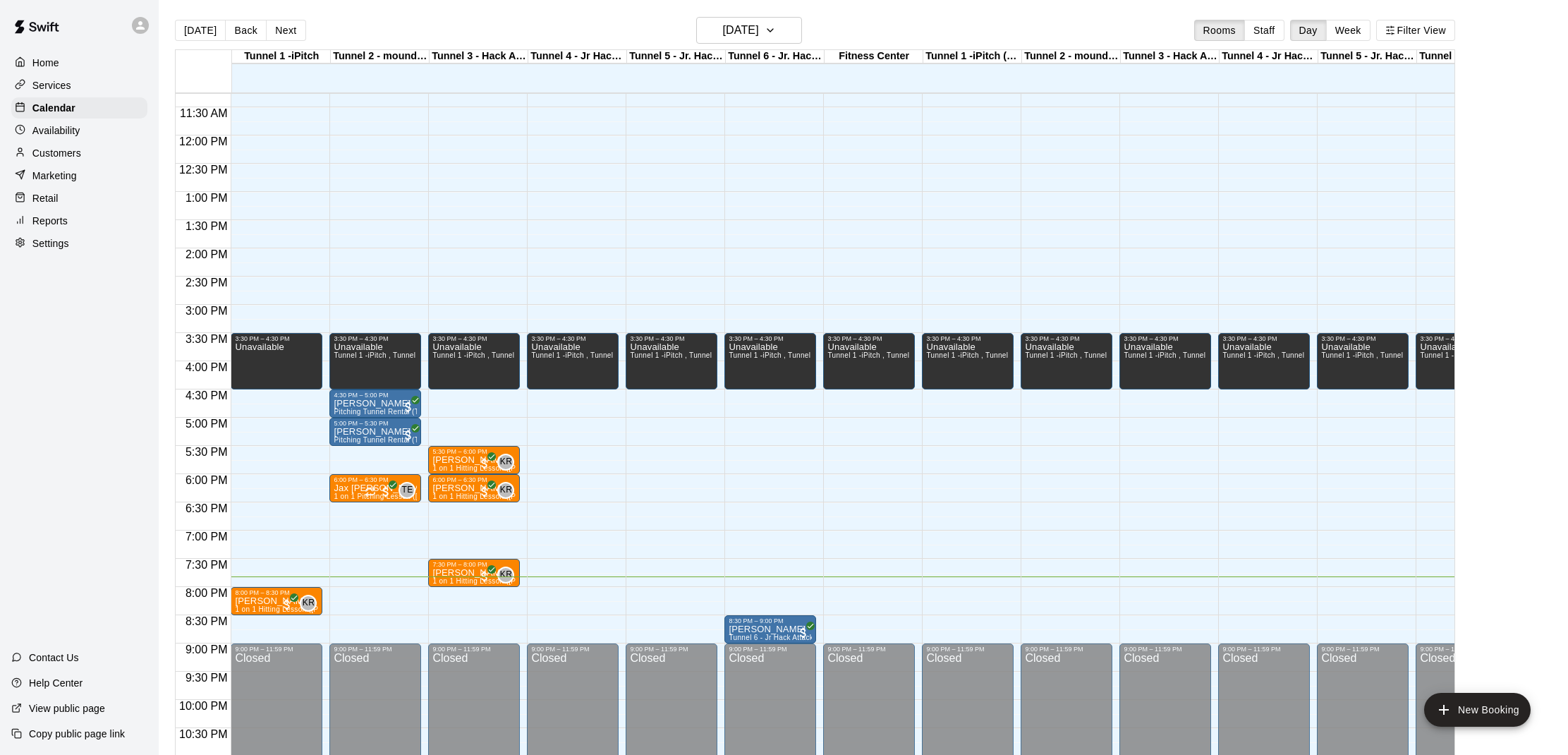
click at [116, 145] on div "Customers" at bounding box center [79, 153] width 136 height 21
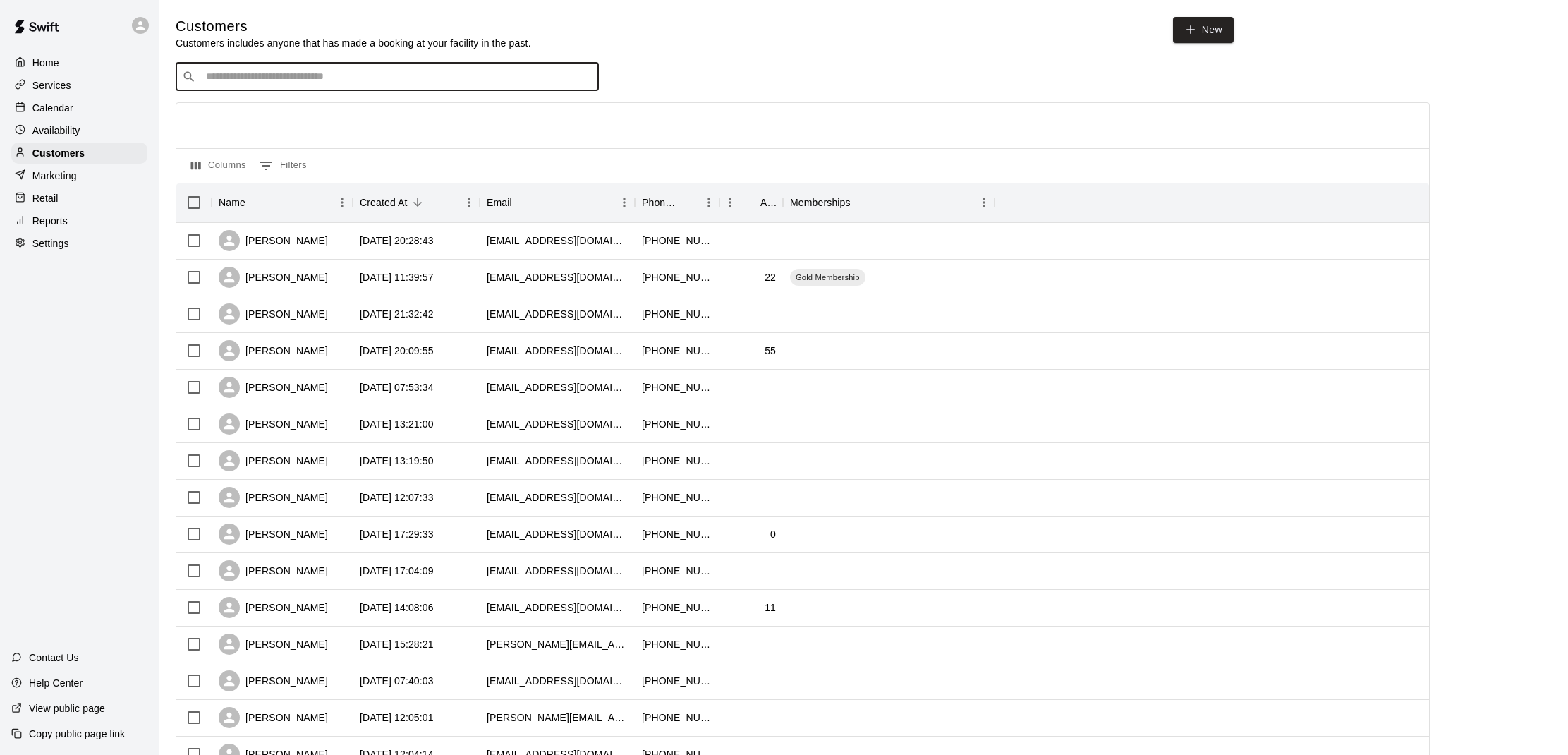
click at [408, 72] on input "Search customers by name or email" at bounding box center [396, 77] width 391 height 14
type input "*"
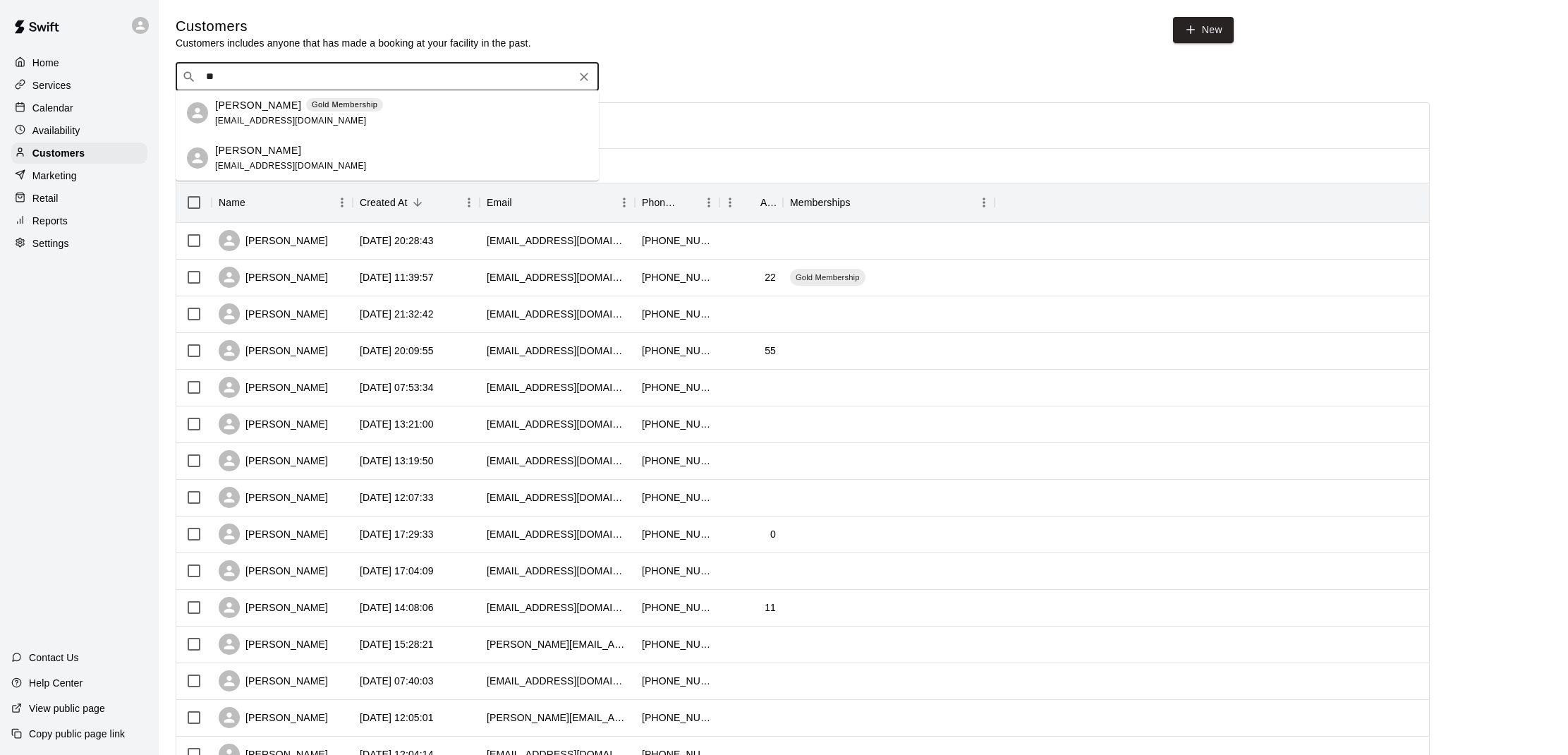
type input "*"
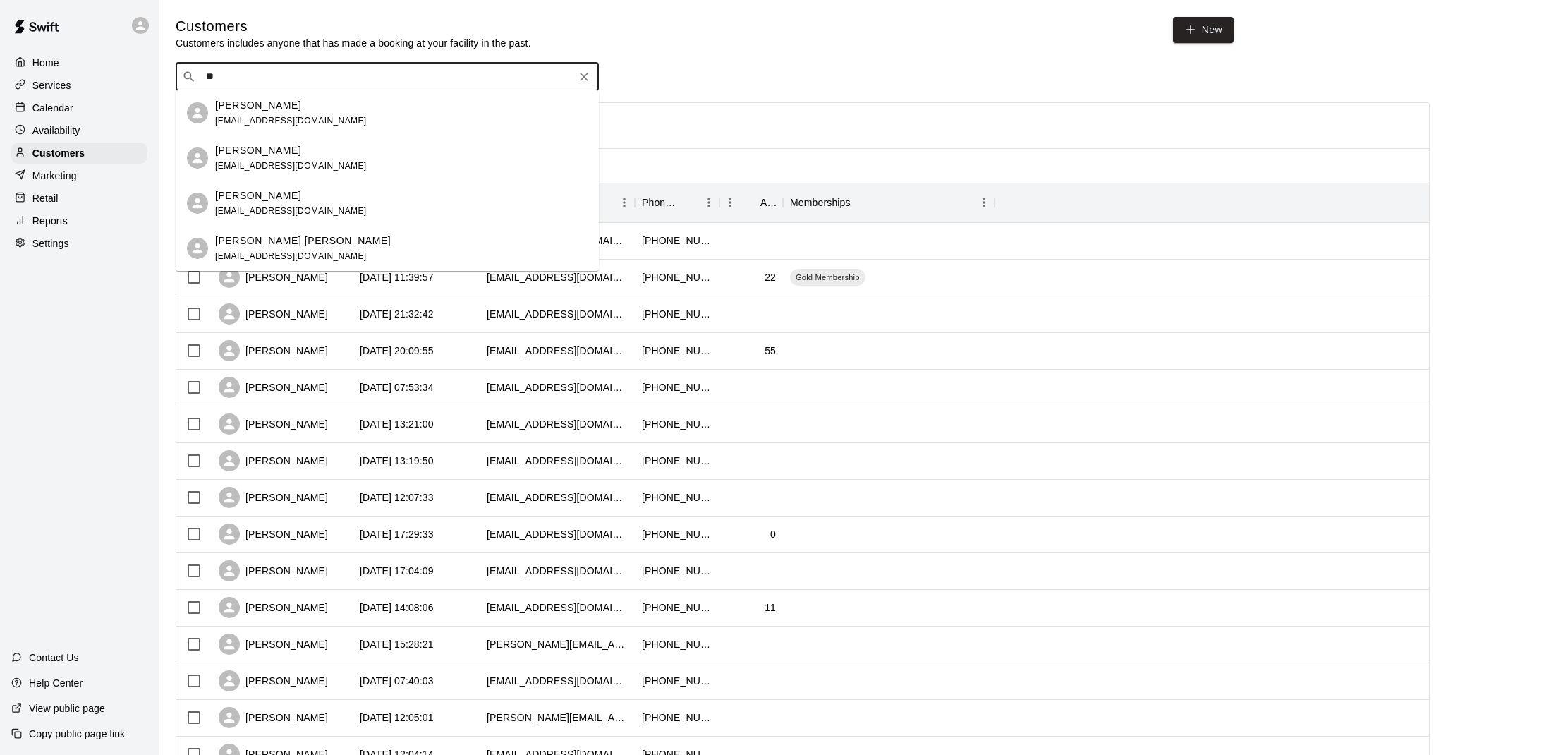
type input "*"
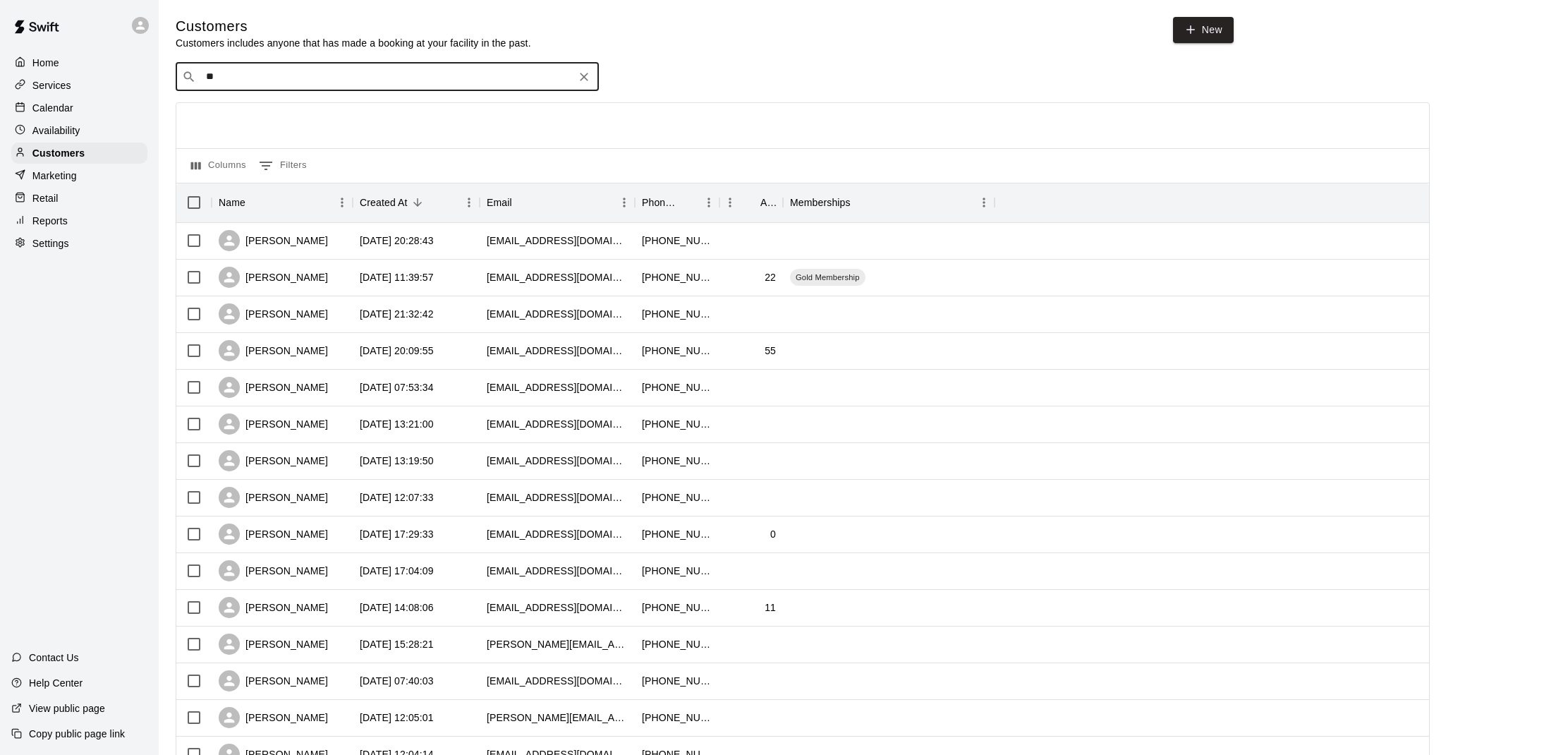
type input "*"
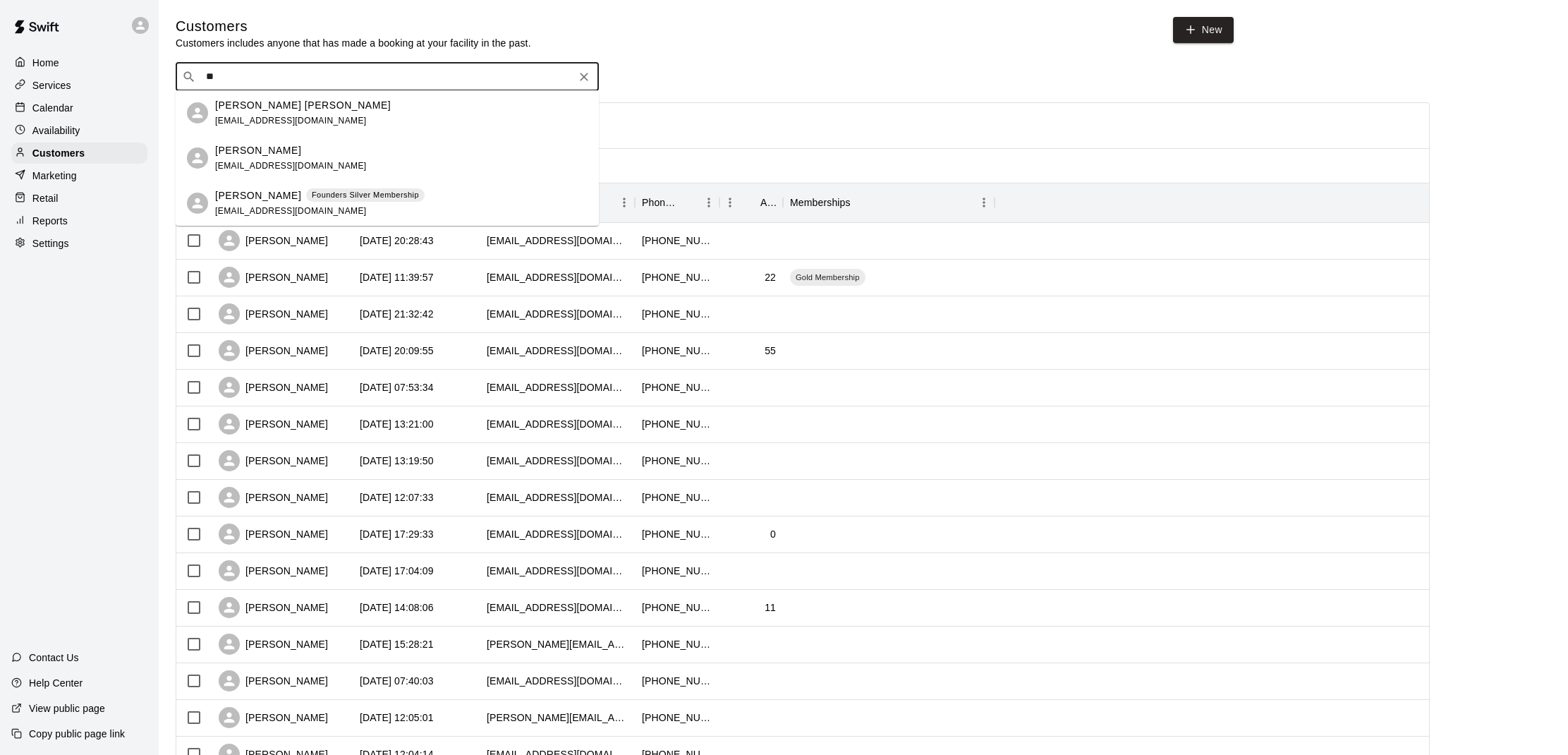
type input "*"
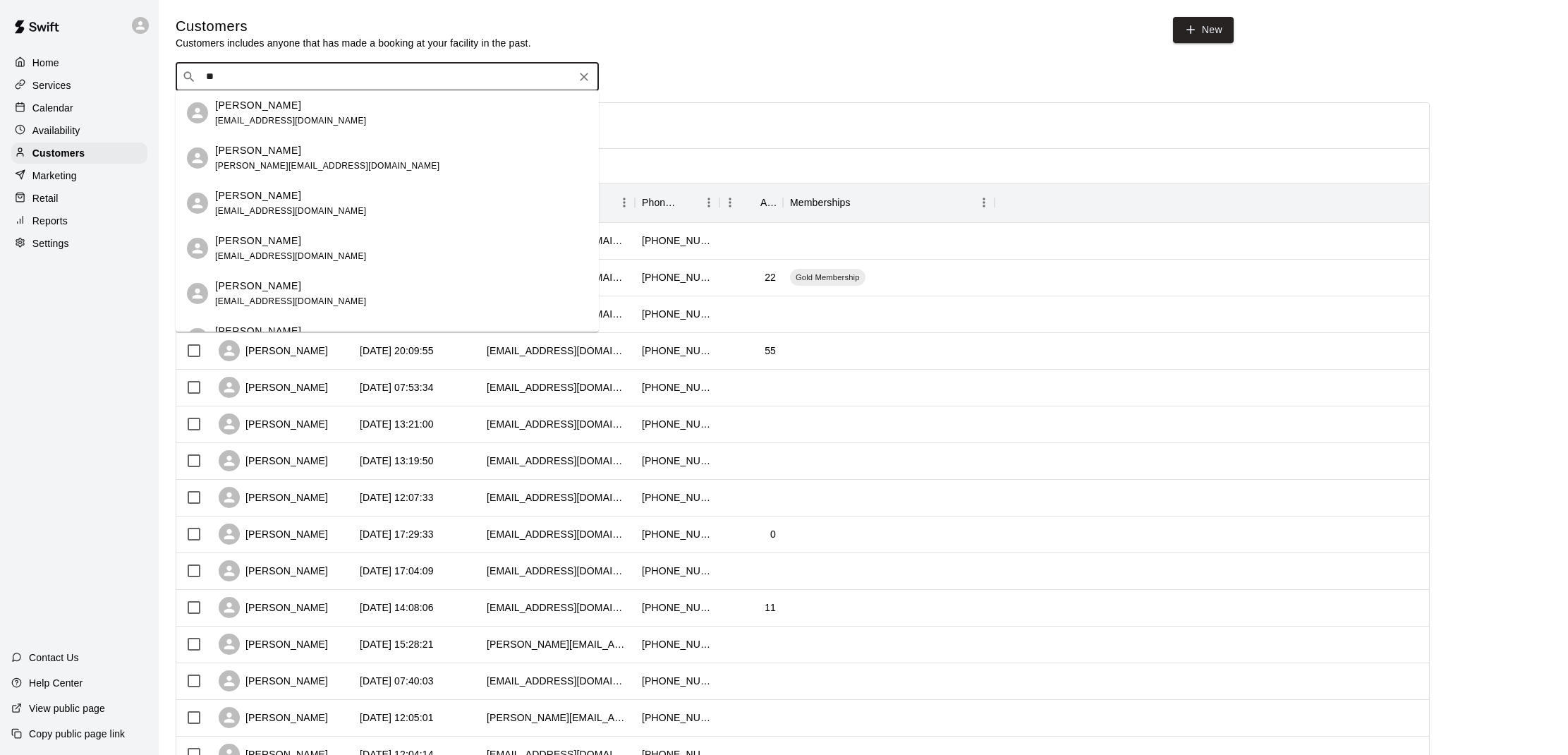
type input "*"
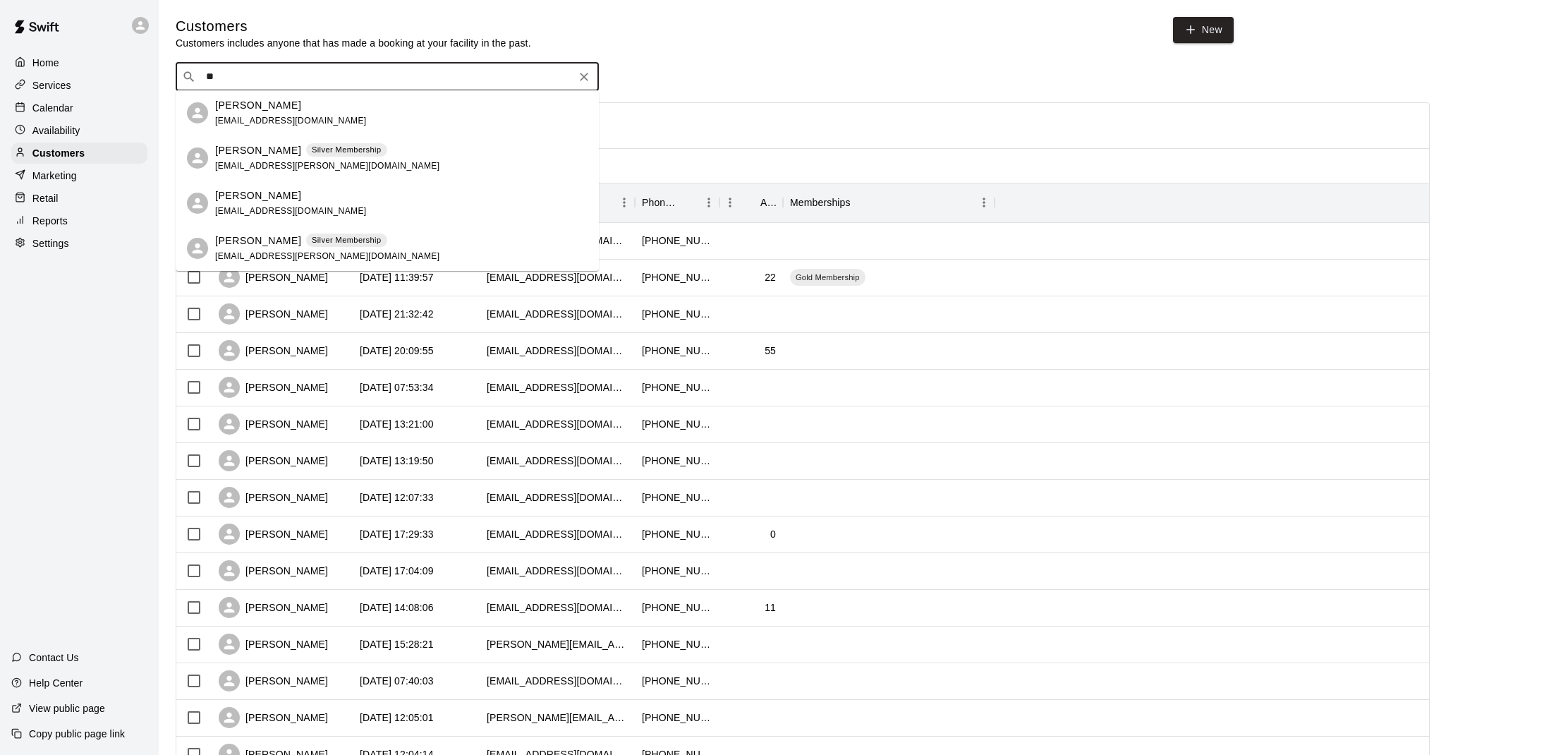
type input "*"
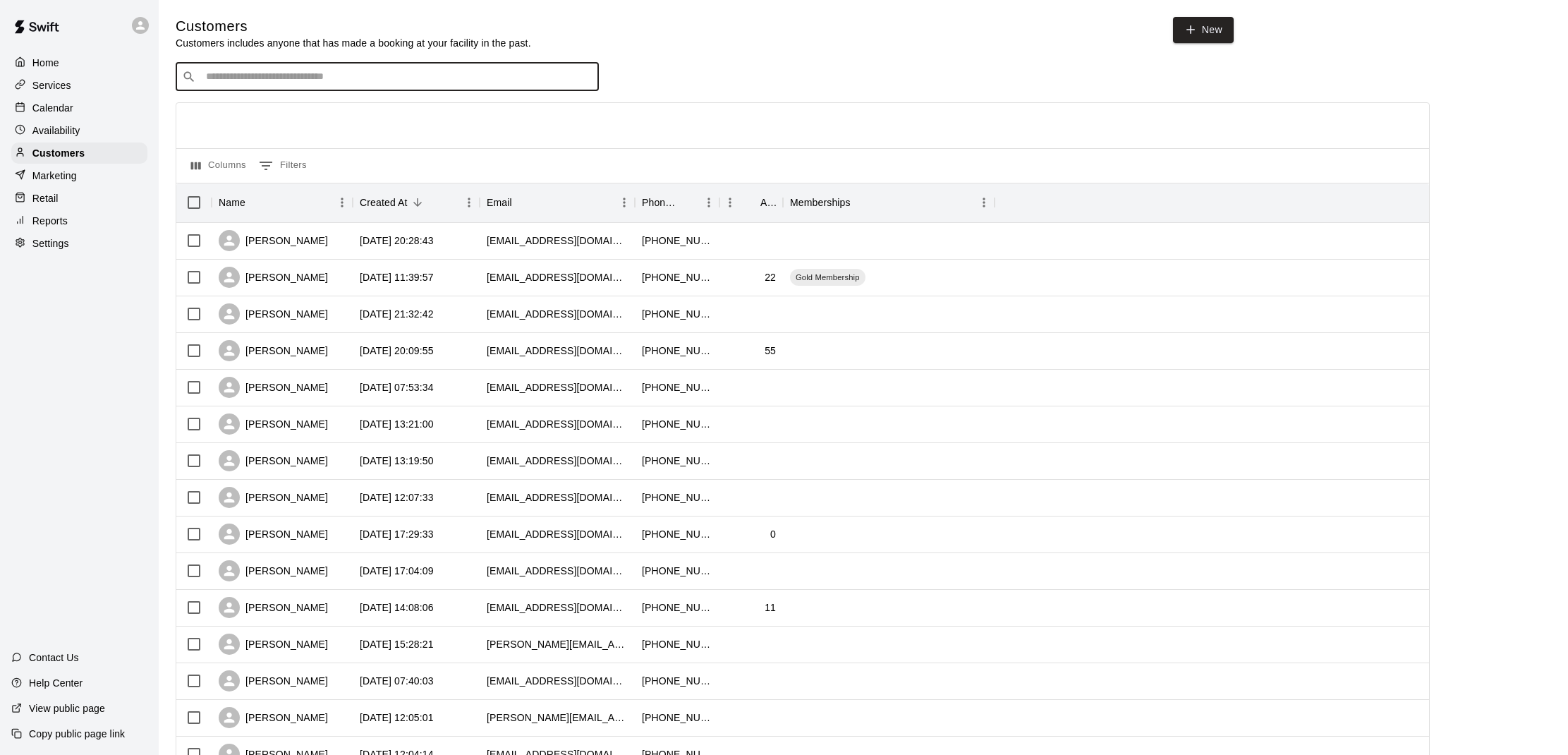
click at [75, 107] on div "Calendar" at bounding box center [79, 108] width 136 height 21
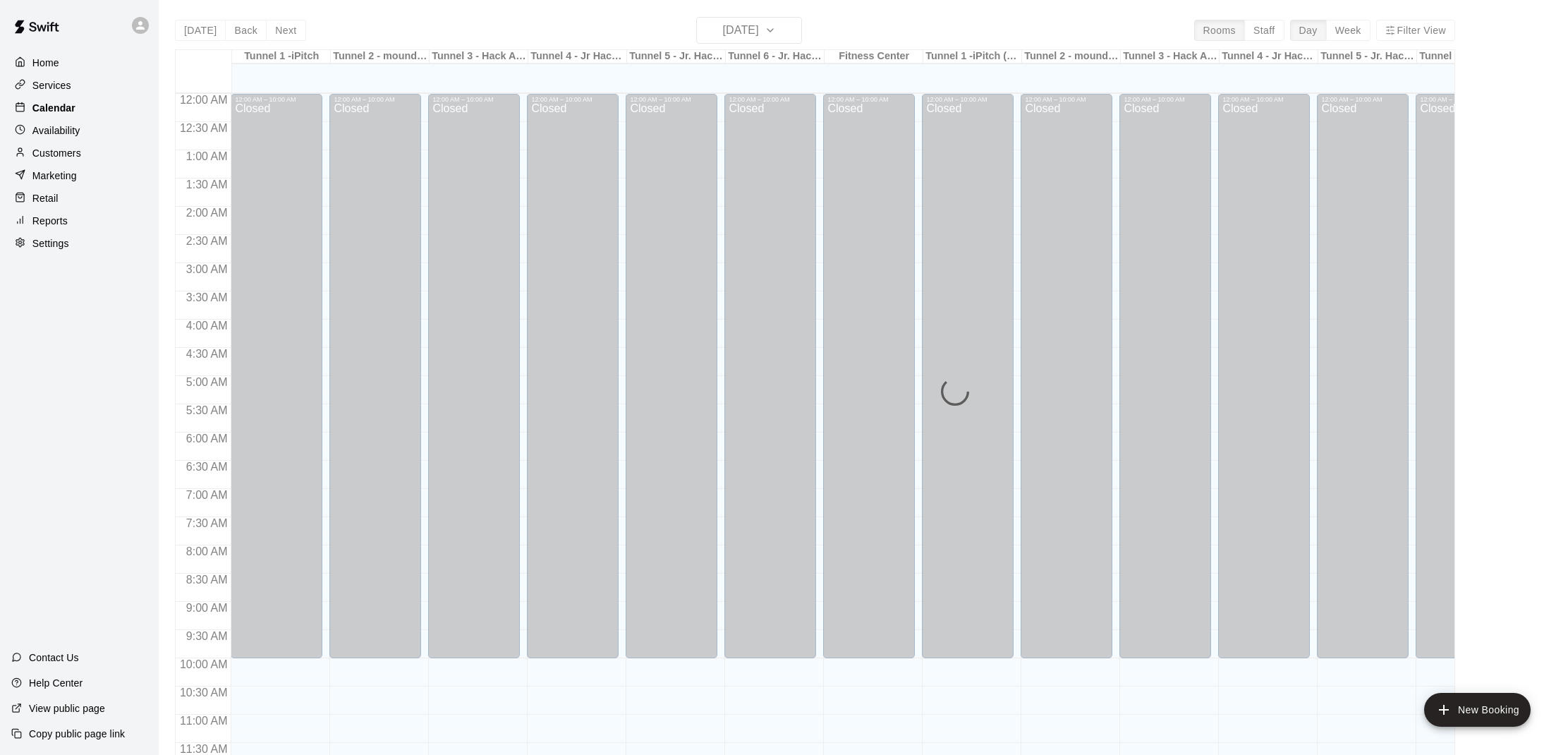
scroll to position [635, 0]
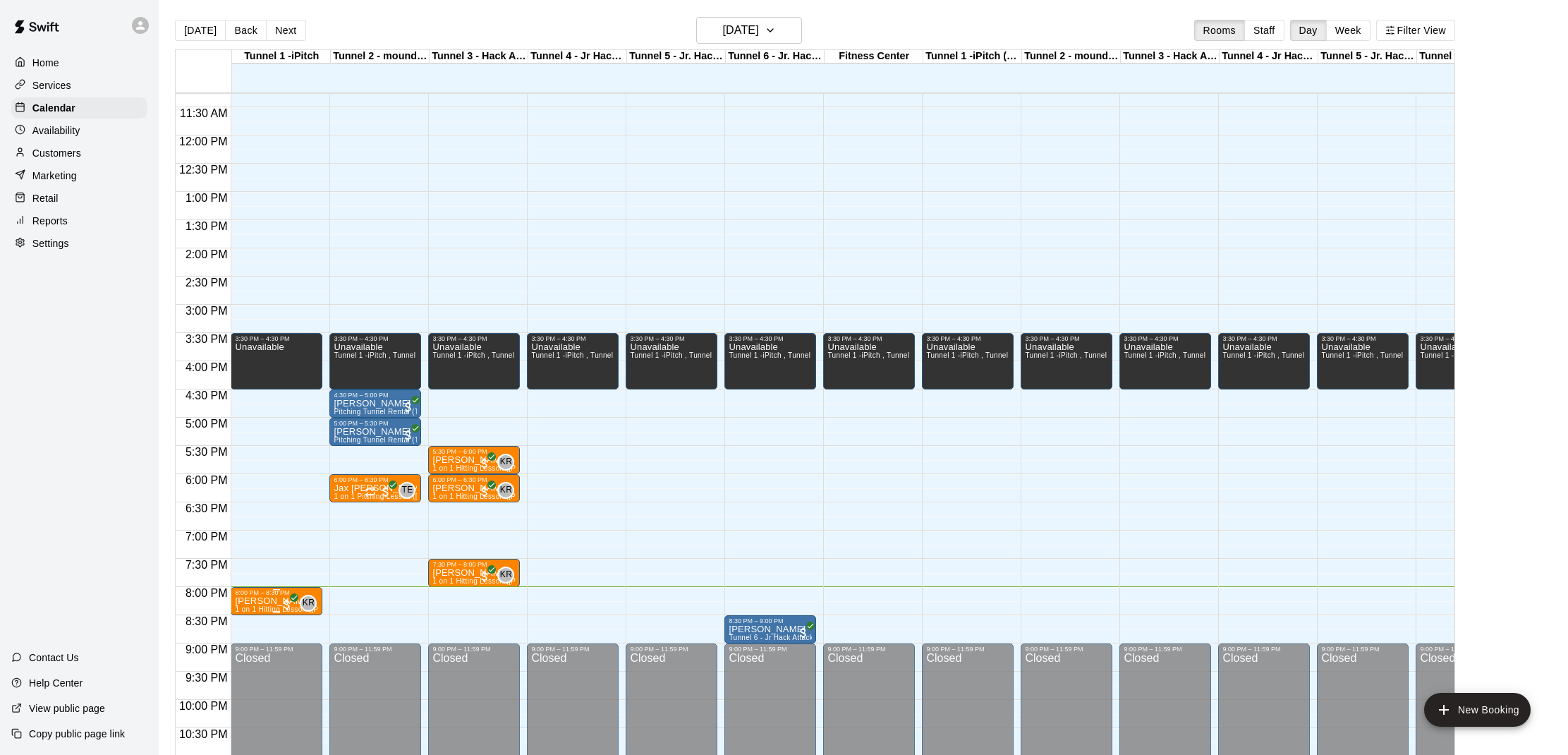
click at [279, 609] on span "1 on 1 Hitting Lesson ([PERSON_NAME]) - iPitch Tunnel 1" at bounding box center [333, 609] width 196 height 8
click at [243, 656] on img "edit" at bounding box center [250, 654] width 17 height 17
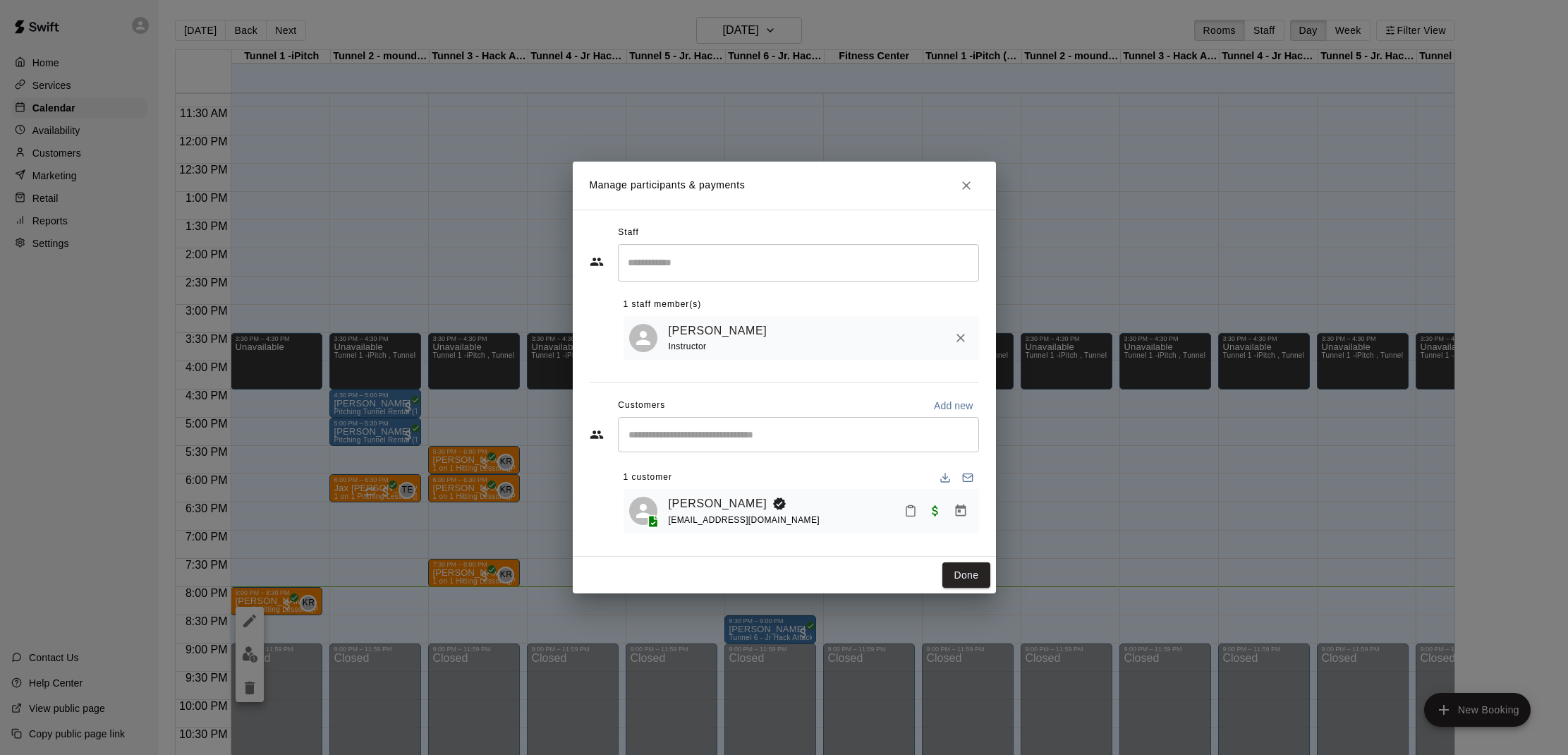
click at [904, 505] on icon "Mark attendance" at bounding box center [911, 510] width 13 height 13
drag, startPoint x: 935, startPoint y: 514, endPoint x: 925, endPoint y: 514, distance: 10.0
click at [935, 514] on icon at bounding box center [933, 516] width 13 height 13
click at [949, 567] on button "Done" at bounding box center [966, 575] width 47 height 26
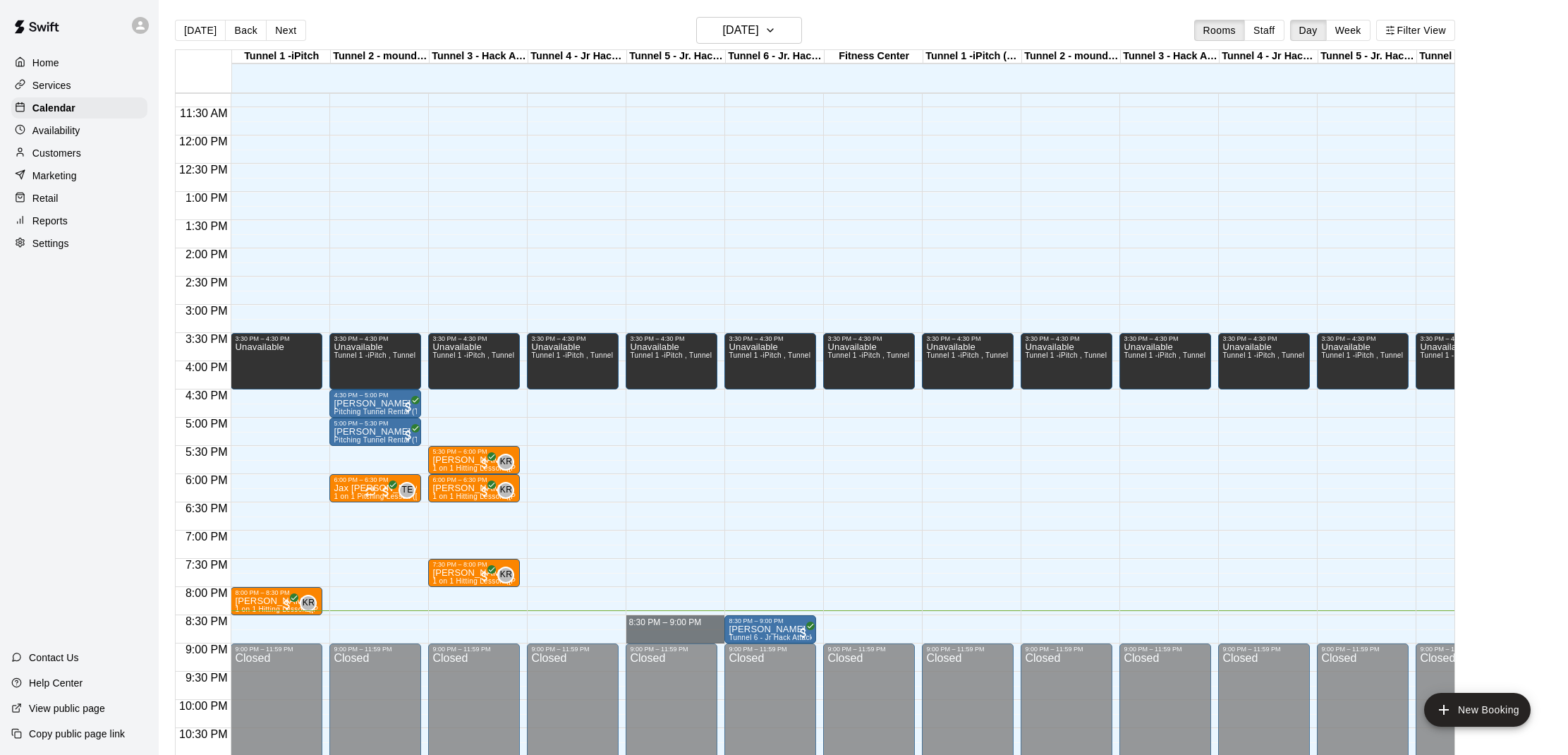
drag, startPoint x: 664, startPoint y: 617, endPoint x: 661, endPoint y: 632, distance: 15.3
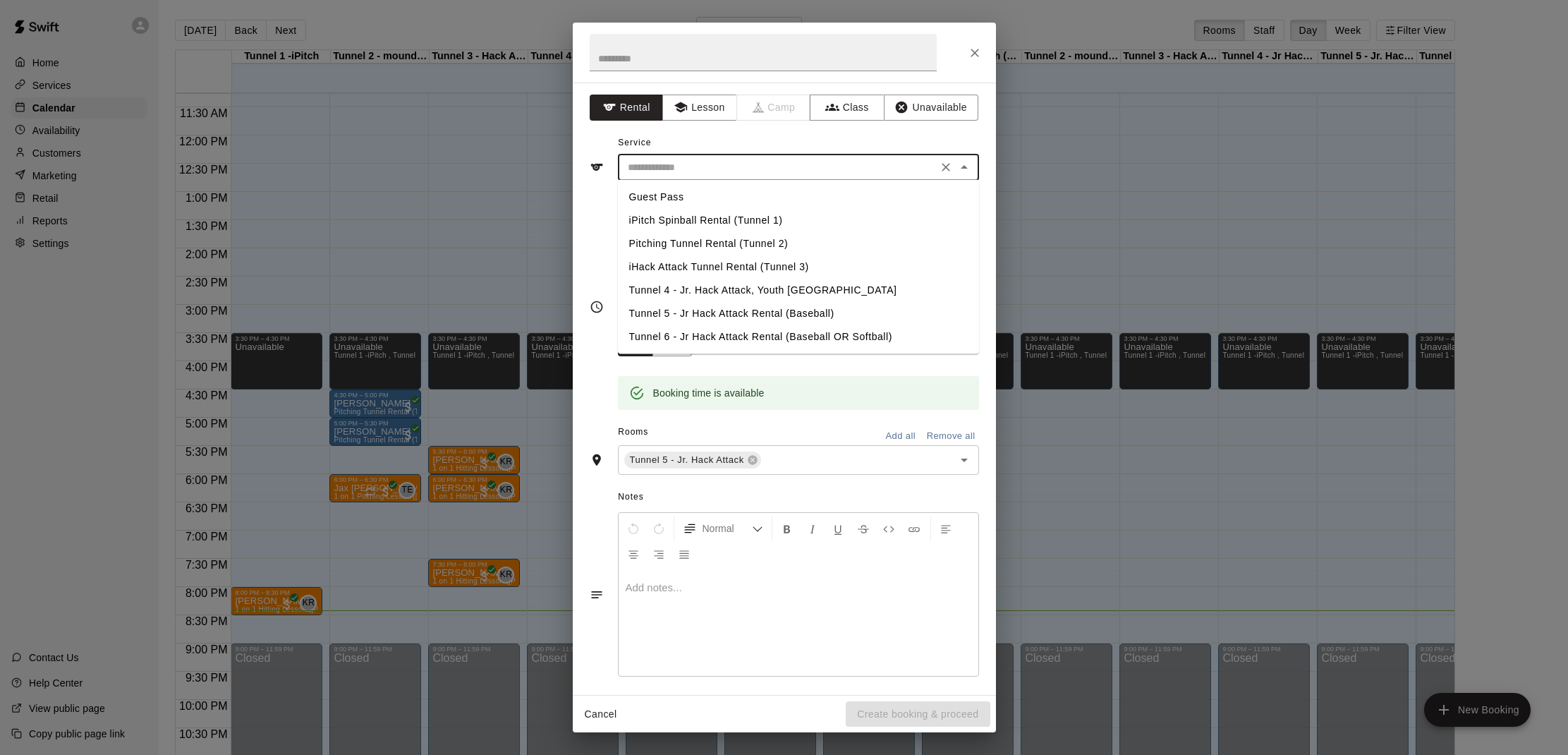
click at [748, 164] on input "text" at bounding box center [777, 168] width 311 height 17
drag, startPoint x: 734, startPoint y: 311, endPoint x: 755, endPoint y: 580, distance: 269.8
click at [734, 311] on li "Tunnel 5 - Jr Hack Attack Rental (Baseball)" at bounding box center [798, 314] width 361 height 24
type input "**********"
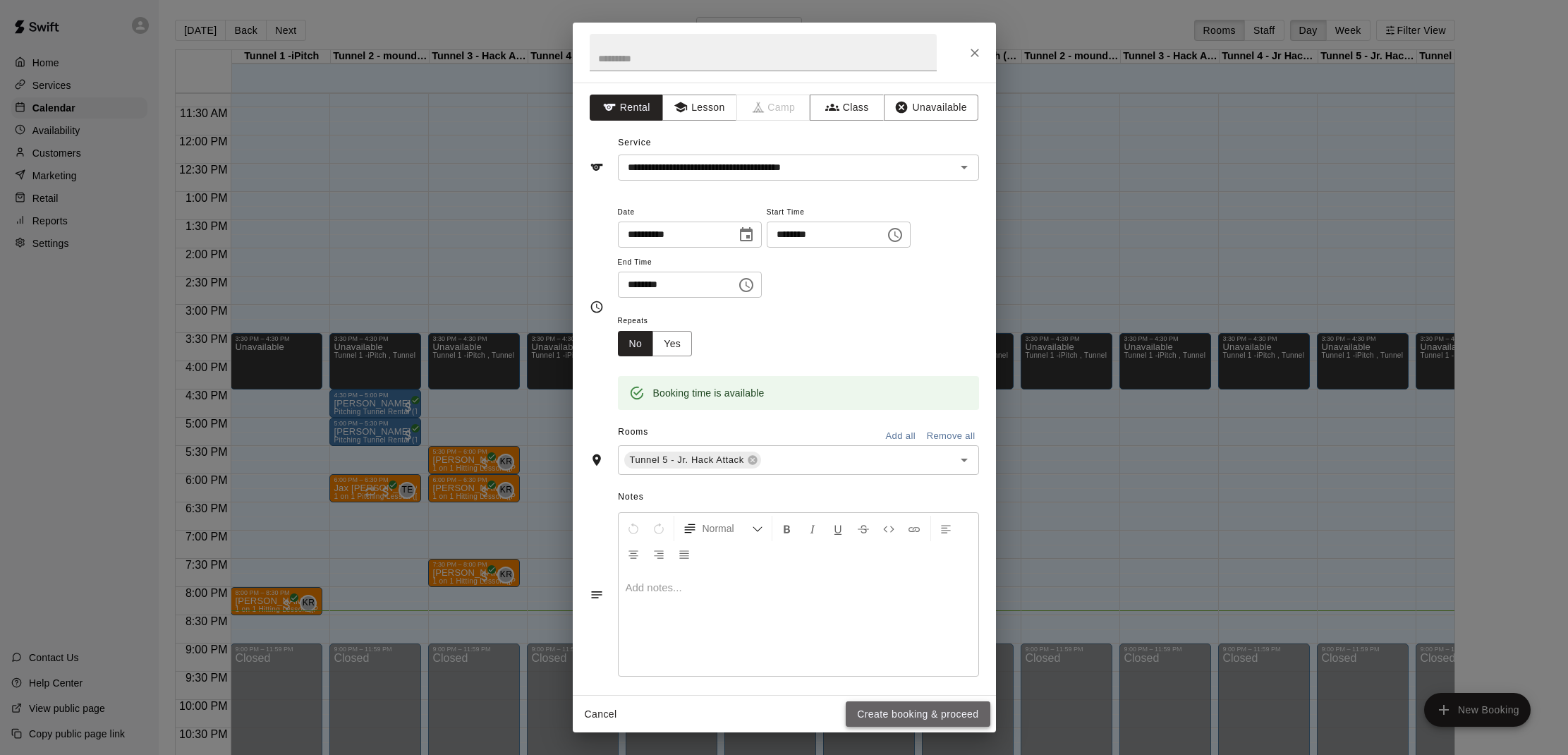
click at [931, 709] on button "Create booking & proceed" at bounding box center [917, 713] width 144 height 26
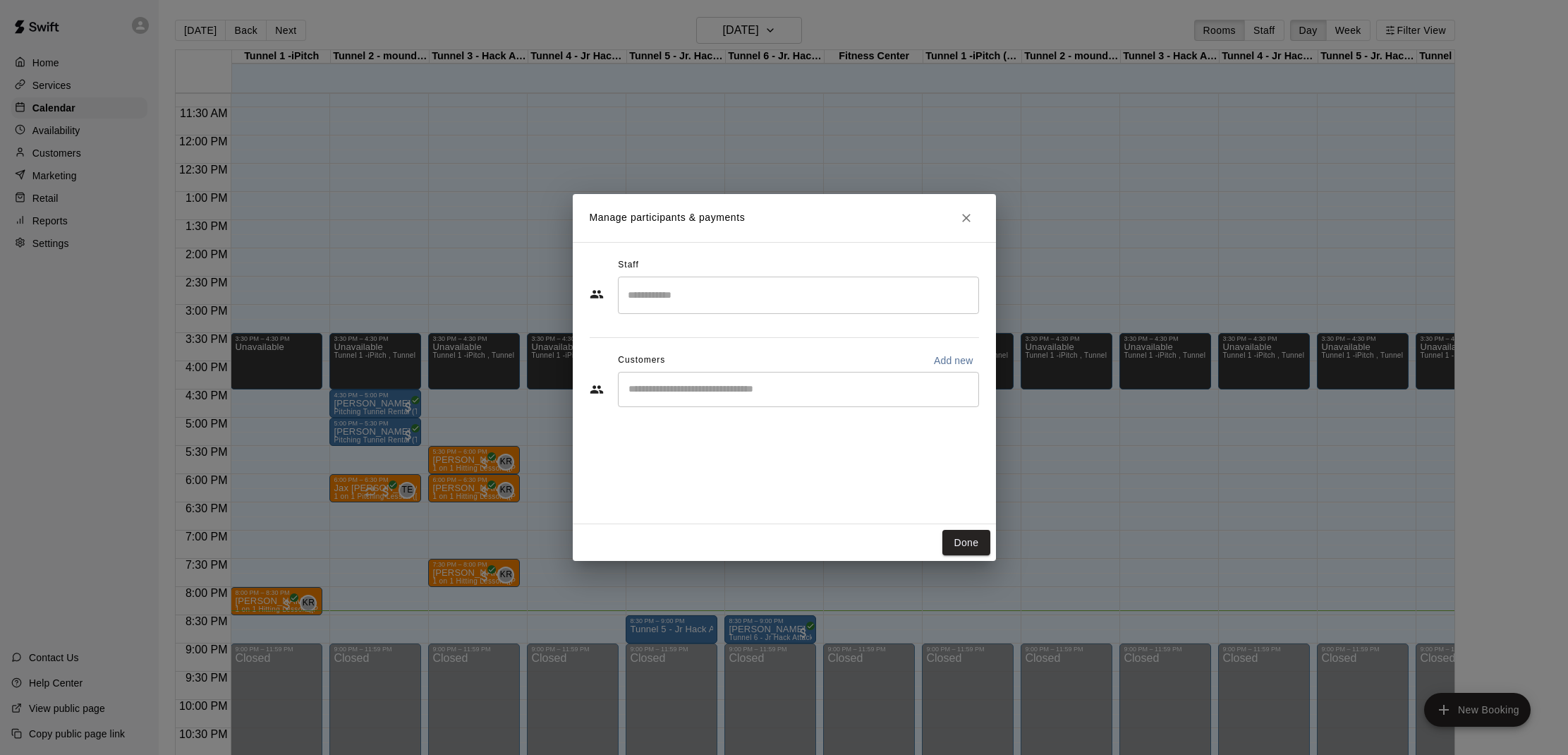
click at [736, 396] on div "​" at bounding box center [798, 389] width 361 height 35
type input "***"
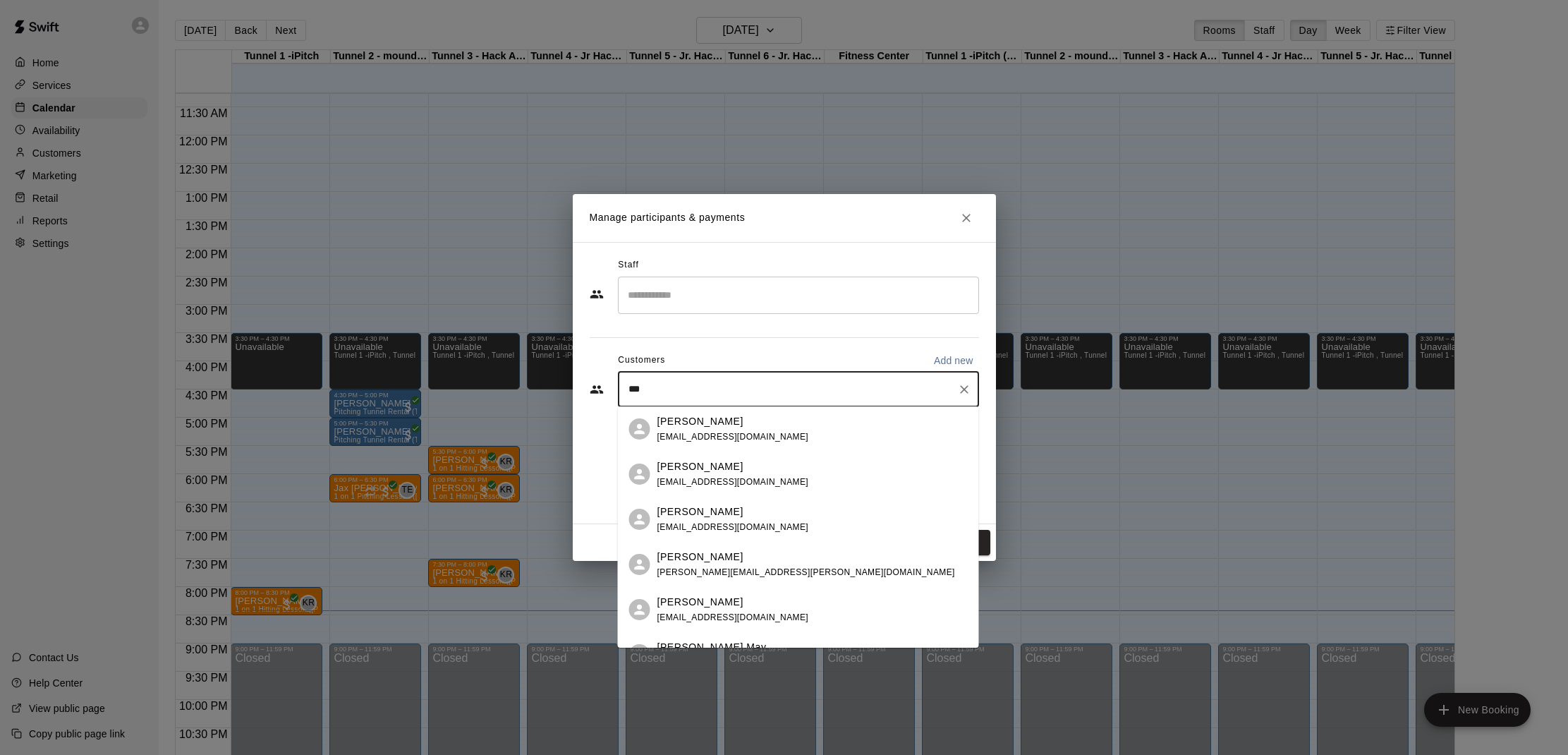
click at [679, 513] on p "[PERSON_NAME]" at bounding box center [700, 511] width 86 height 15
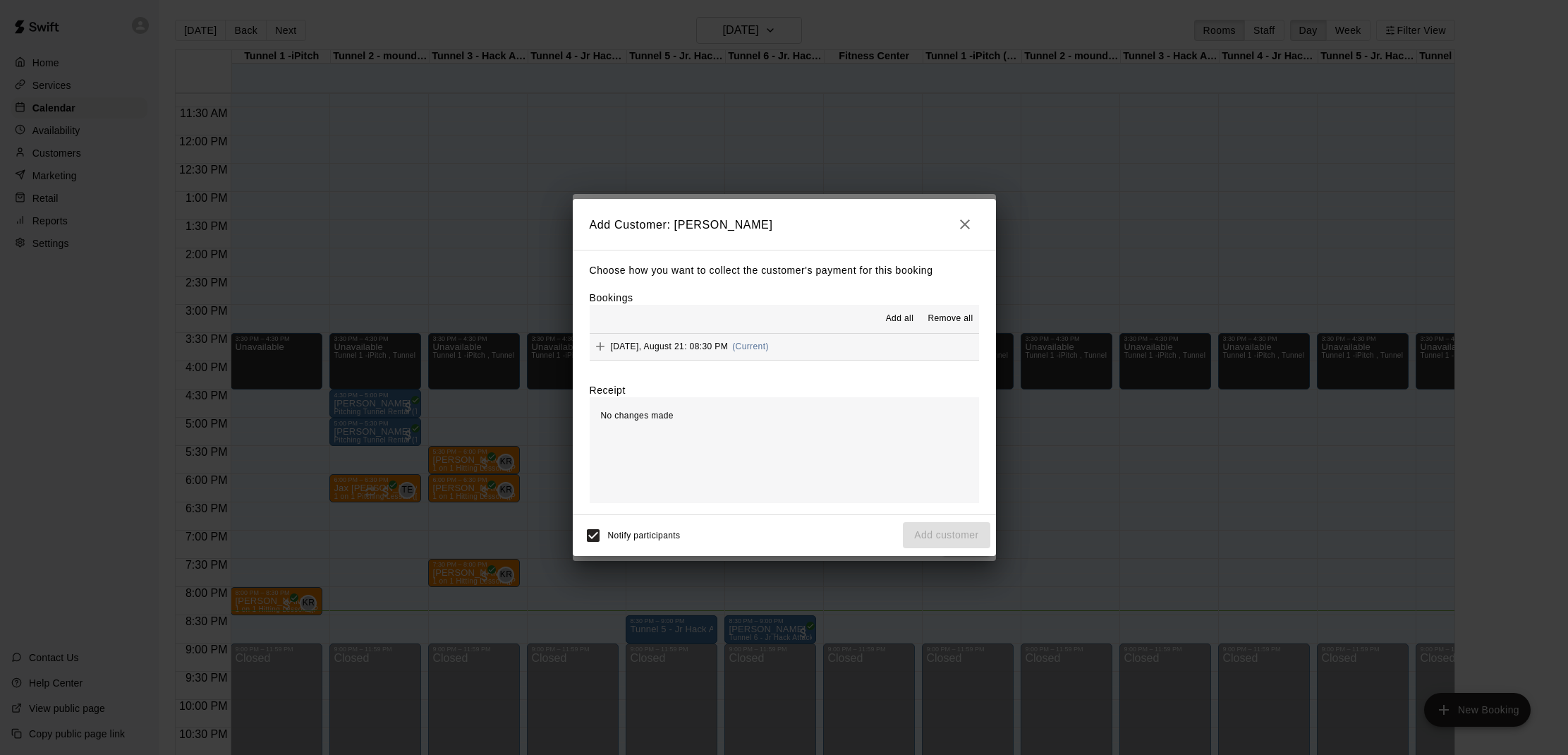
click at [897, 315] on span "Add all" at bounding box center [900, 319] width 28 height 14
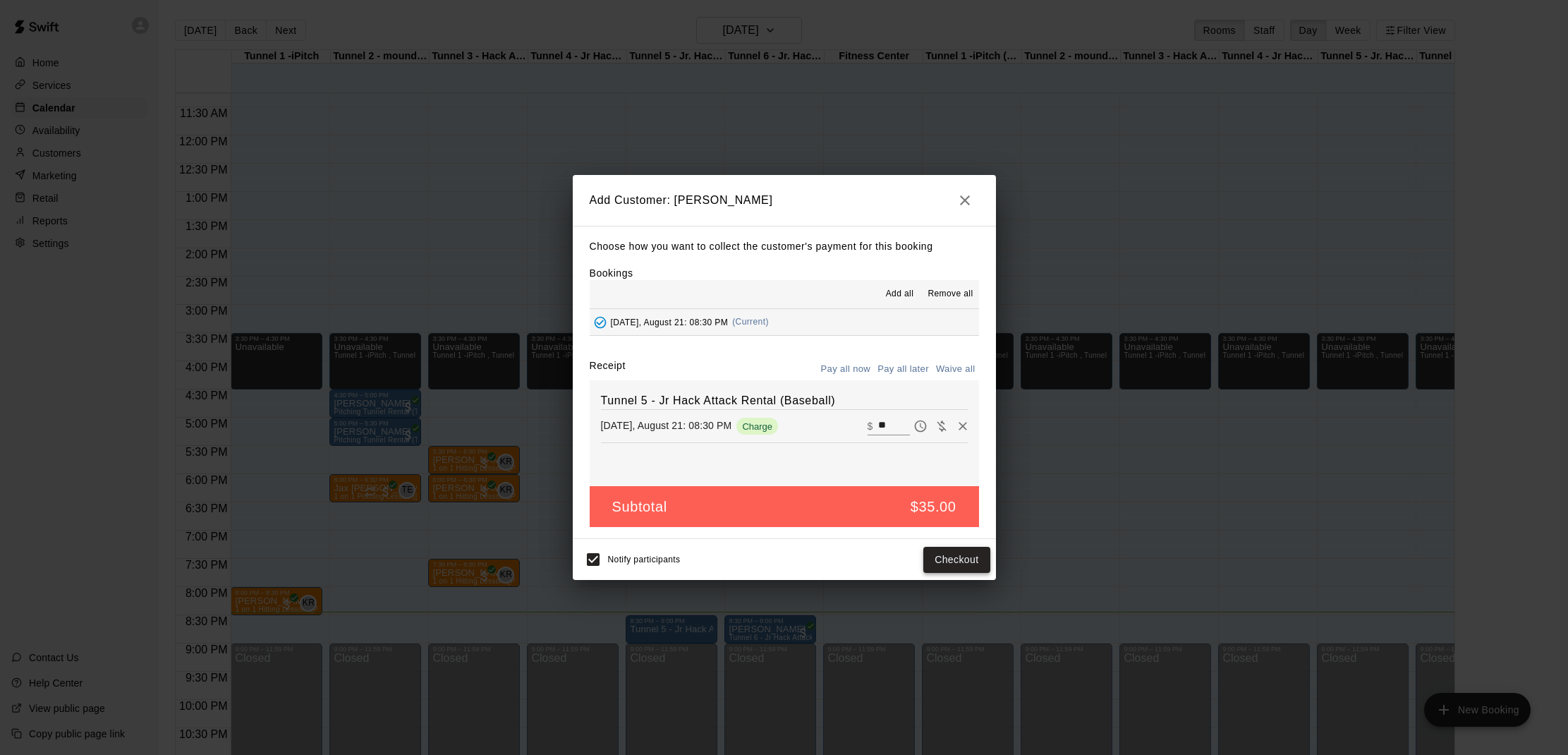
click at [948, 554] on button "Checkout" at bounding box center [956, 559] width 66 height 26
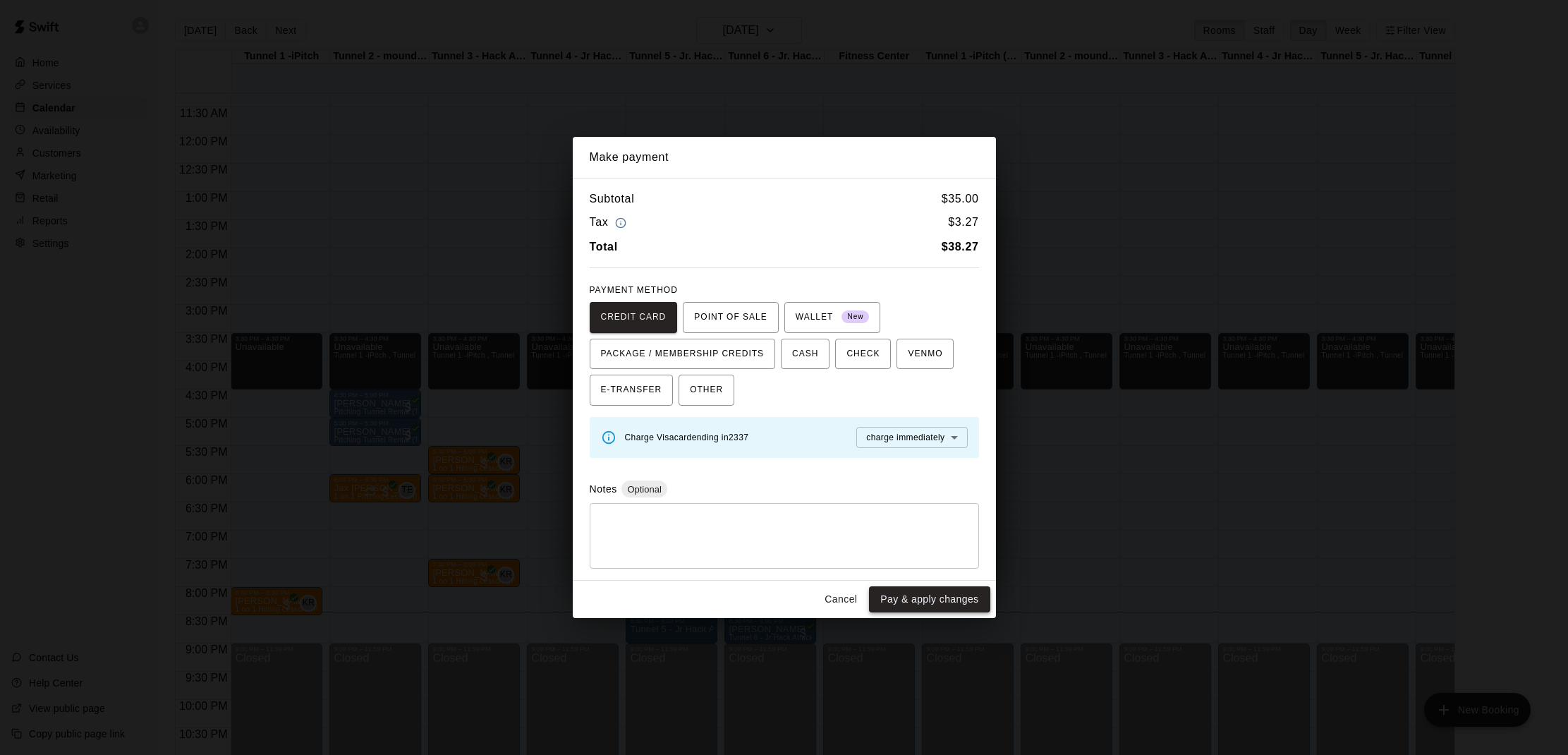
click at [933, 588] on button "Pay & apply changes" at bounding box center [929, 598] width 120 height 26
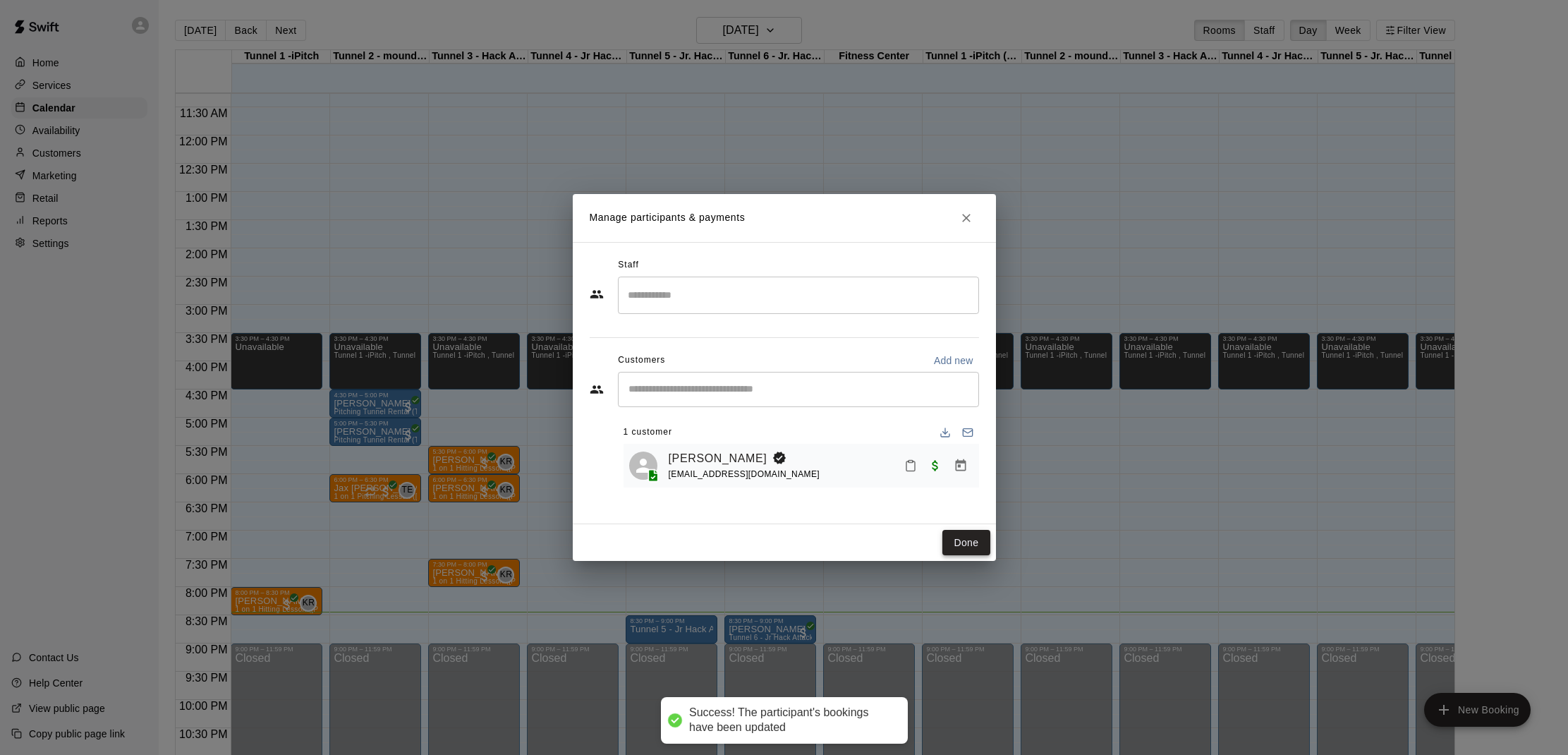
click at [970, 543] on button "Done" at bounding box center [966, 543] width 47 height 26
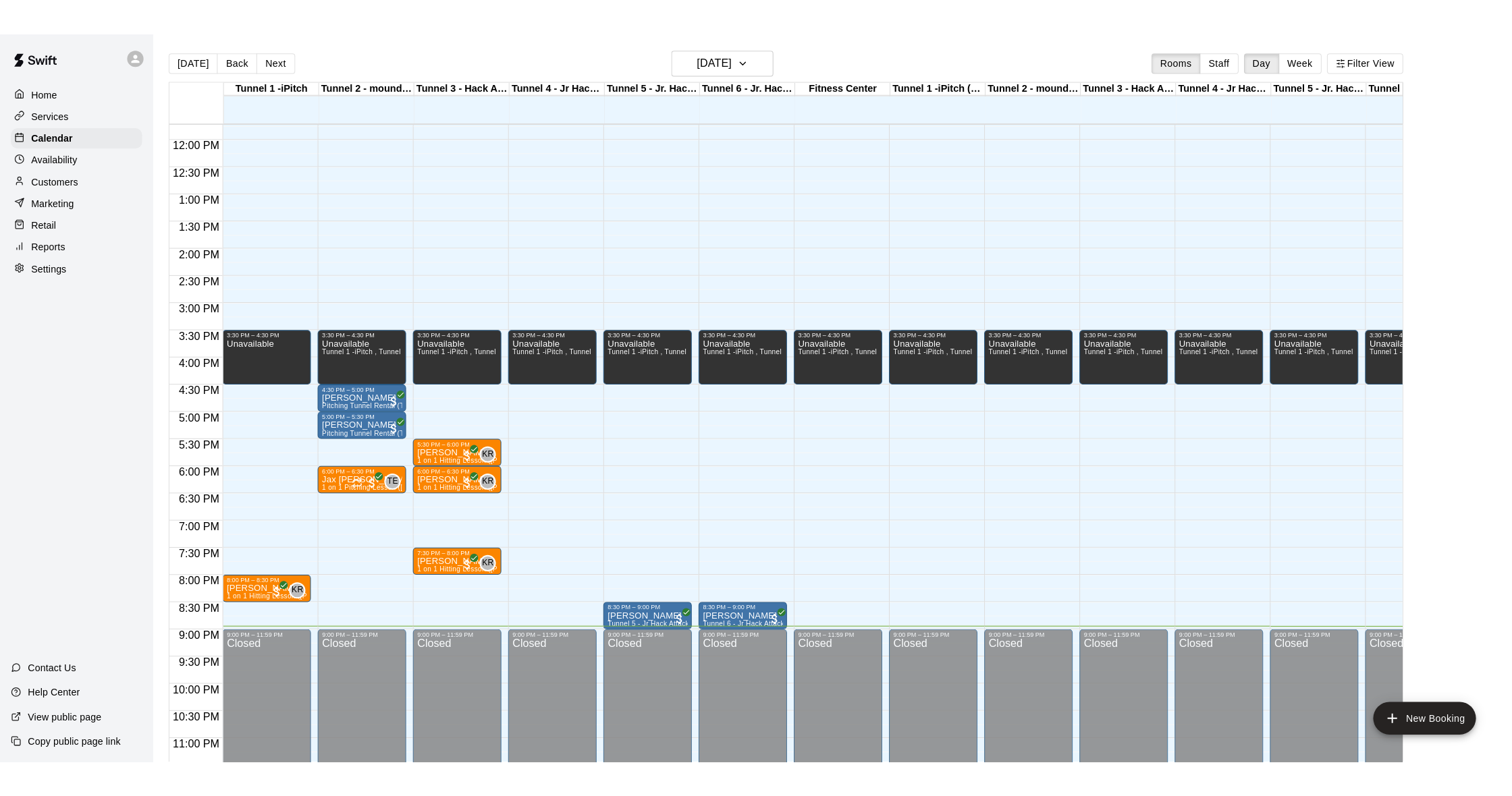
scroll to position [574, 0]
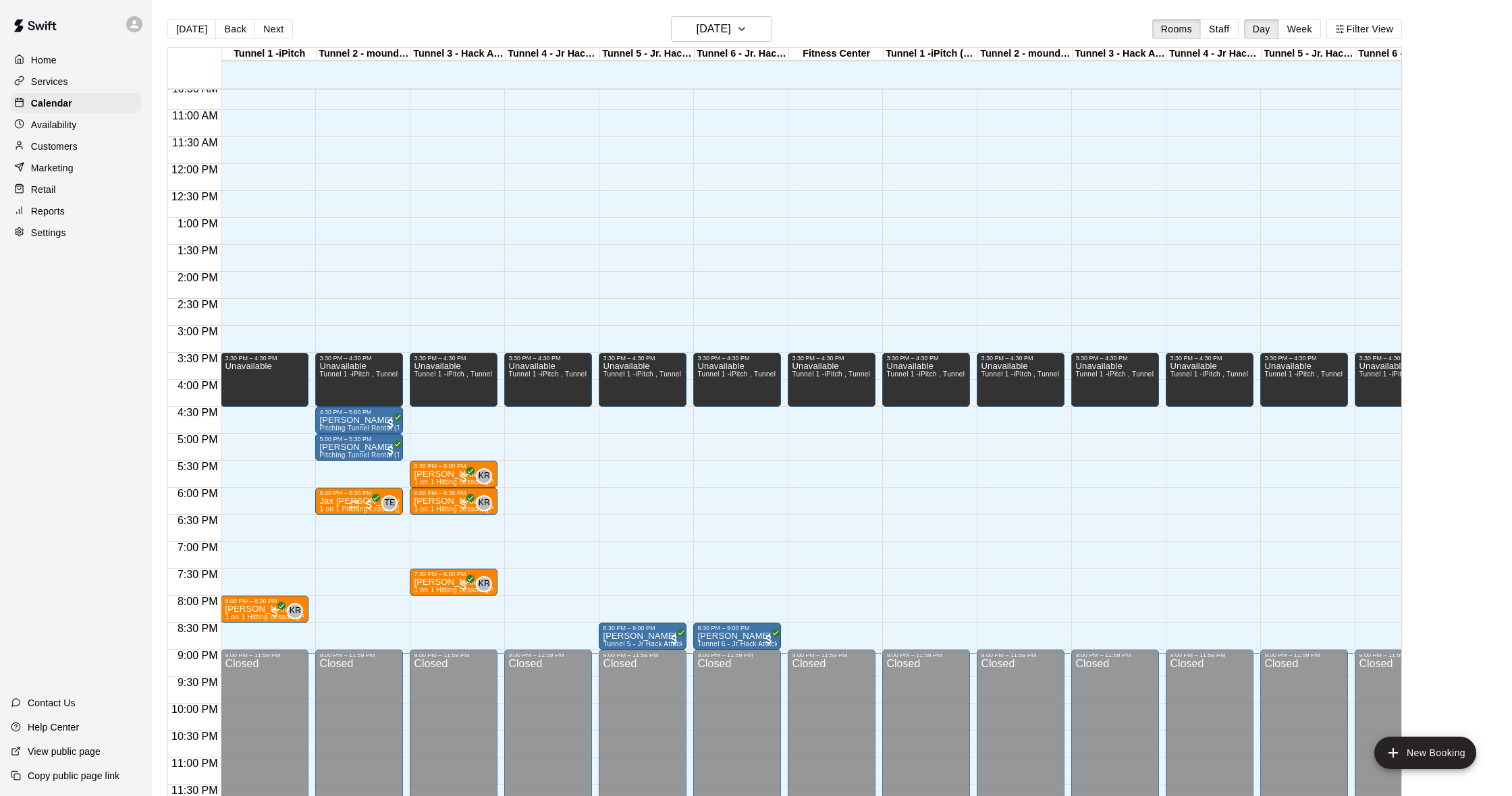
click at [419, 1] on main "[DATE] Back [DATE][DATE] Rooms Staff Day Week Filter View Tunnel 1 -iPitch 21 T…" at bounding box center [832, 409] width 1360 height 818
